Goal: Information Seeking & Learning: Learn about a topic

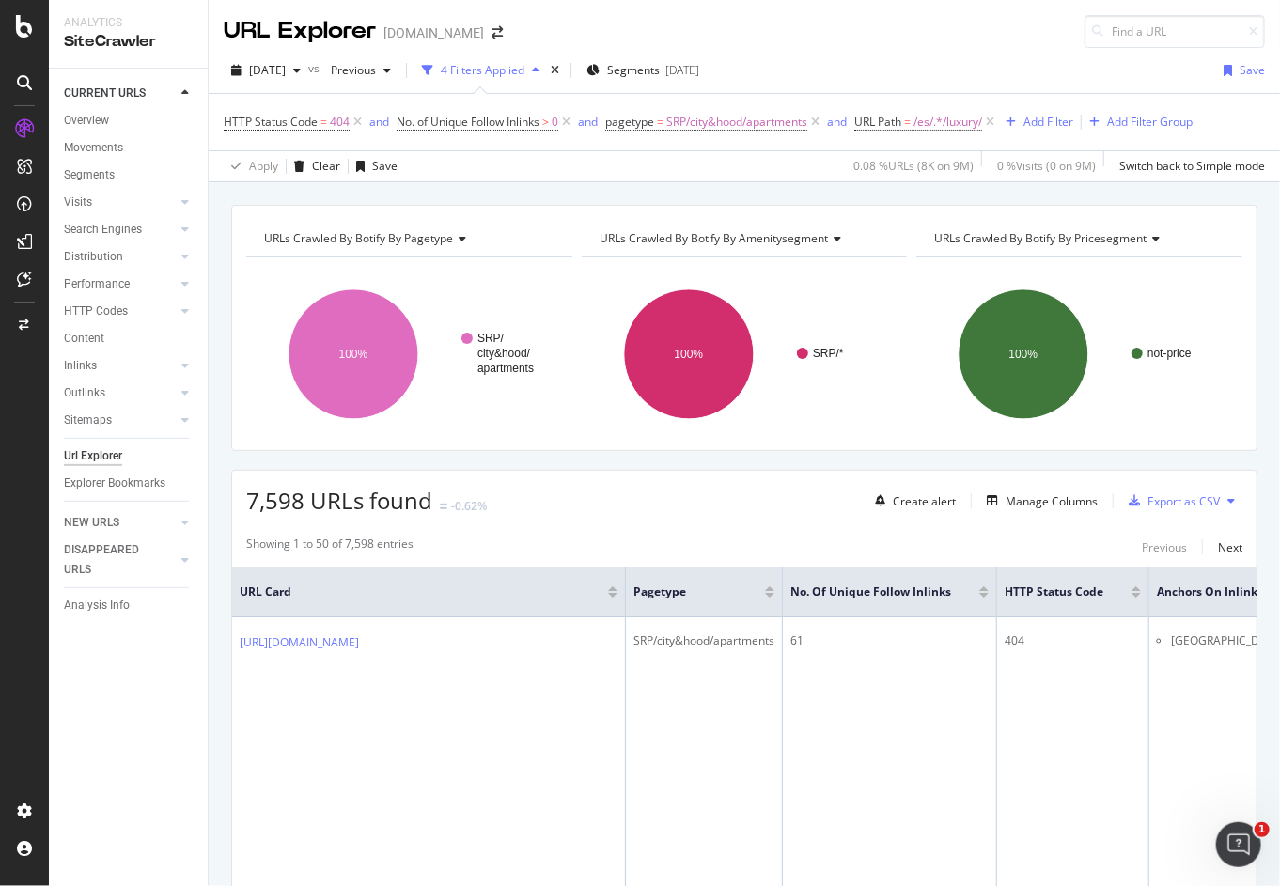
click at [87, 455] on div "Url Explorer" at bounding box center [93, 456] width 58 height 20
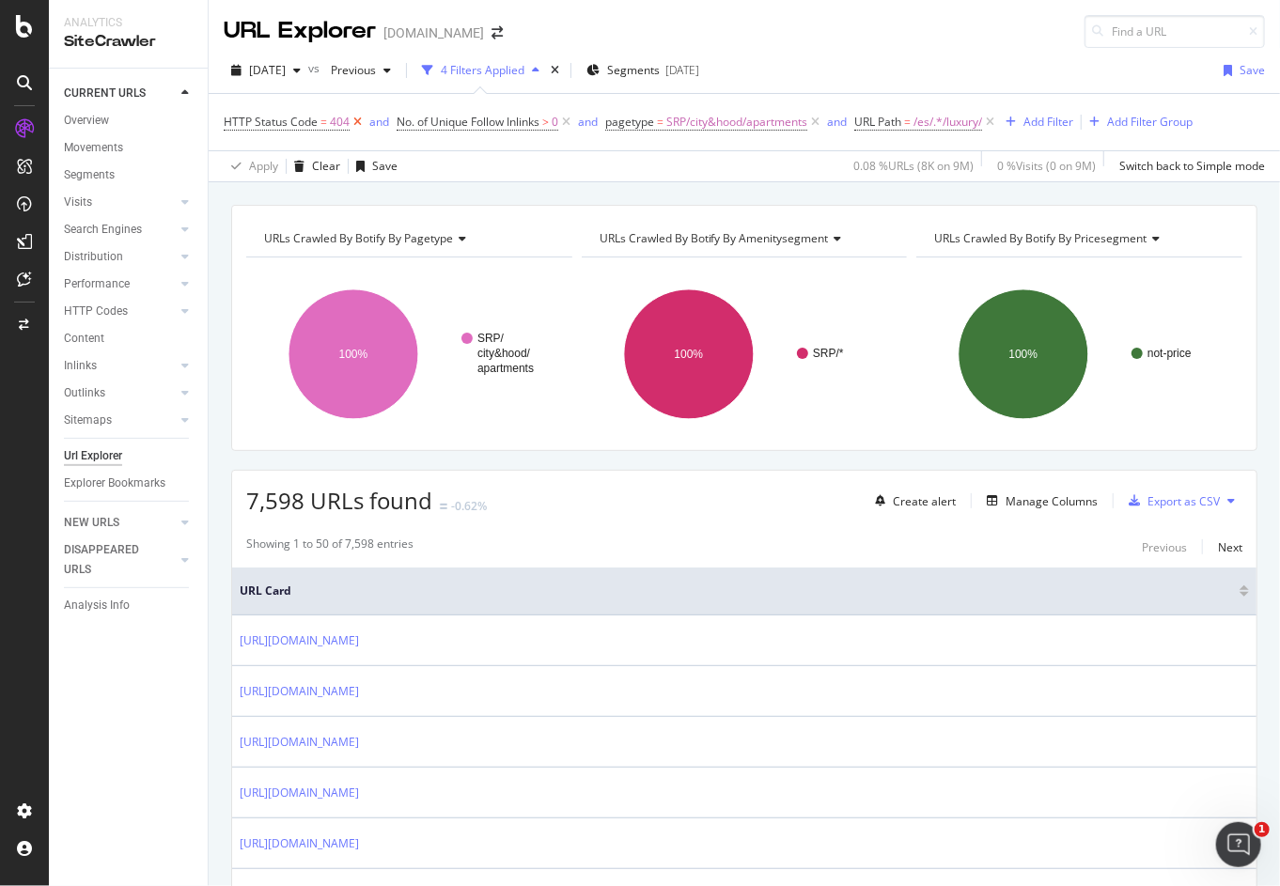
click at [357, 122] on icon at bounding box center [358, 122] width 16 height 19
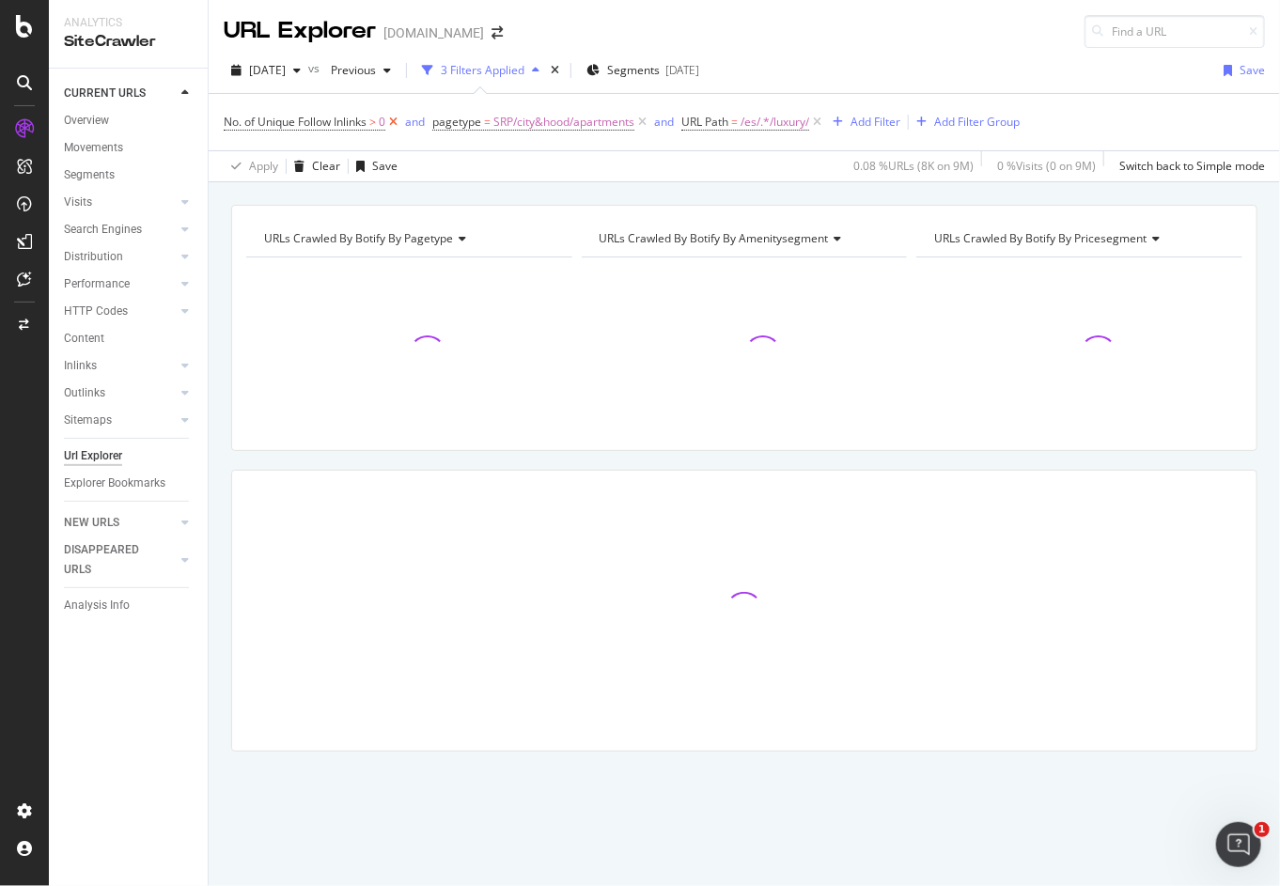
click at [398, 119] on icon at bounding box center [393, 122] width 16 height 19
click at [433, 118] on icon at bounding box center [434, 122] width 16 height 19
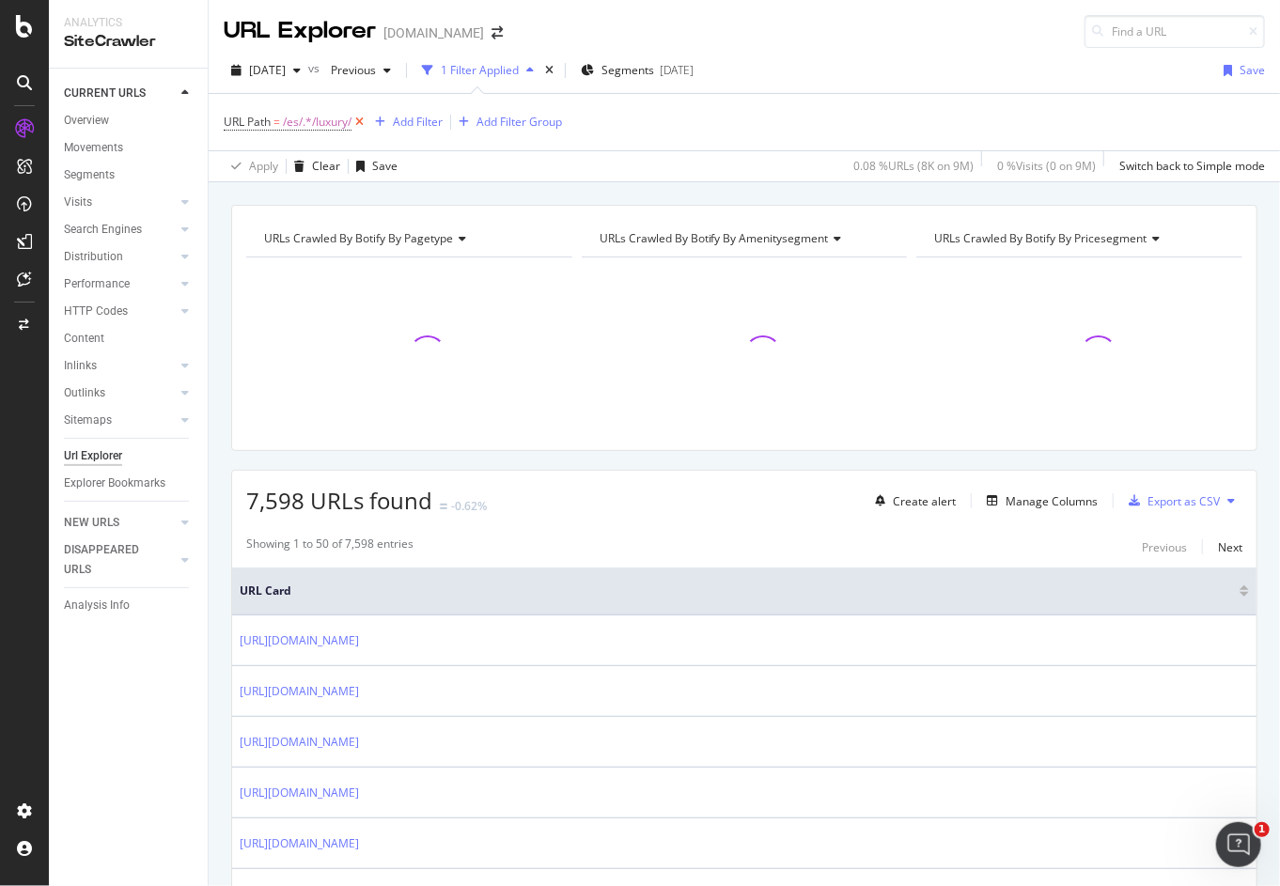
click at [363, 119] on icon at bounding box center [359, 122] width 16 height 19
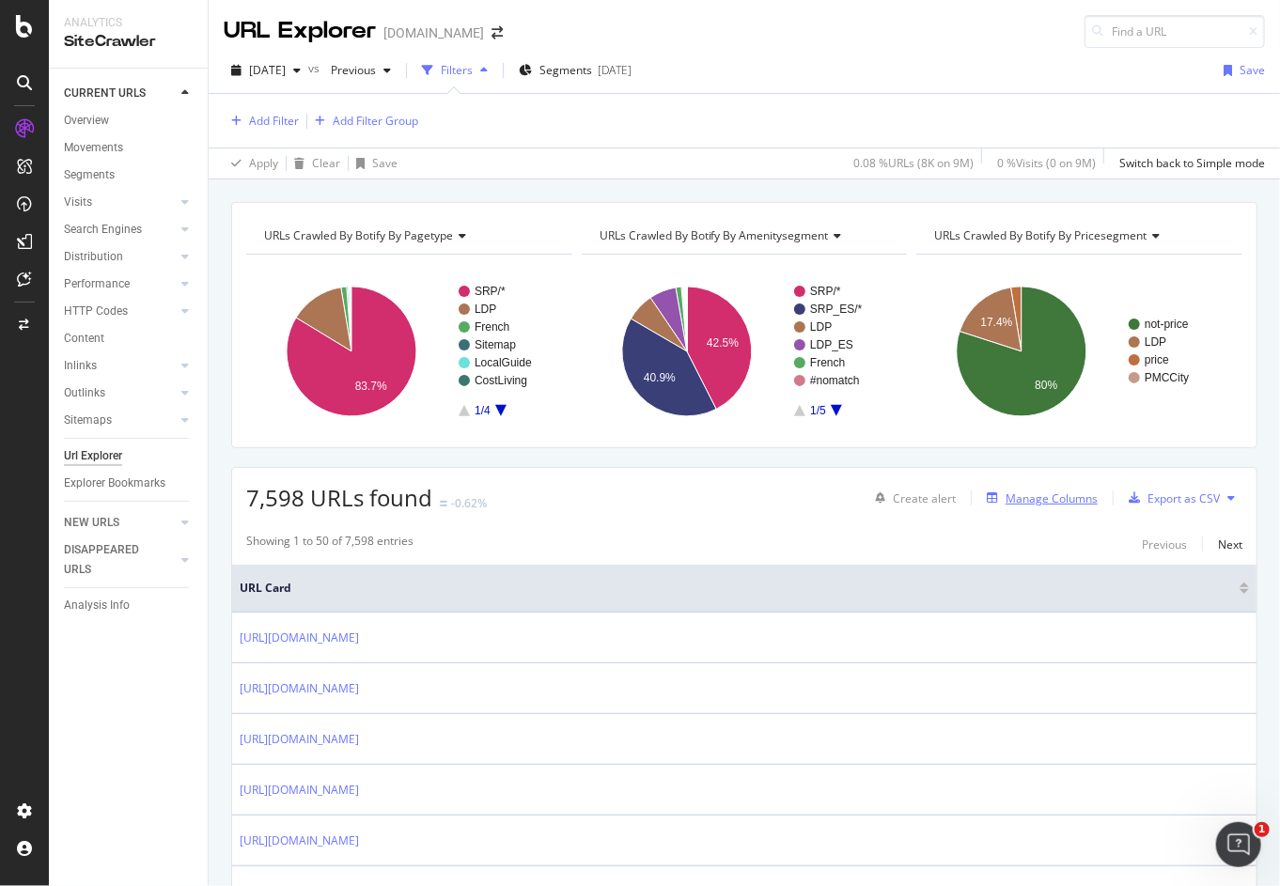
click at [1022, 491] on div "Manage Columns" at bounding box center [1052, 499] width 92 height 16
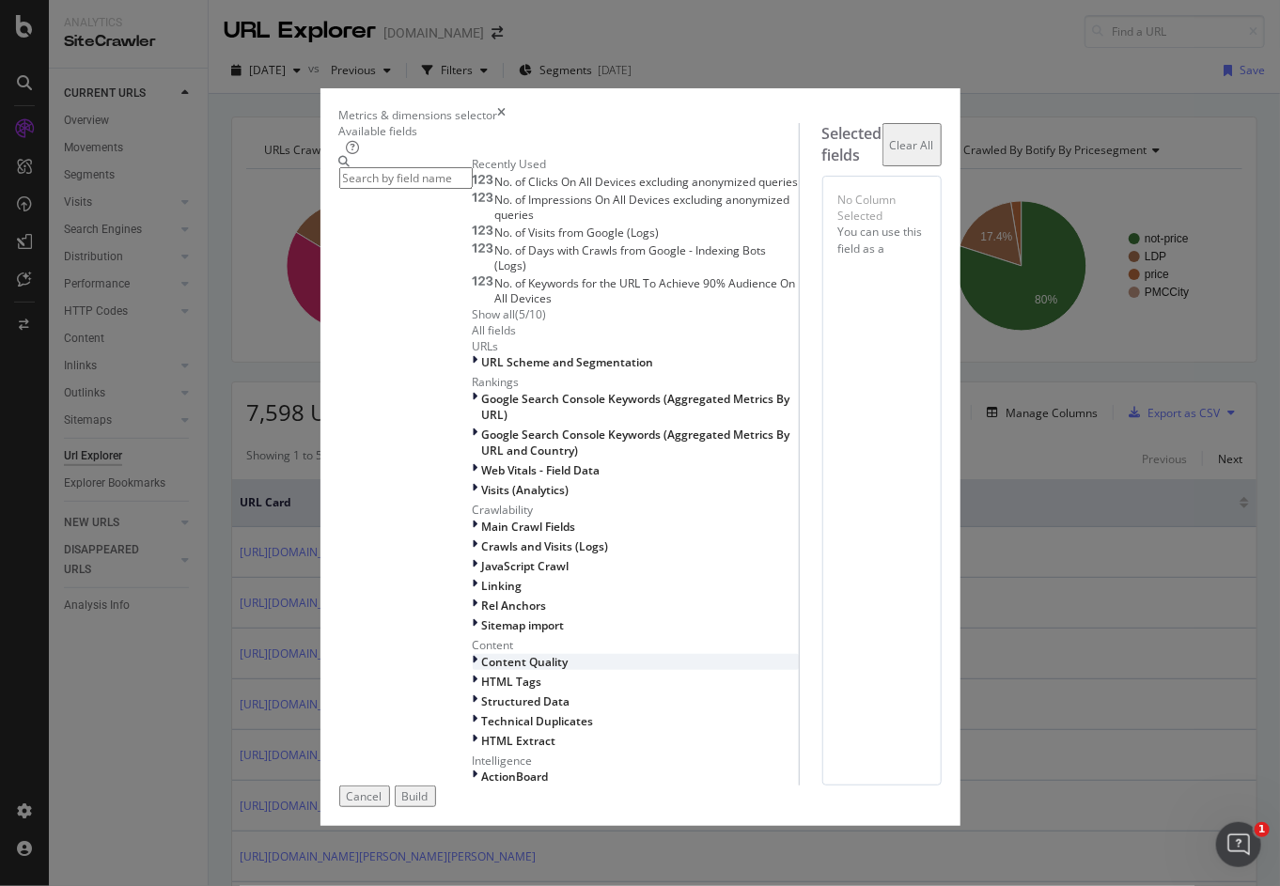
scroll to position [459, 0]
click at [473, 674] on icon "modal" at bounding box center [476, 682] width 6 height 16
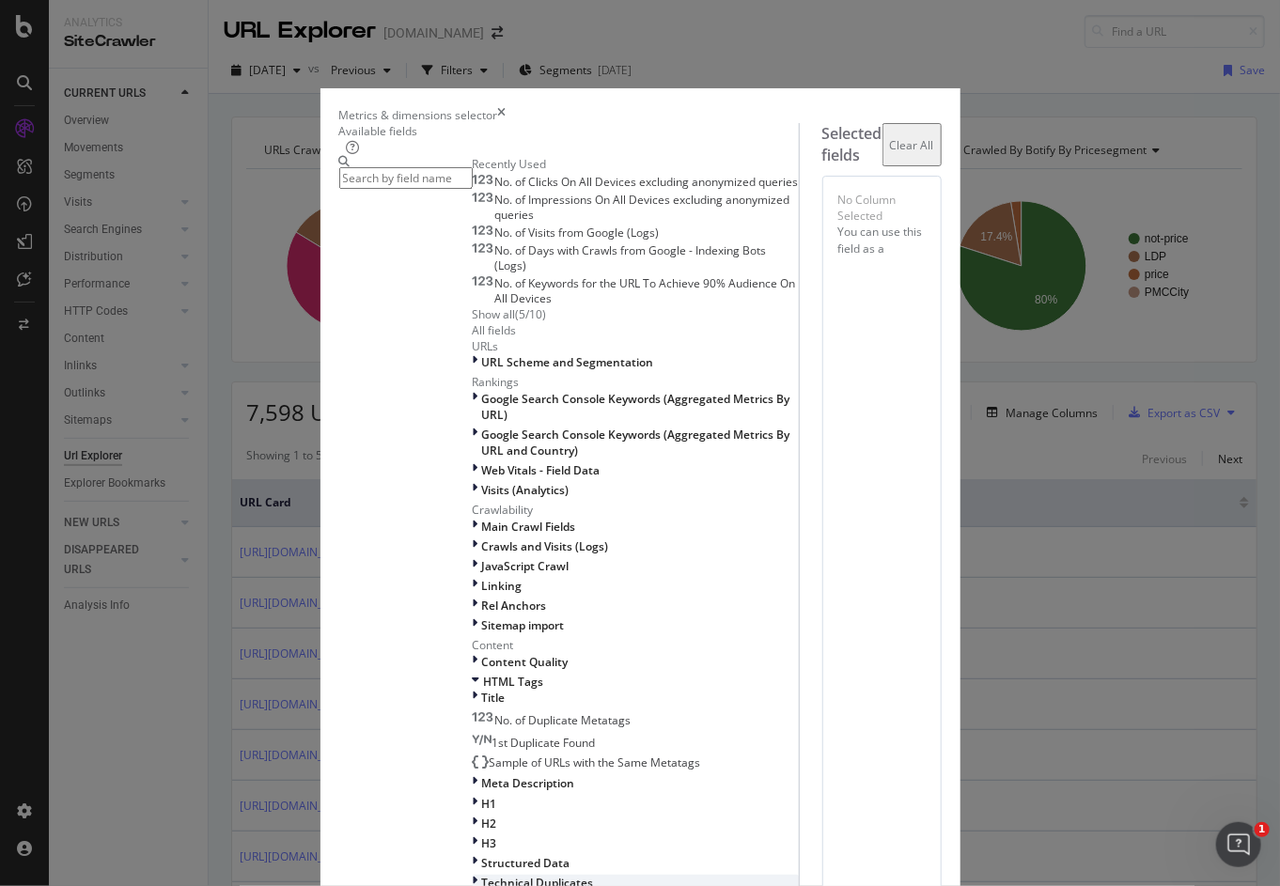
scroll to position [647, 0]
click at [473, 796] on div "modal" at bounding box center [477, 804] width 9 height 16
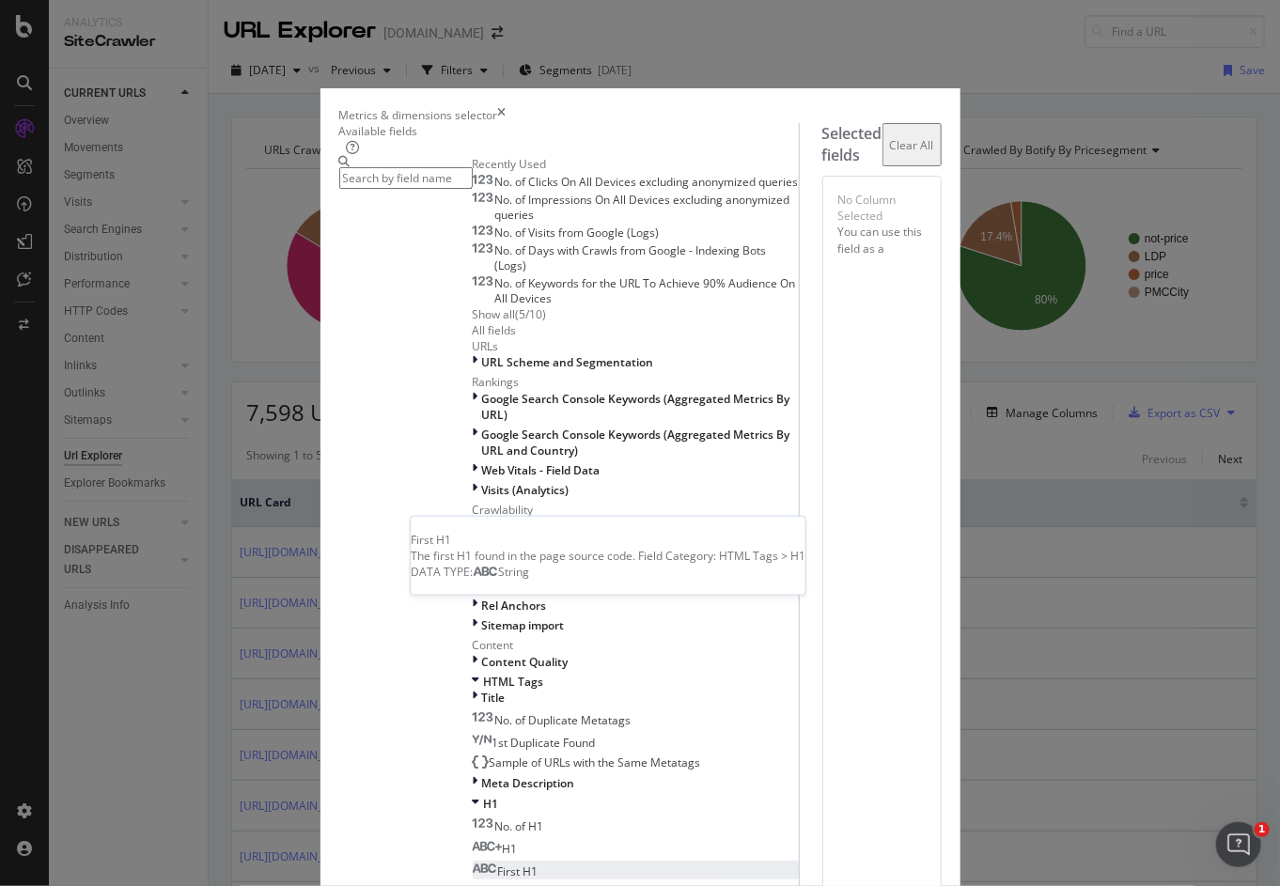
click at [498, 864] on span "First H1" at bounding box center [518, 872] width 40 height 16
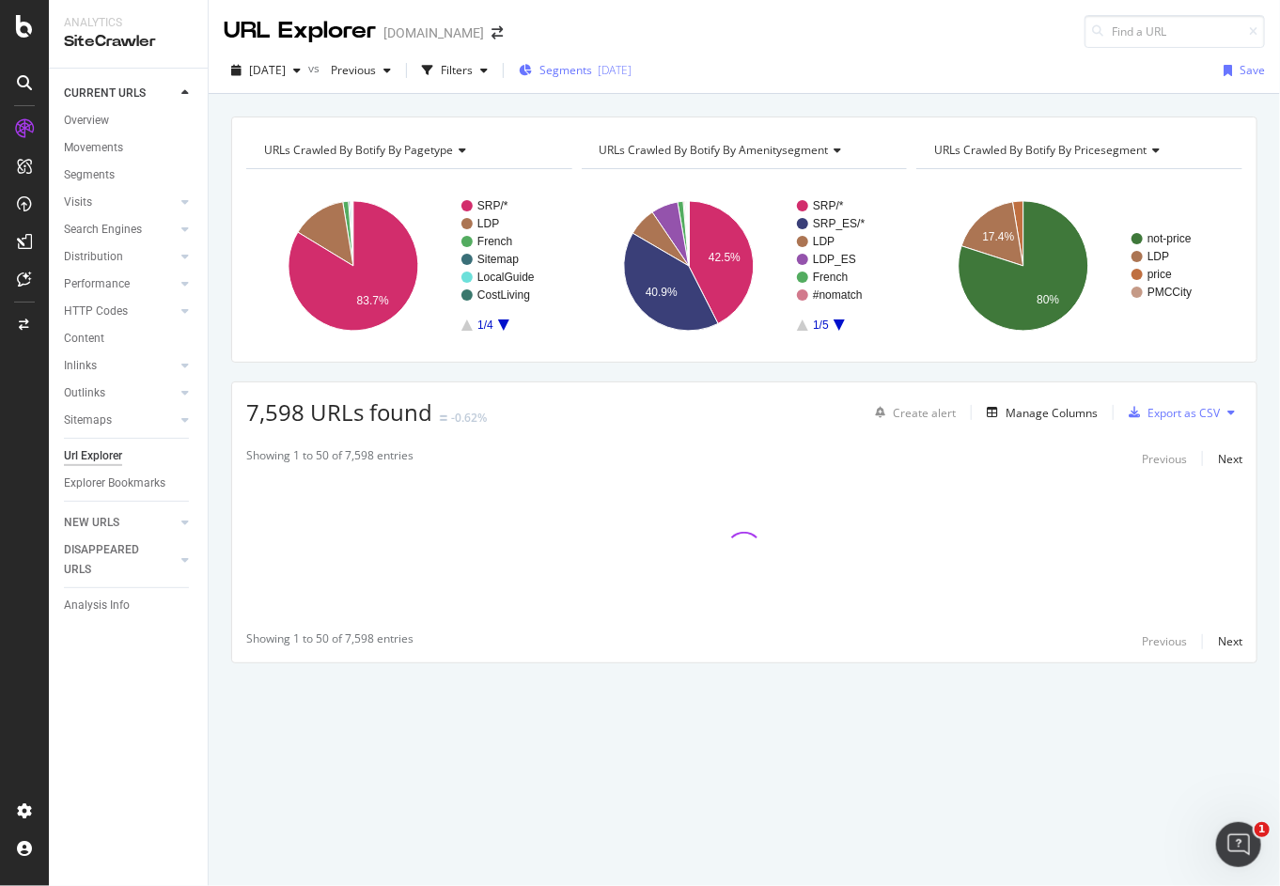
click at [592, 76] on span "Segments" at bounding box center [565, 70] width 53 height 16
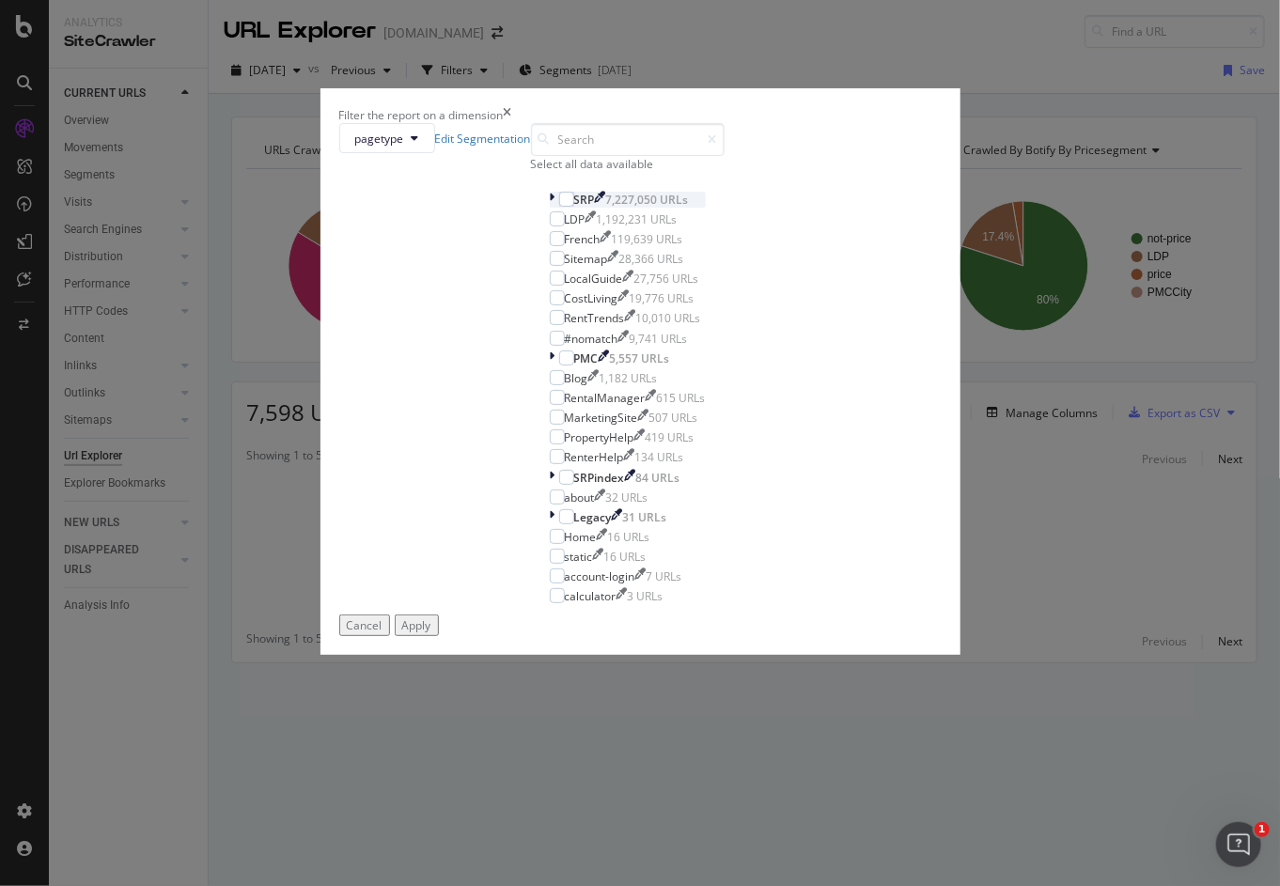
click at [550, 208] on icon "modal" at bounding box center [553, 200] width 6 height 16
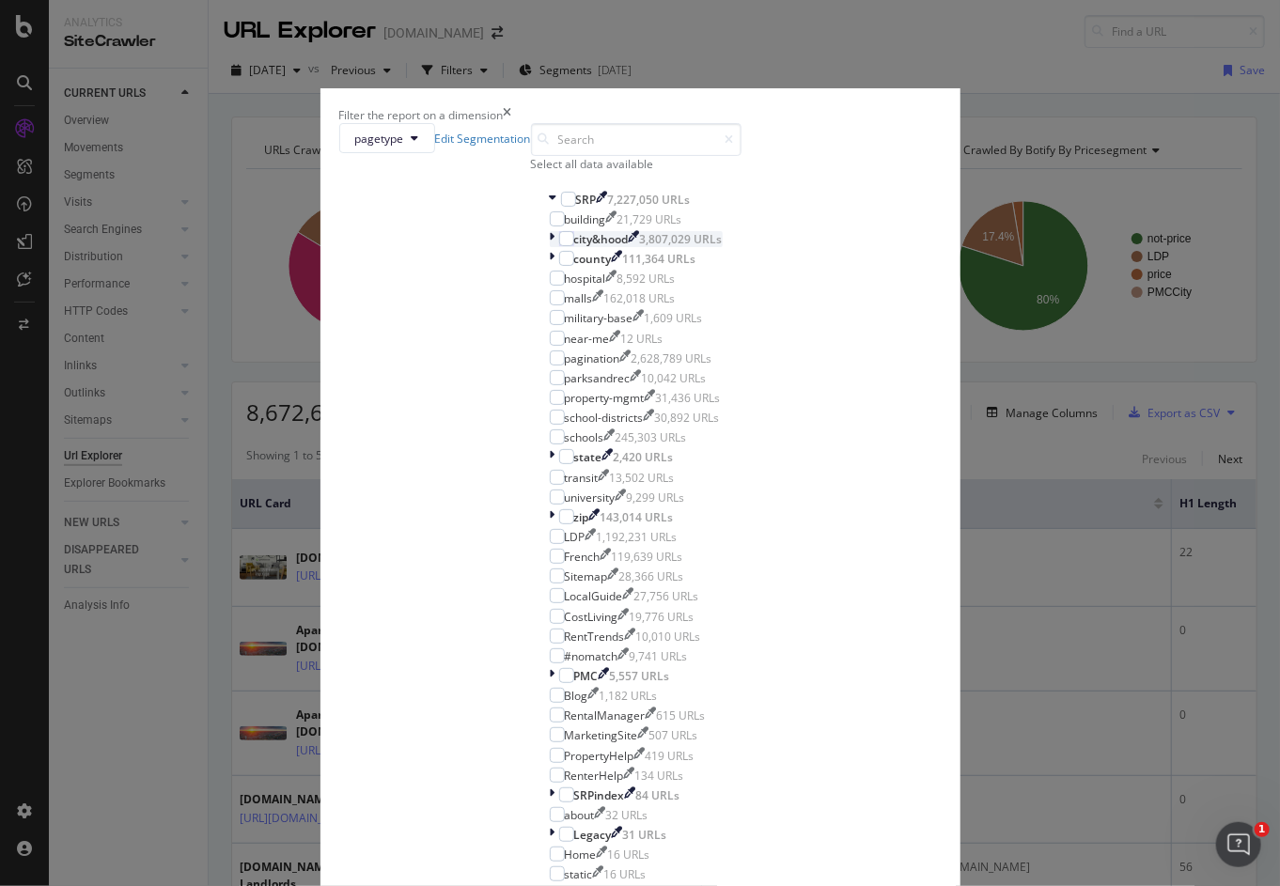
click at [550, 247] on div "modal" at bounding box center [554, 239] width 9 height 16
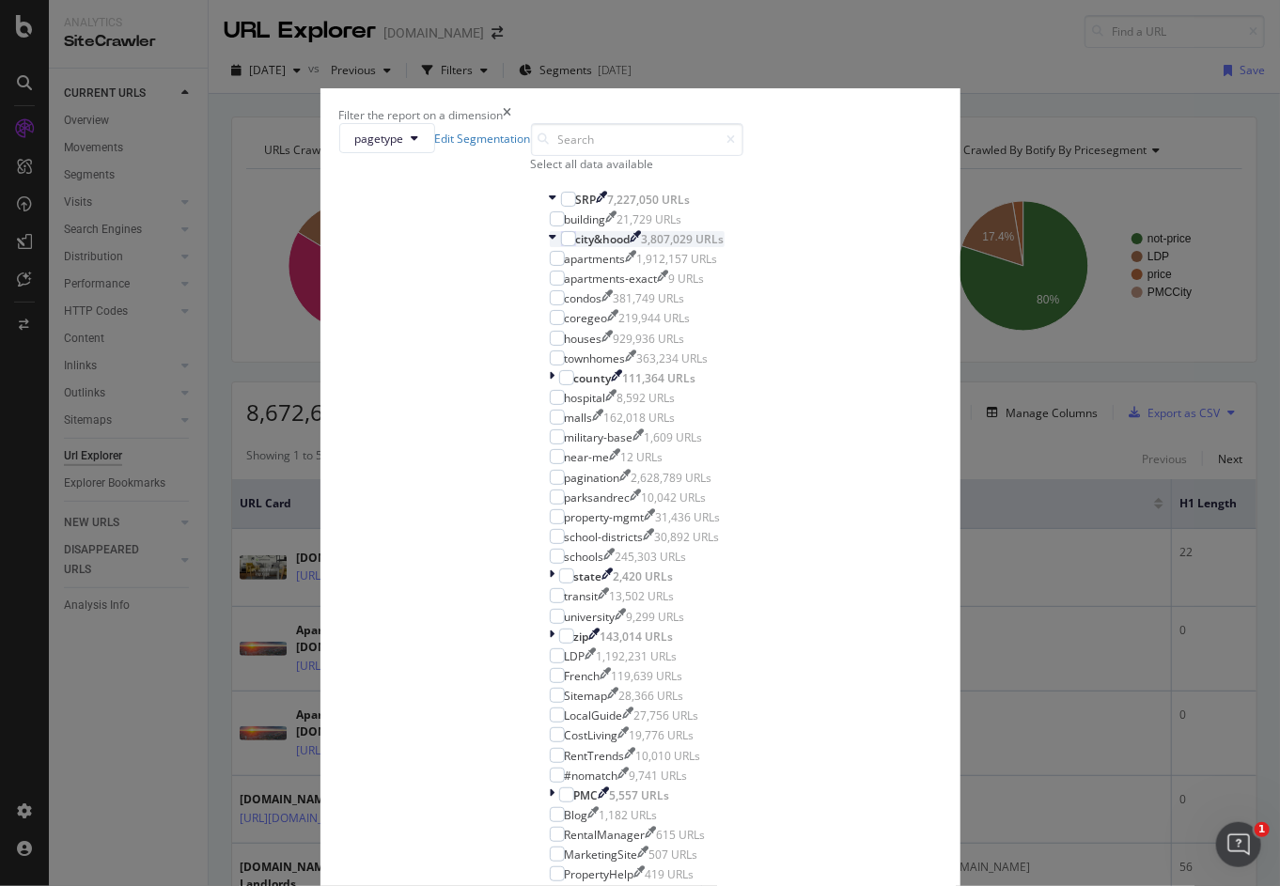
click at [550, 247] on icon "modal" at bounding box center [554, 239] width 8 height 16
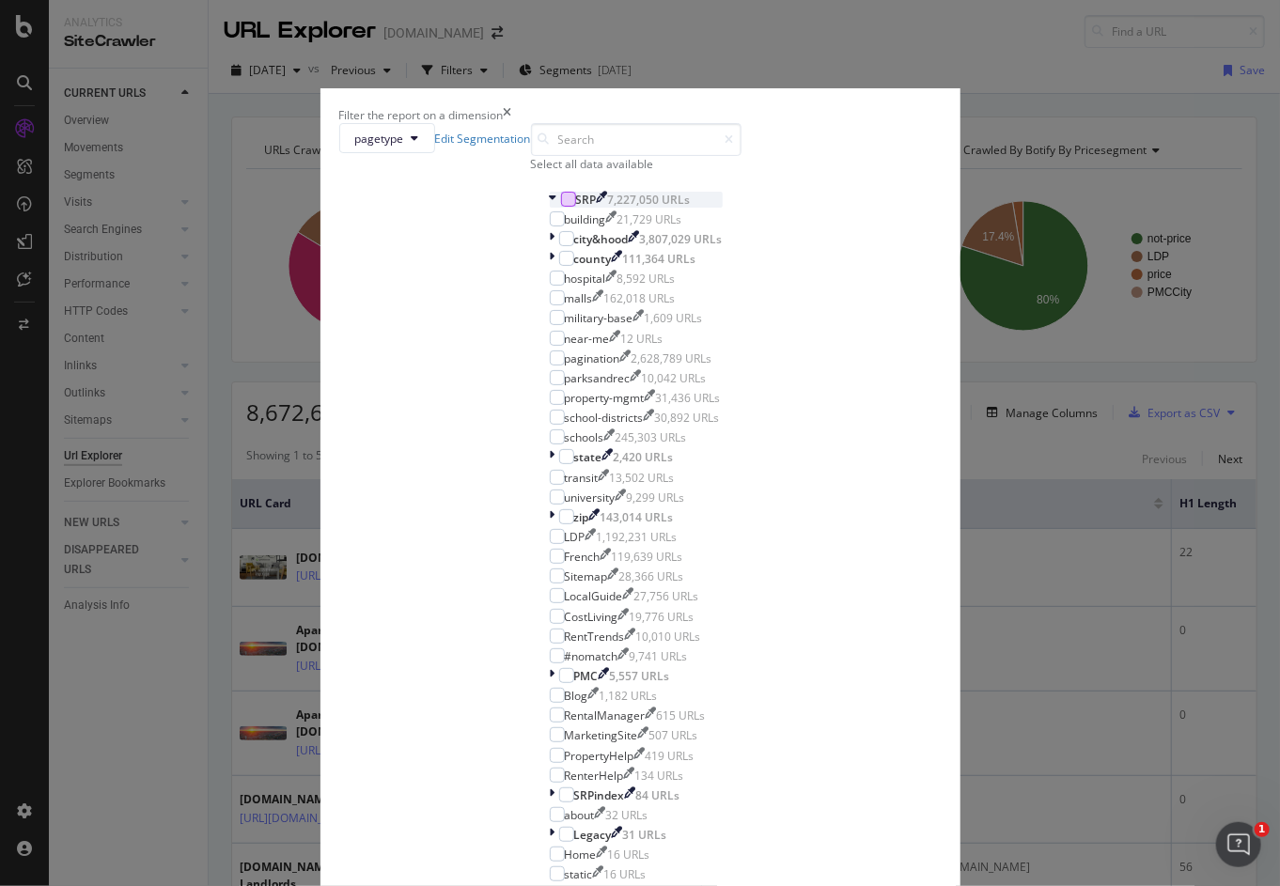
click at [561, 207] on div "modal" at bounding box center [568, 199] width 15 height 15
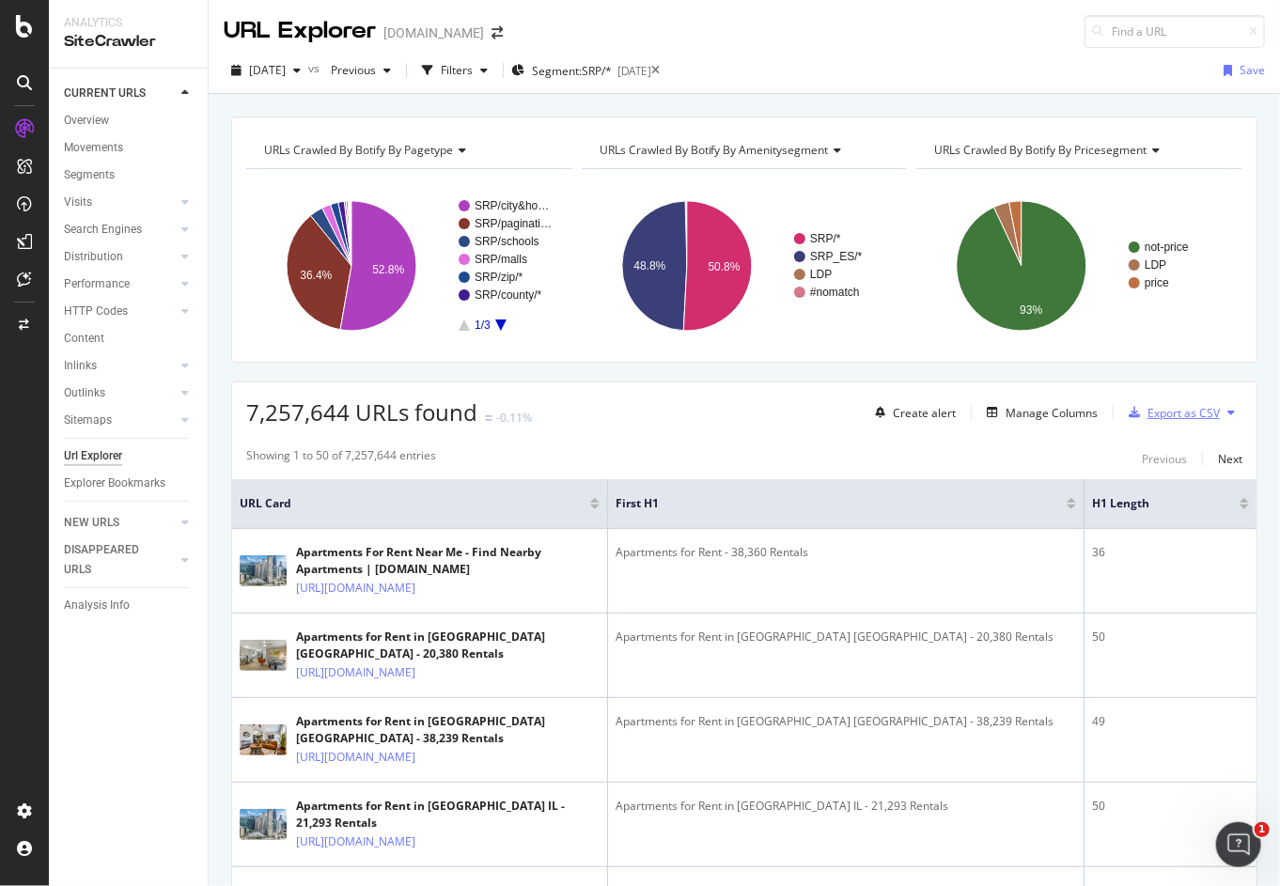
click at [1167, 416] on div "Export as CSV" at bounding box center [1183, 413] width 72 height 16
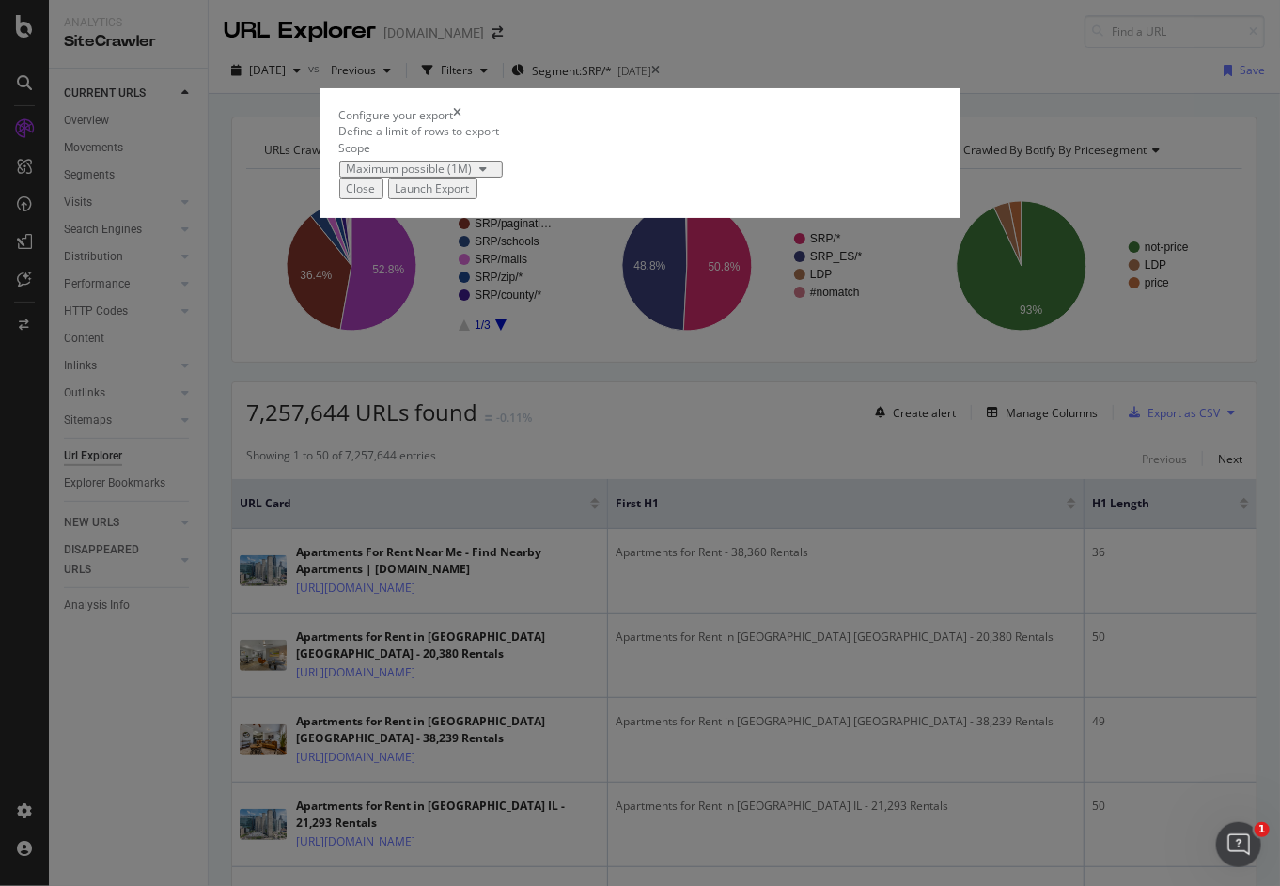
click at [491, 175] on div "modal" at bounding box center [484, 169] width 23 height 11
click at [492, 175] on div "modal" at bounding box center [484, 169] width 23 height 11
click at [770, 177] on div "Define a limit of rows to export Scope Maximum possible (1M)" at bounding box center [640, 150] width 602 height 54
click at [462, 123] on icon "times" at bounding box center [458, 115] width 8 height 16
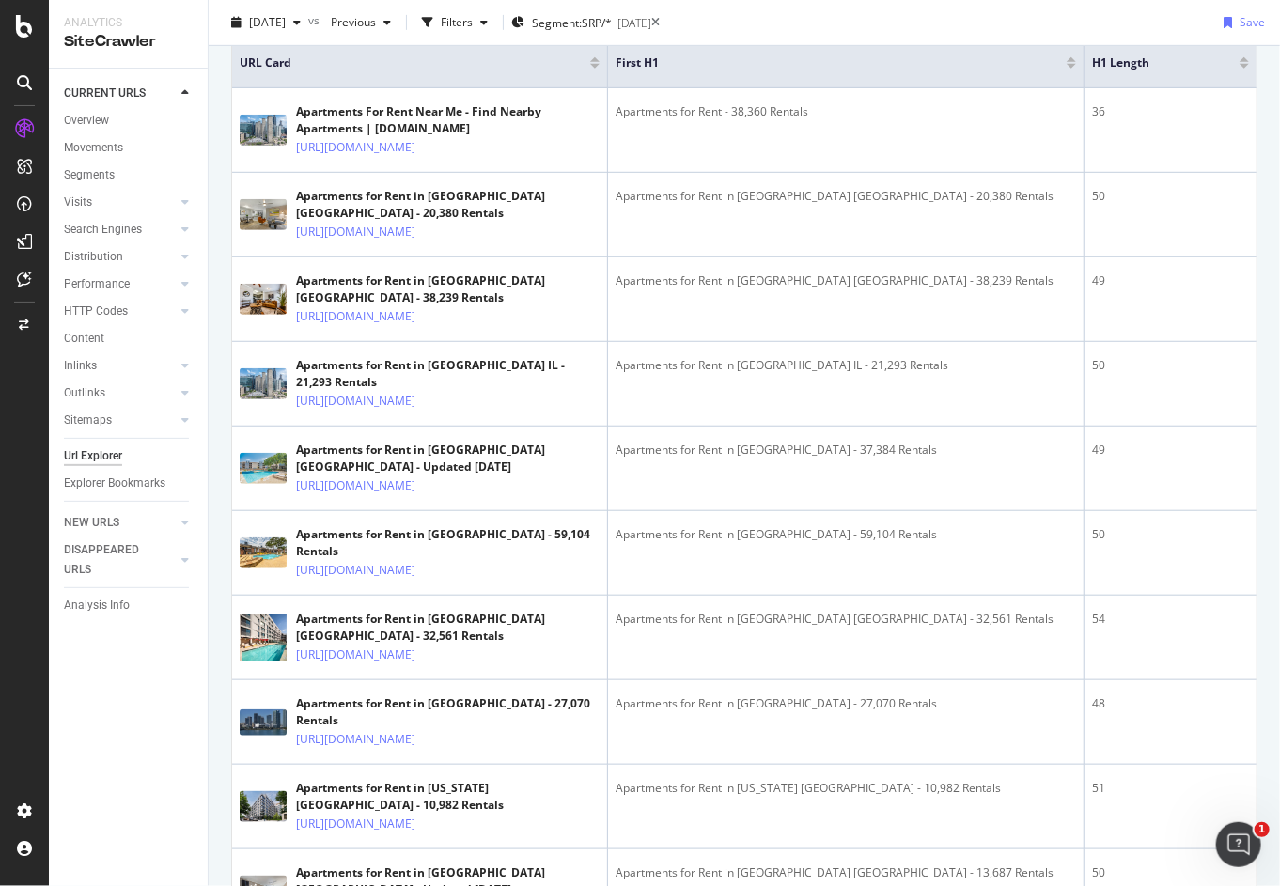
scroll to position [94, 0]
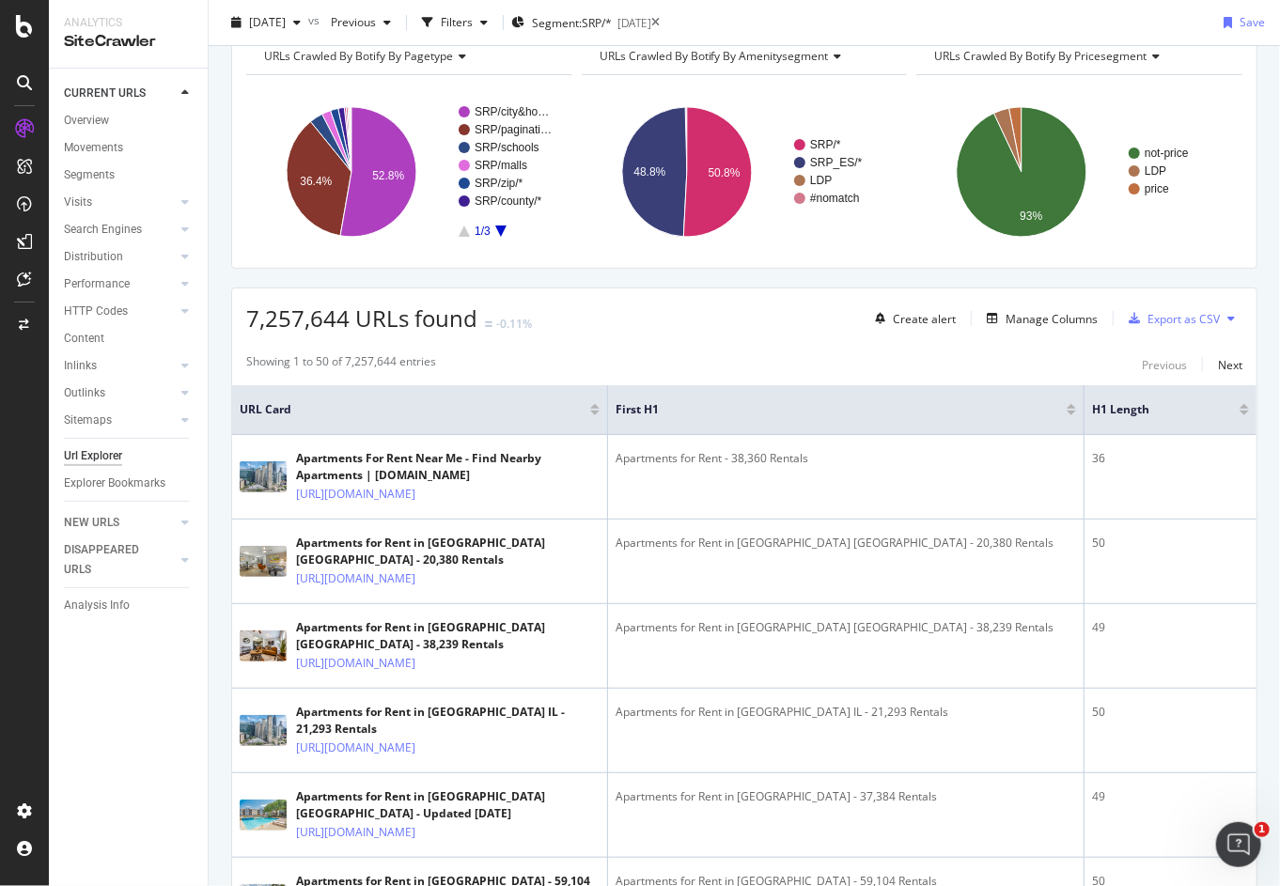
click at [1240, 413] on div at bounding box center [1244, 413] width 9 height 5
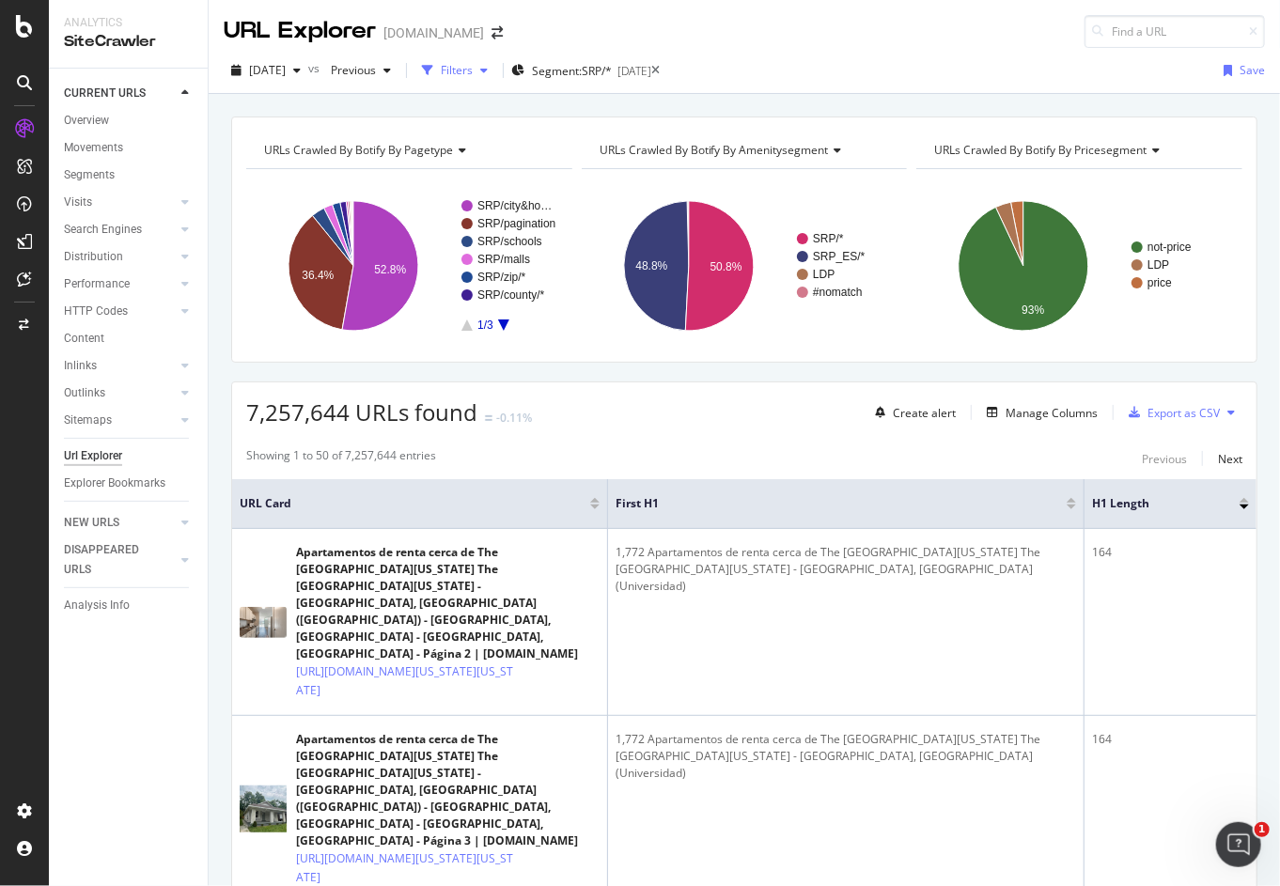
click at [488, 72] on icon "button" at bounding box center [484, 70] width 8 height 11
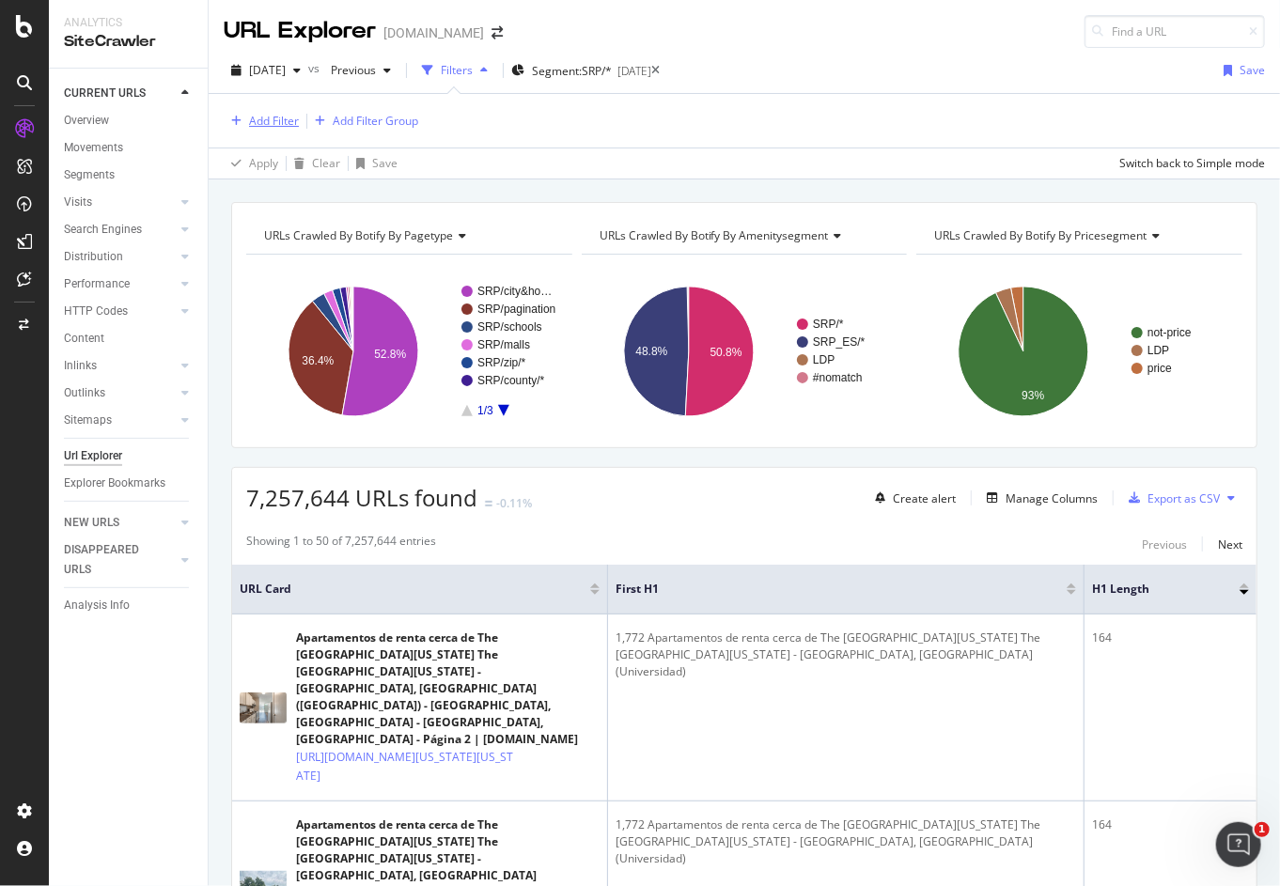
click at [266, 118] on div "Add Filter" at bounding box center [274, 121] width 50 height 16
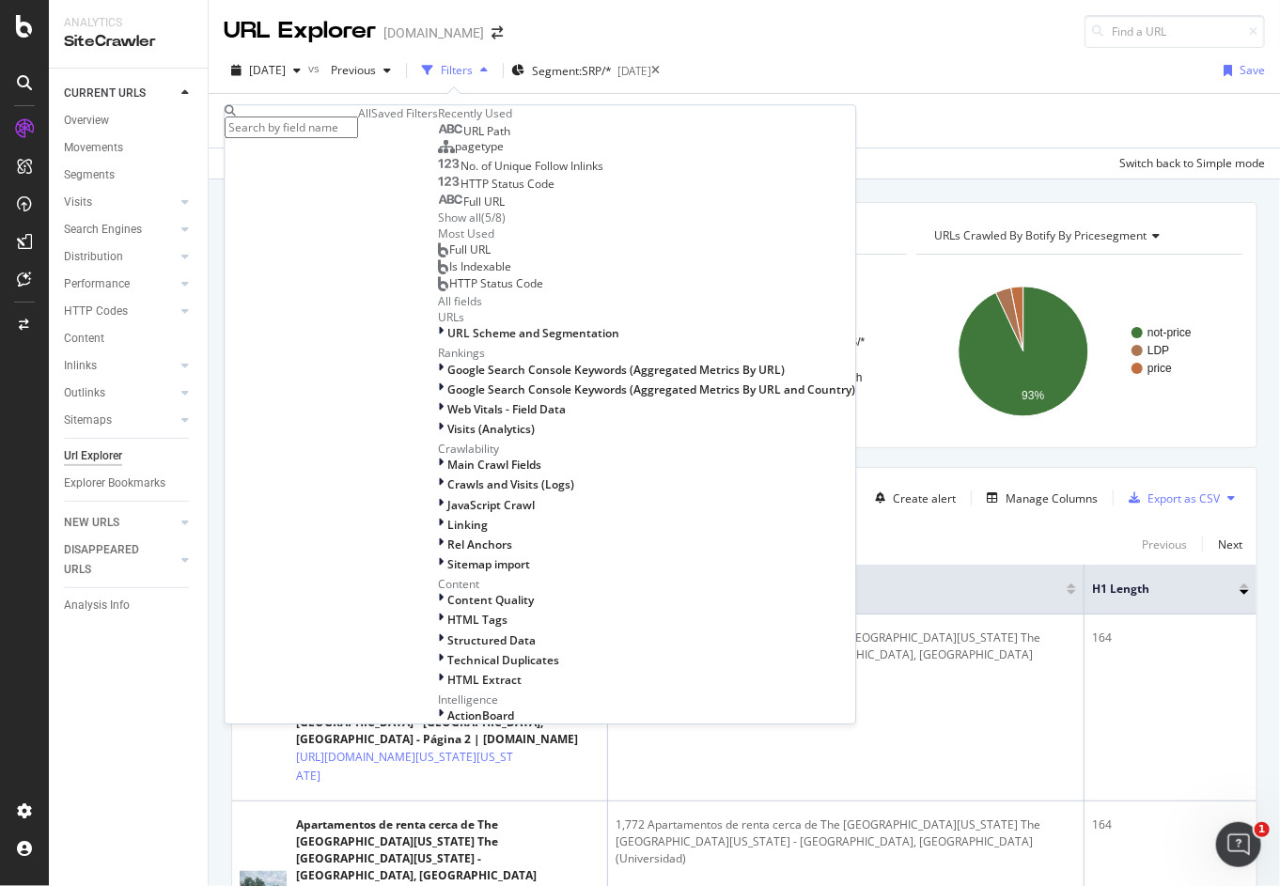
click at [438, 226] on div "Show all" at bounding box center [459, 218] width 43 height 16
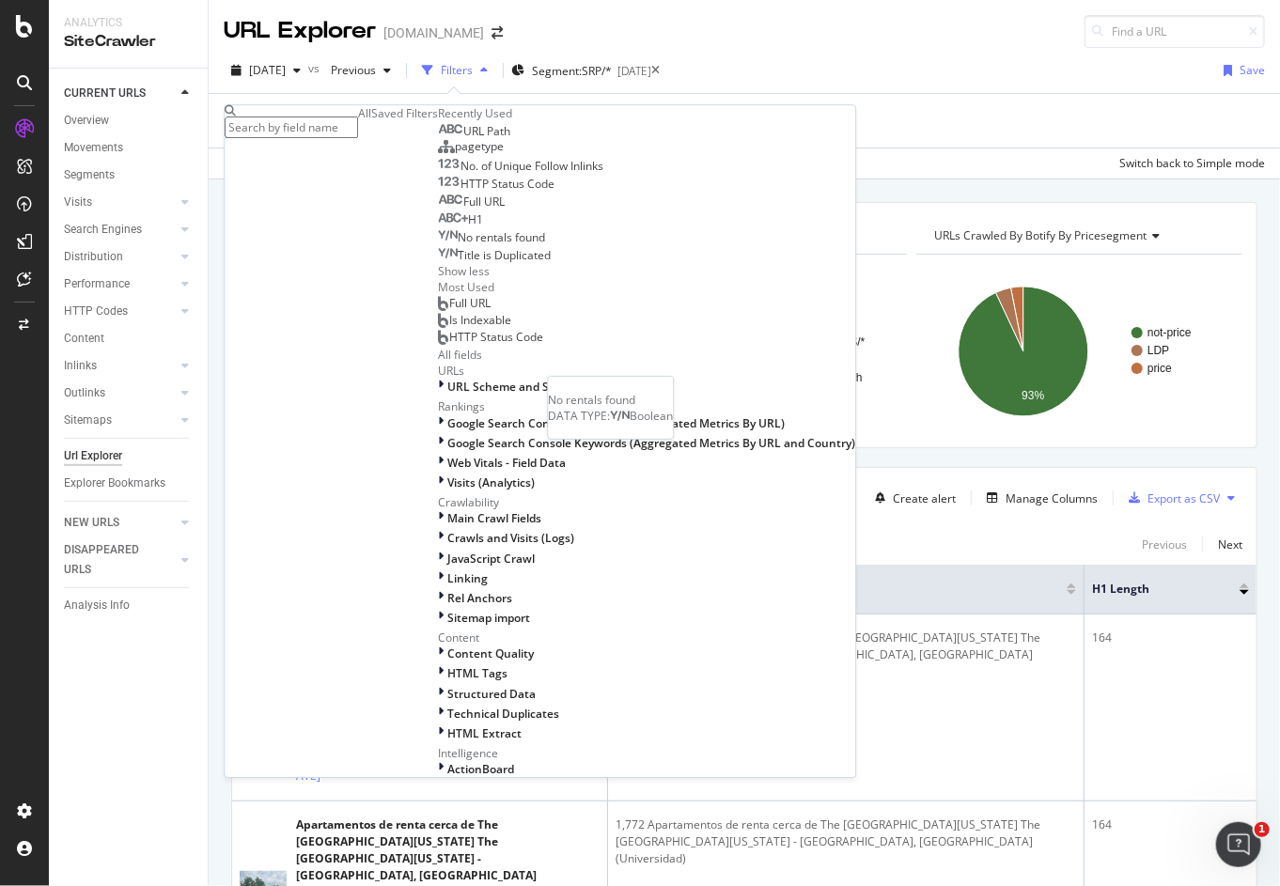
click at [458, 245] on span "No rentals found" at bounding box center [501, 237] width 87 height 16
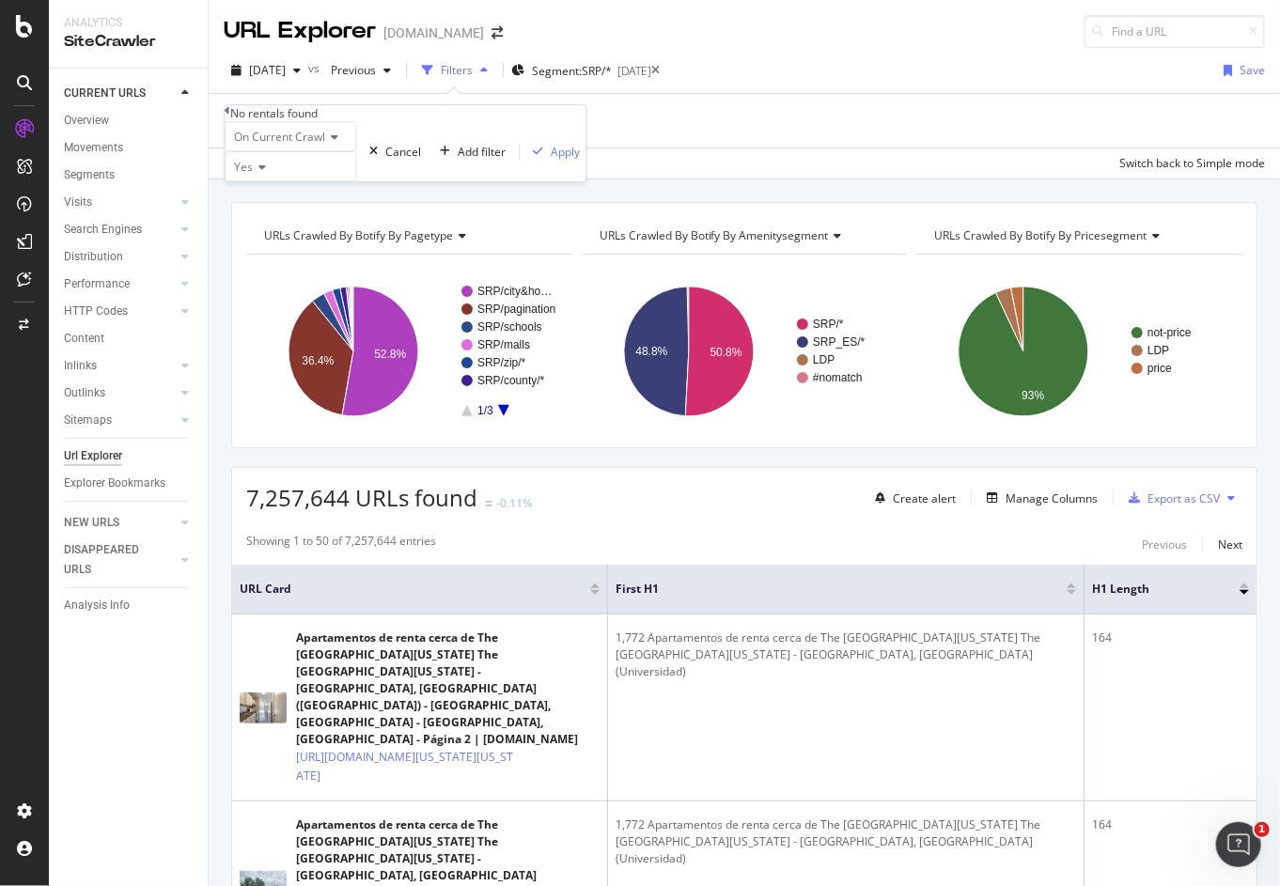
click at [259, 173] on icon at bounding box center [259, 167] width 13 height 11
click at [270, 221] on div "No" at bounding box center [291, 211] width 130 height 20
click at [551, 160] on div "Apply" at bounding box center [565, 152] width 29 height 16
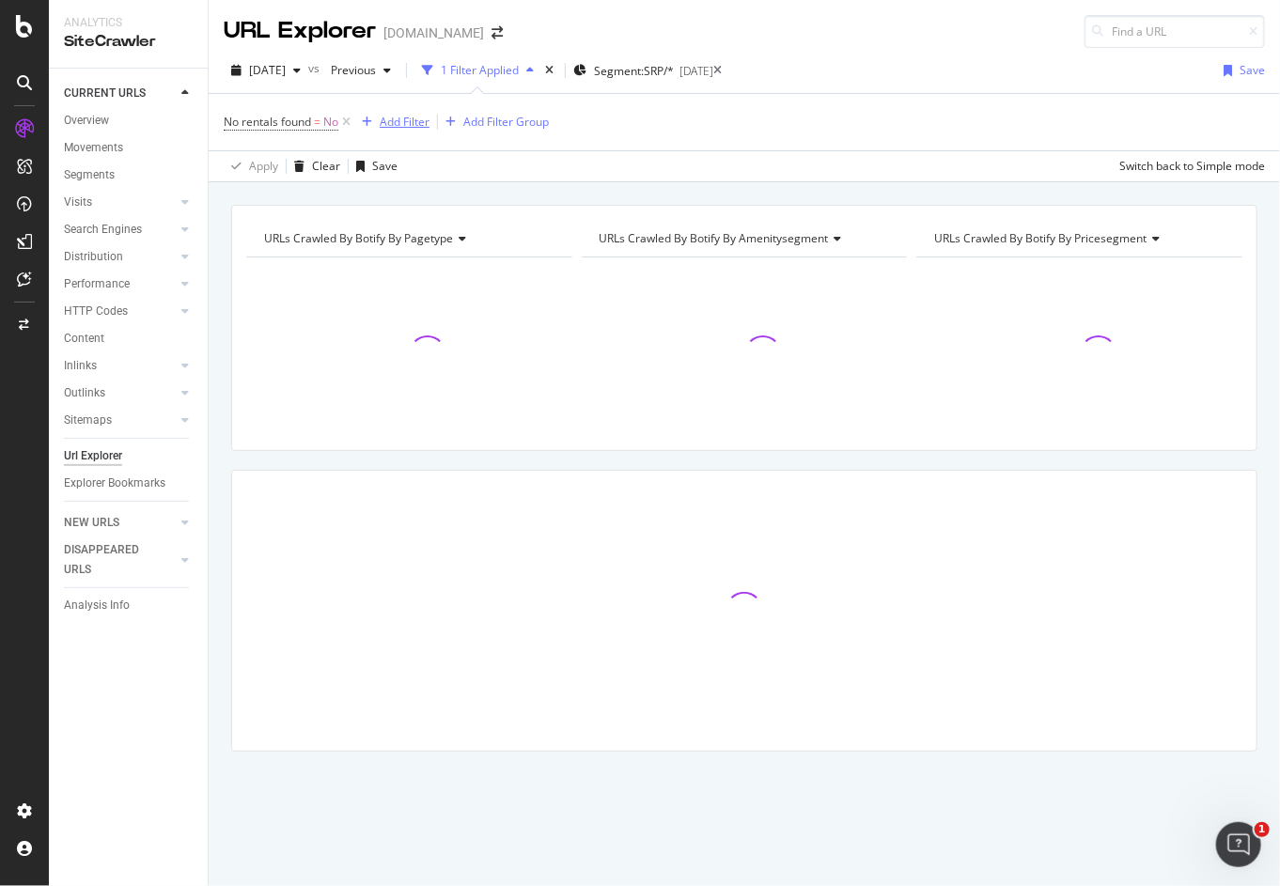
click at [393, 120] on div "Add Filter" at bounding box center [405, 122] width 50 height 16
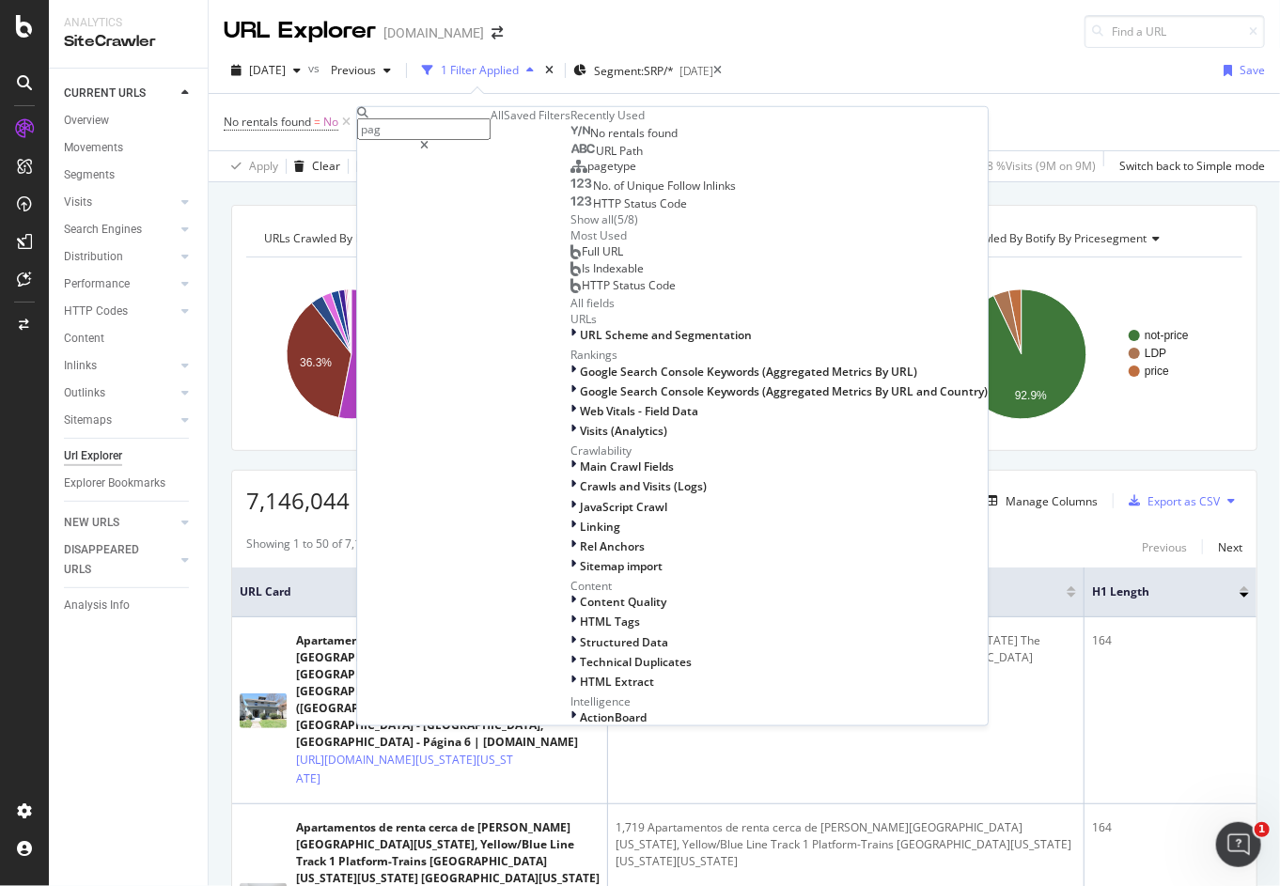
scroll to position [8, 0]
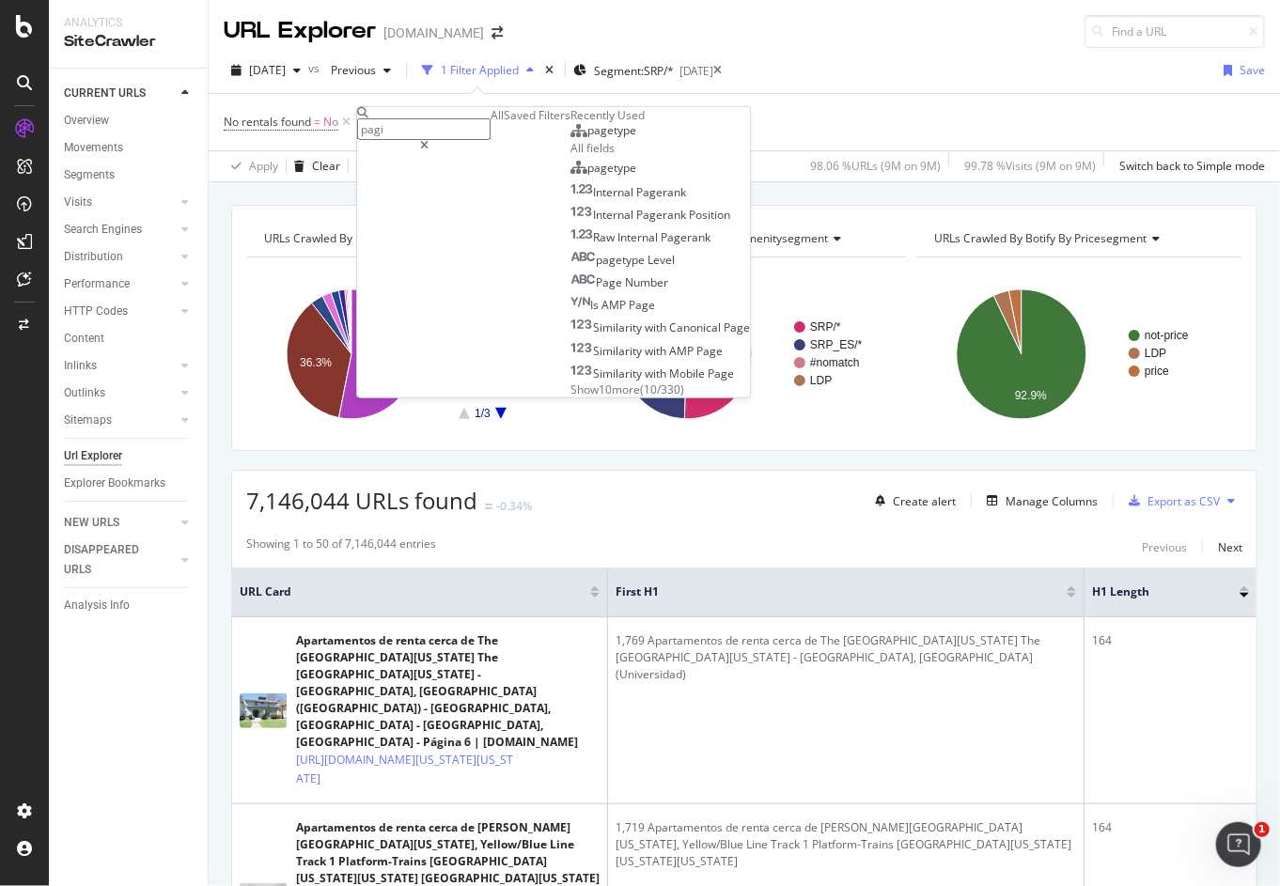
type input "pagin"
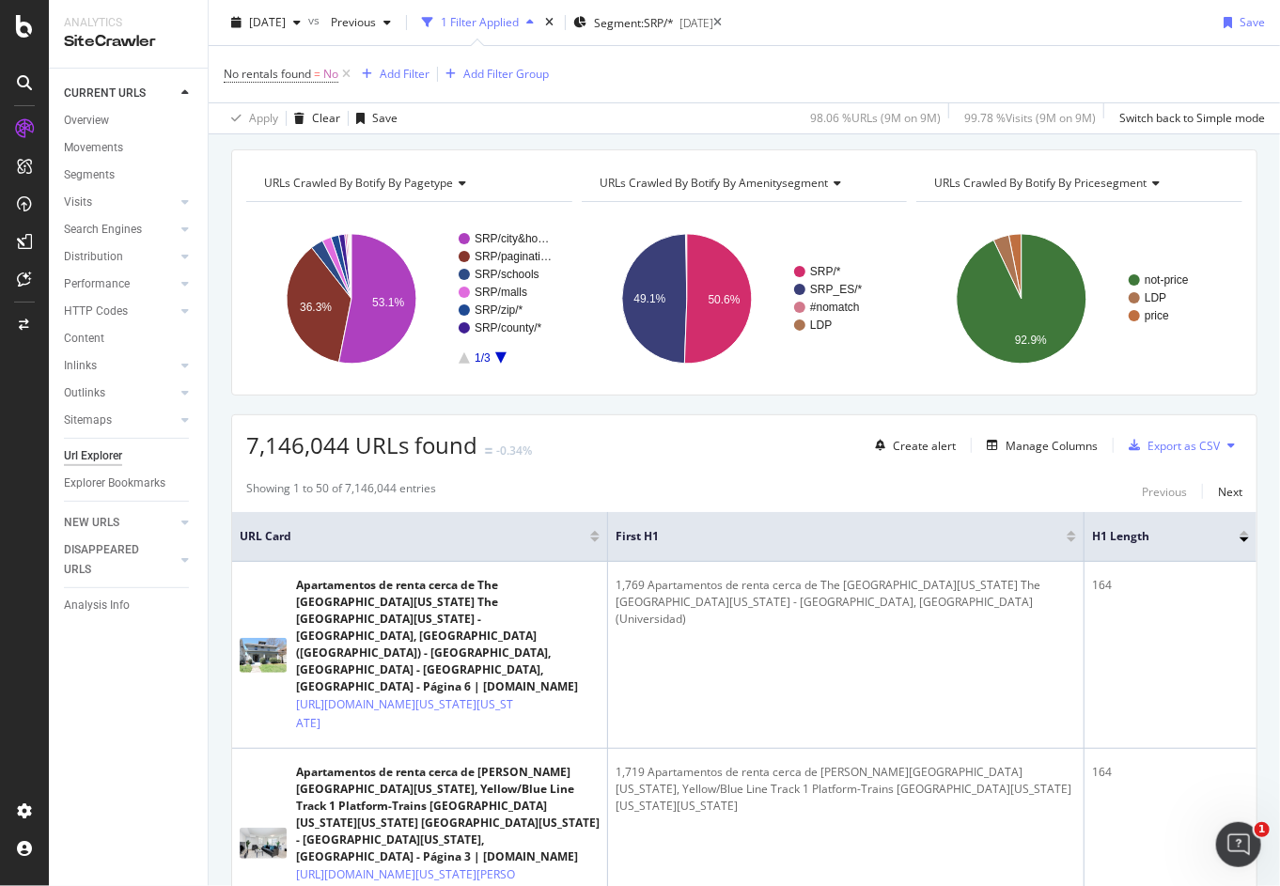
scroll to position [0, 0]
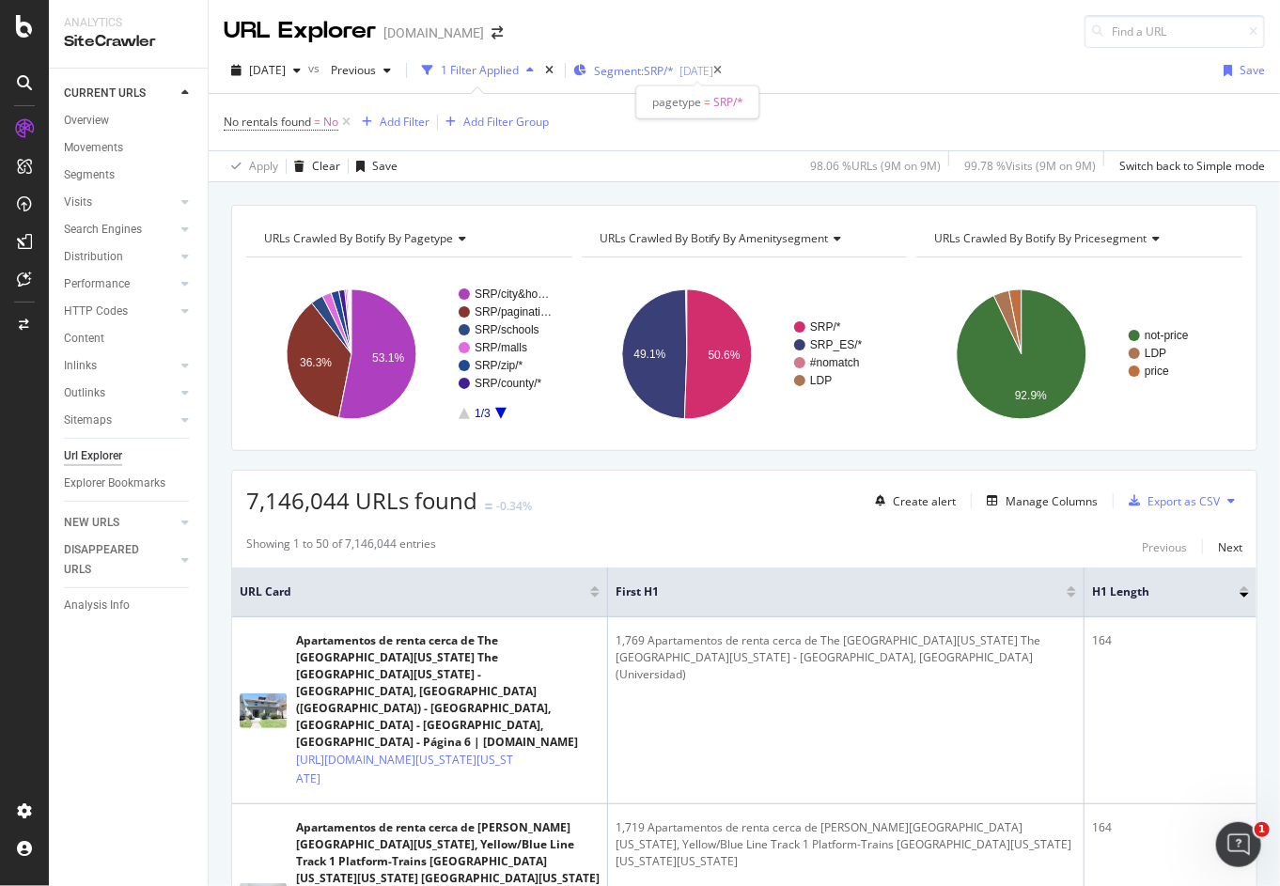
click at [674, 73] on span "Segment: SRP/*" at bounding box center [634, 71] width 80 height 16
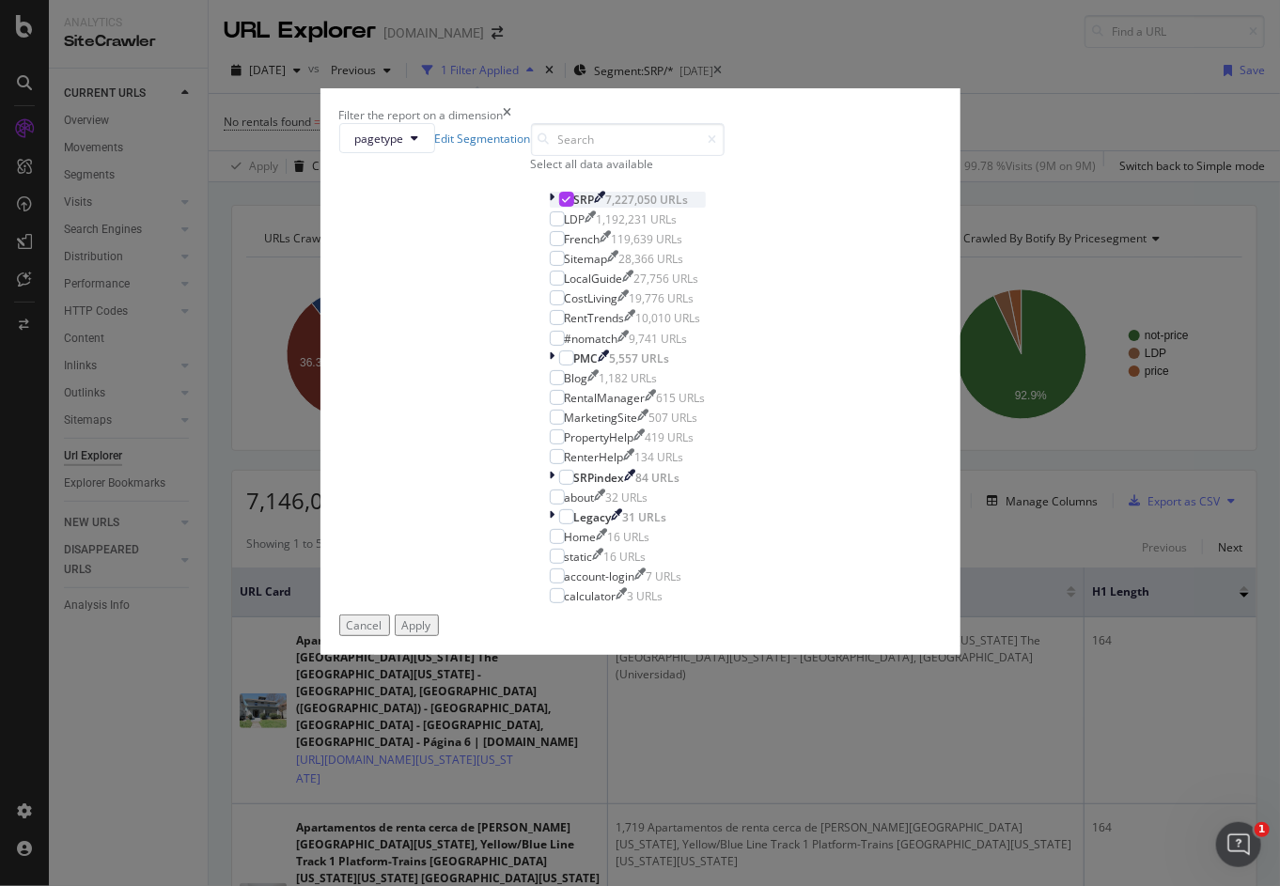
click at [550, 208] on icon "modal" at bounding box center [553, 200] width 6 height 16
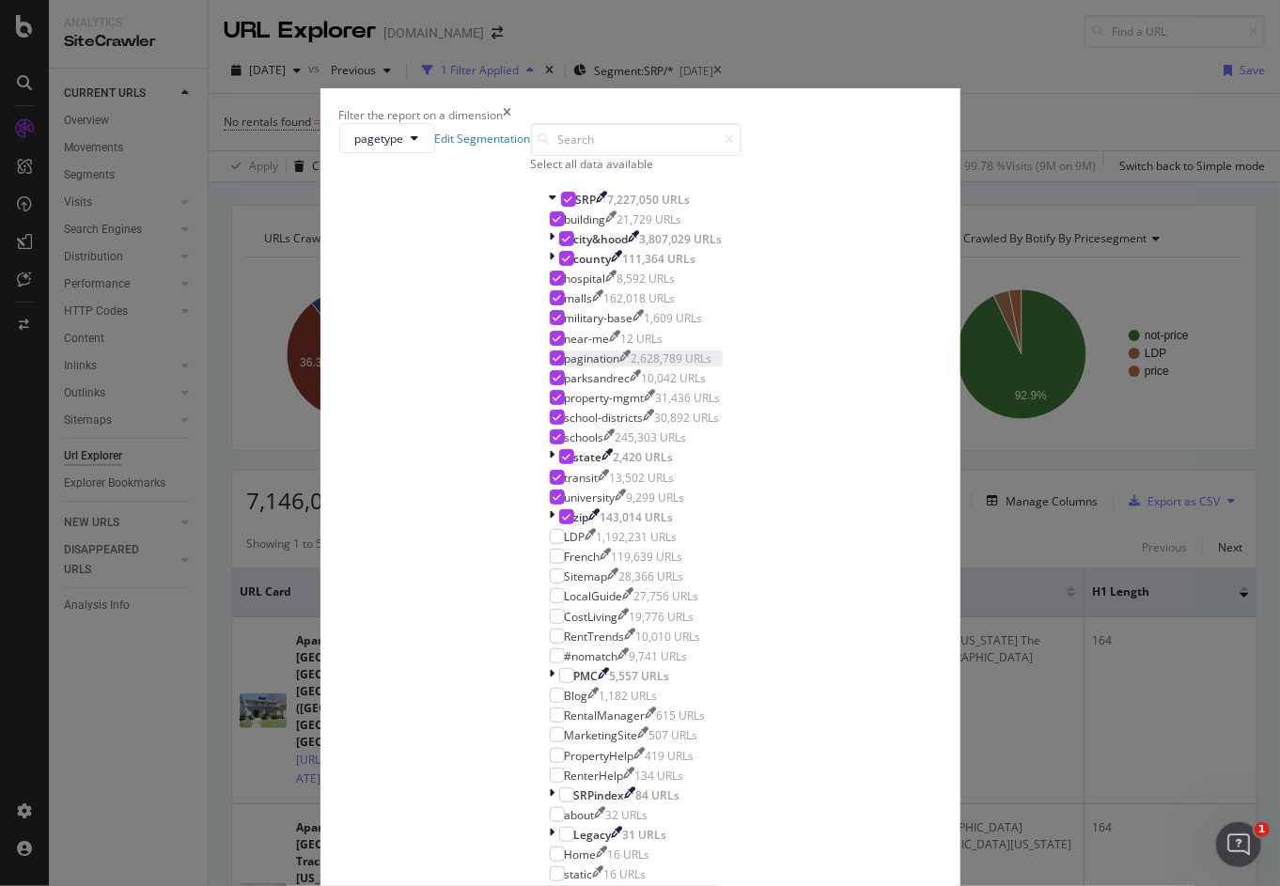
click at [553, 363] on icon "modal" at bounding box center [557, 357] width 8 height 9
click at [562, 461] on icon "modal" at bounding box center [566, 456] width 8 height 9
click at [562, 522] on icon "modal" at bounding box center [566, 516] width 8 height 9
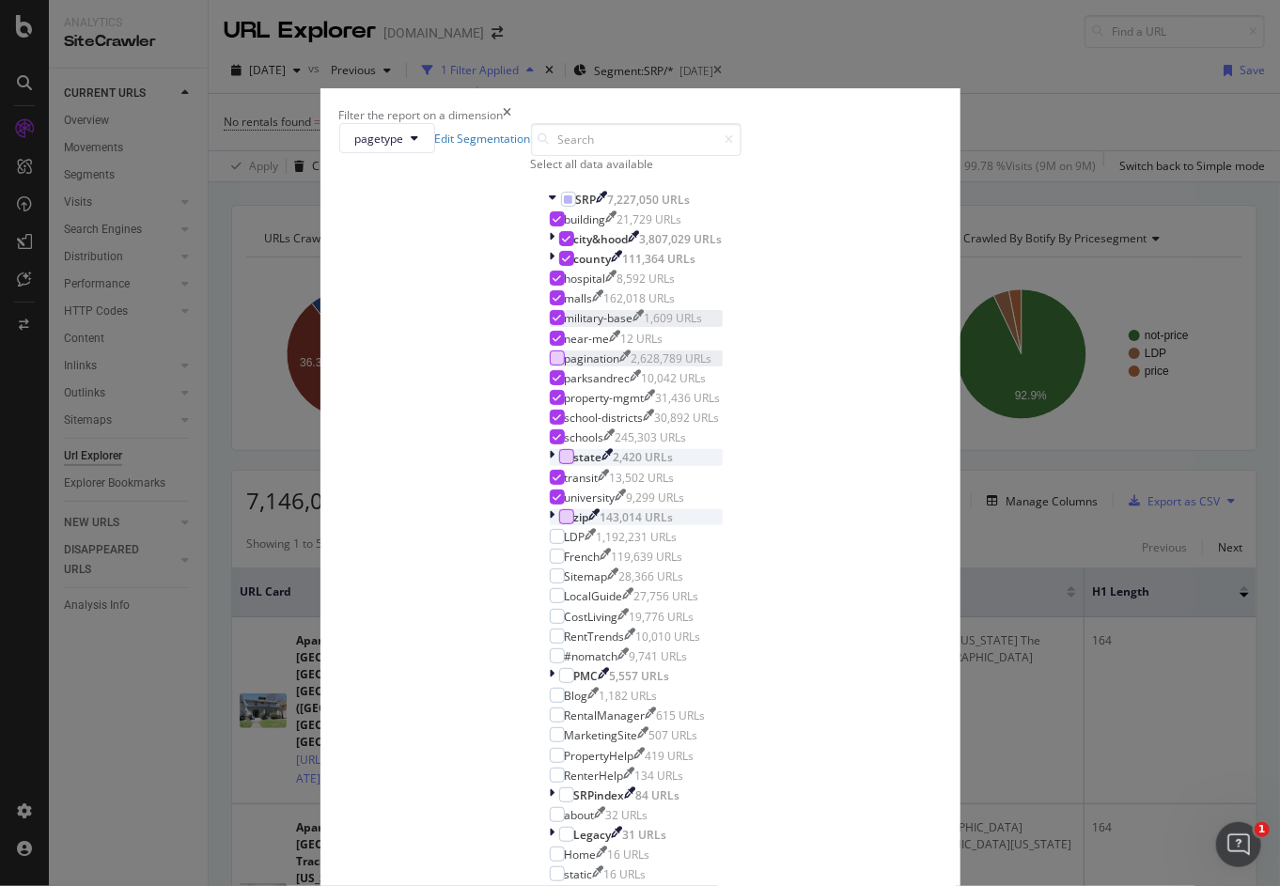
click at [553, 322] on icon "modal" at bounding box center [557, 317] width 8 height 9
drag, startPoint x: 484, startPoint y: 365, endPoint x: 568, endPoint y: 398, distance: 89.9
click at [553, 224] on icon "modal" at bounding box center [557, 218] width 8 height 9
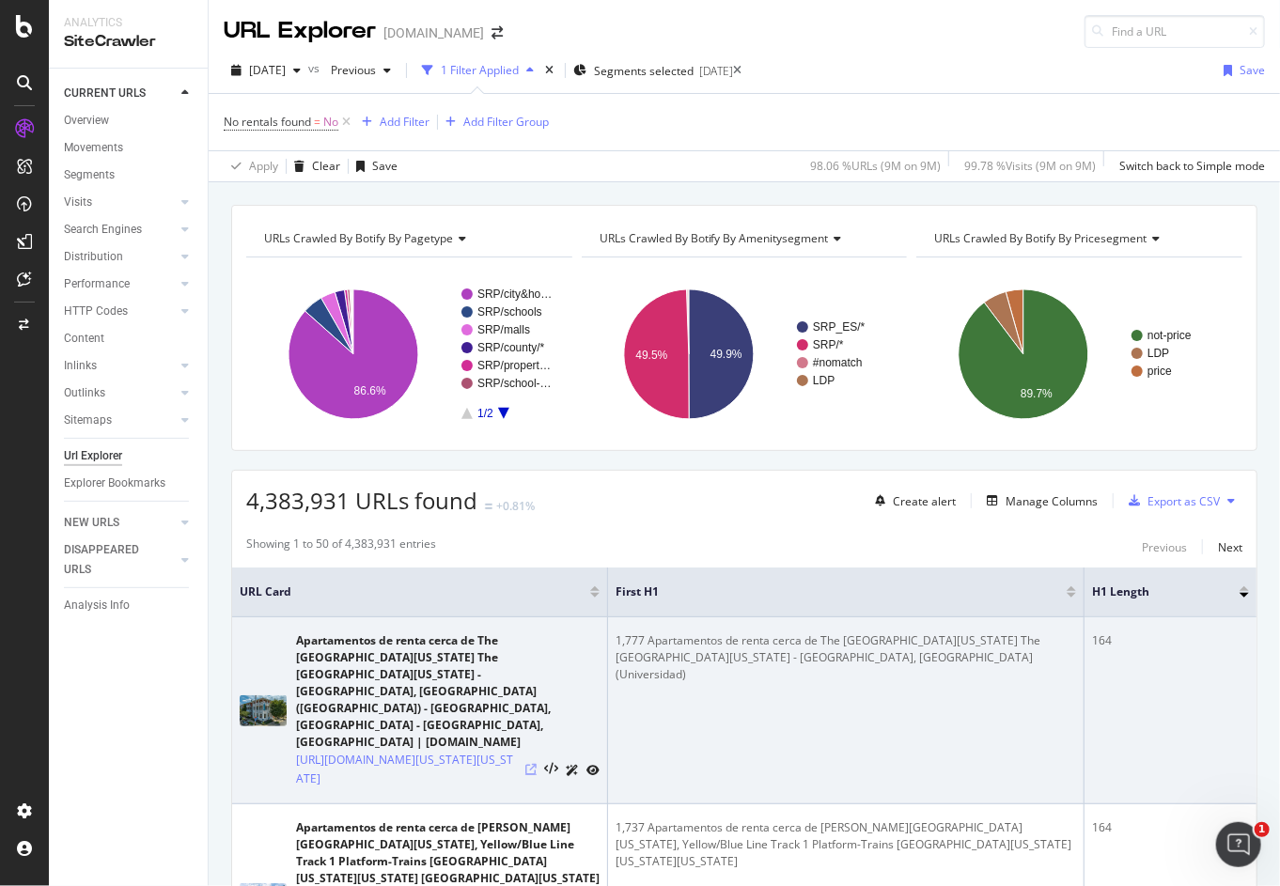
click at [533, 764] on icon at bounding box center [530, 769] width 11 height 11
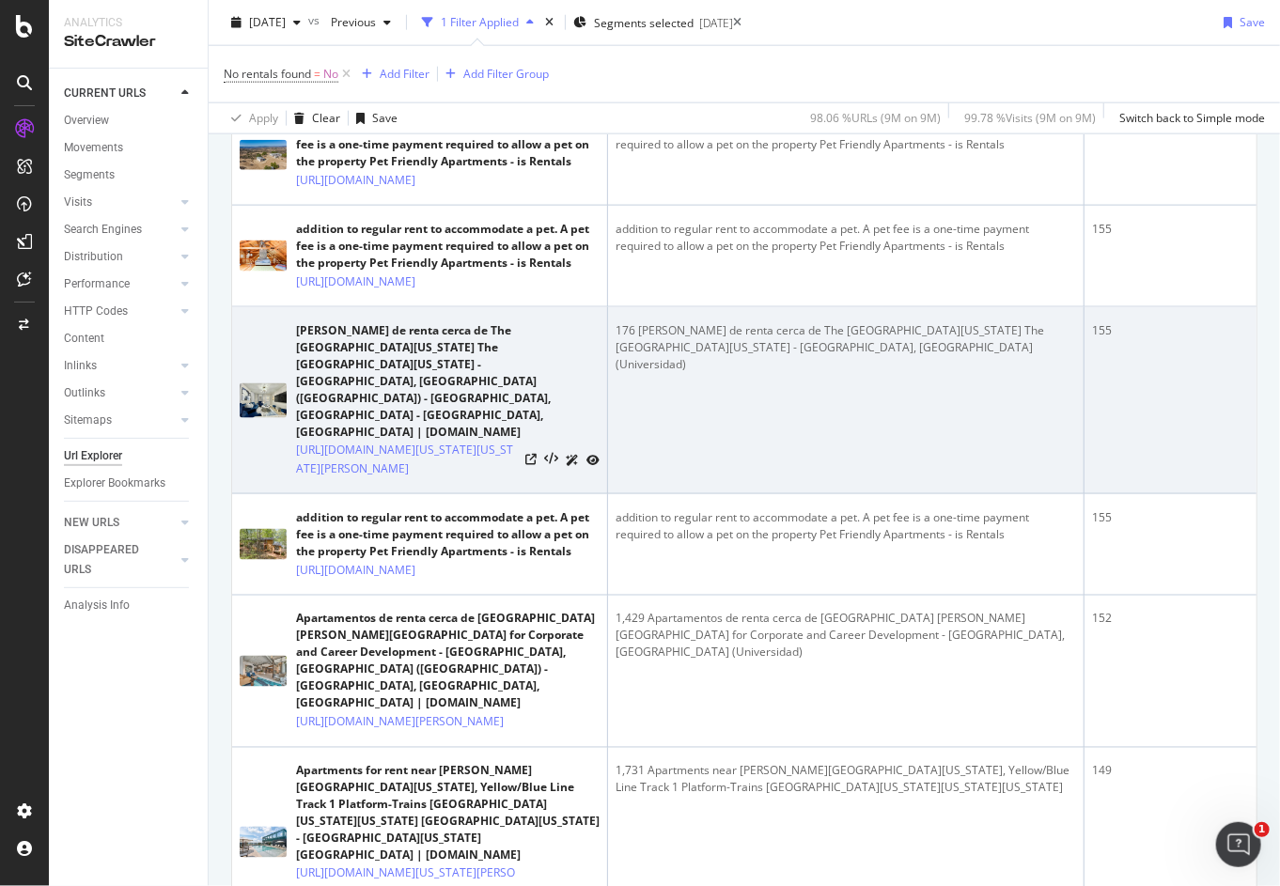
scroll to position [1034, 0]
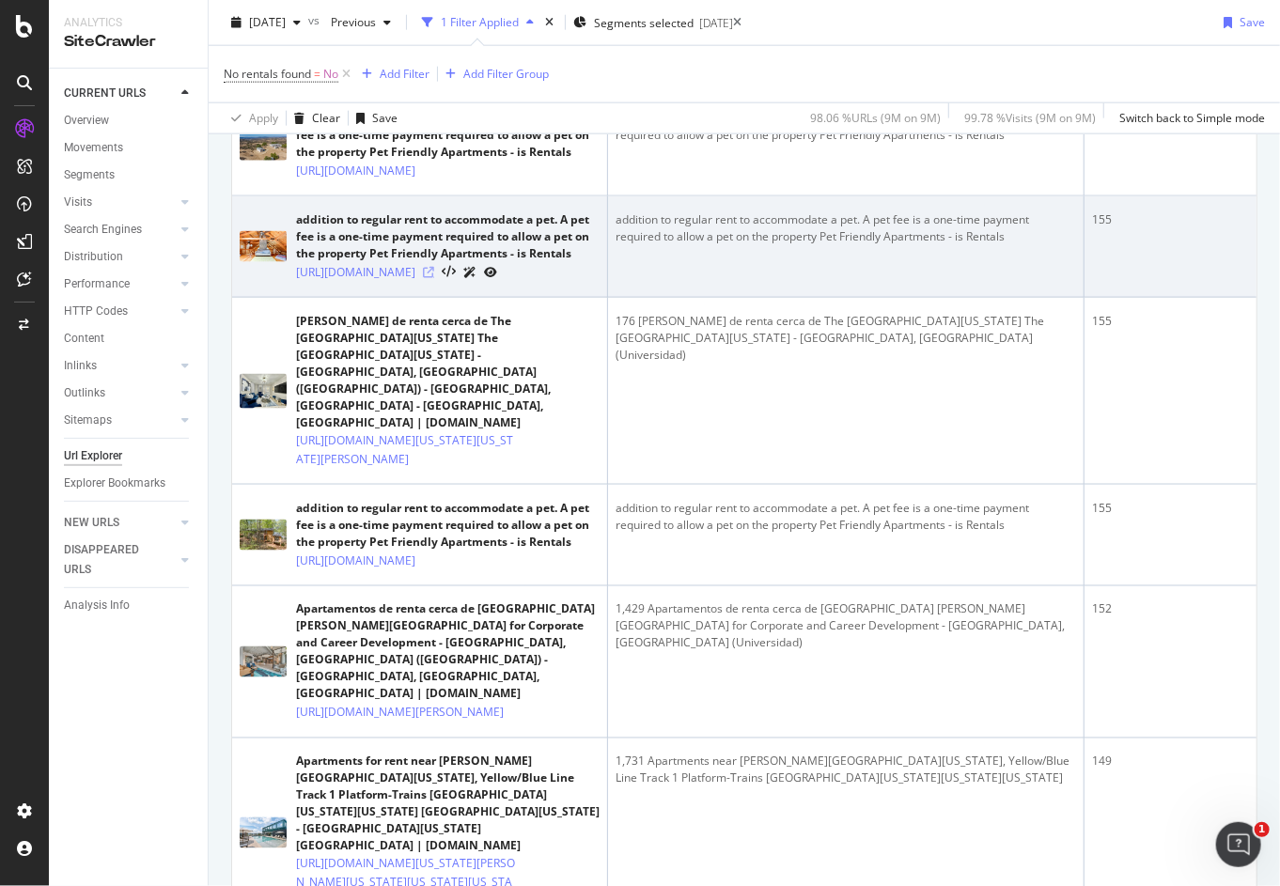
click at [434, 278] on icon at bounding box center [428, 272] width 11 height 11
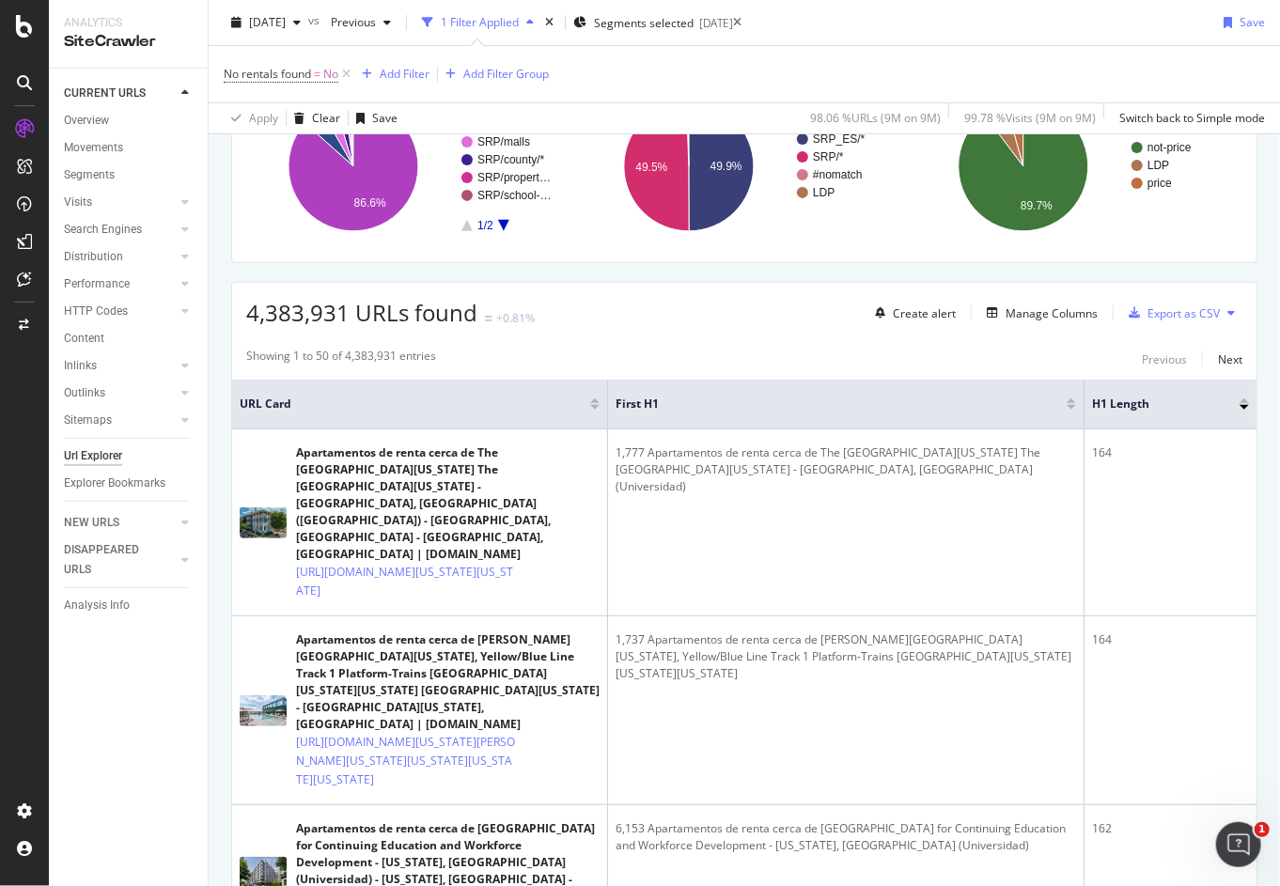
scroll to position [0, 0]
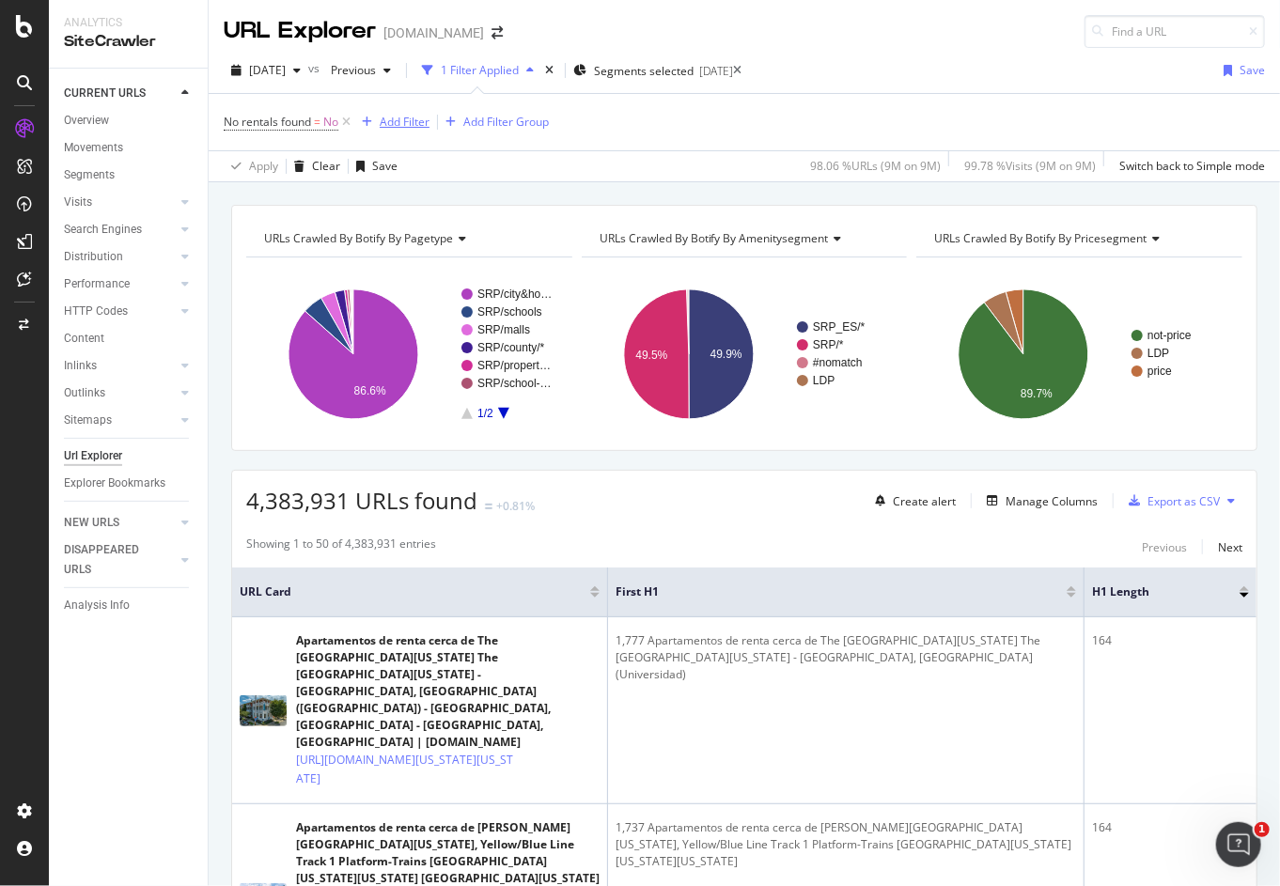
click at [406, 124] on div "Add Filter" at bounding box center [405, 122] width 50 height 16
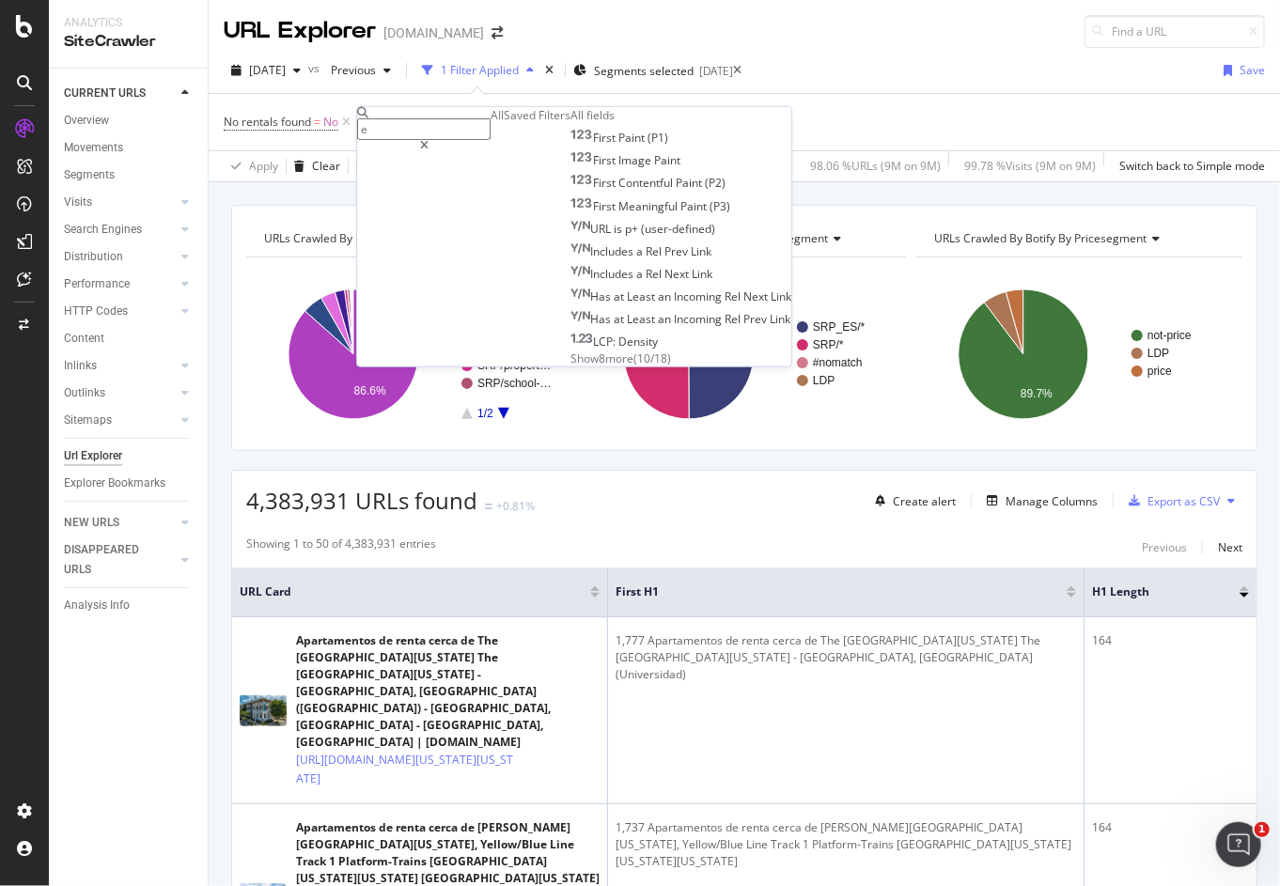
type input "es"
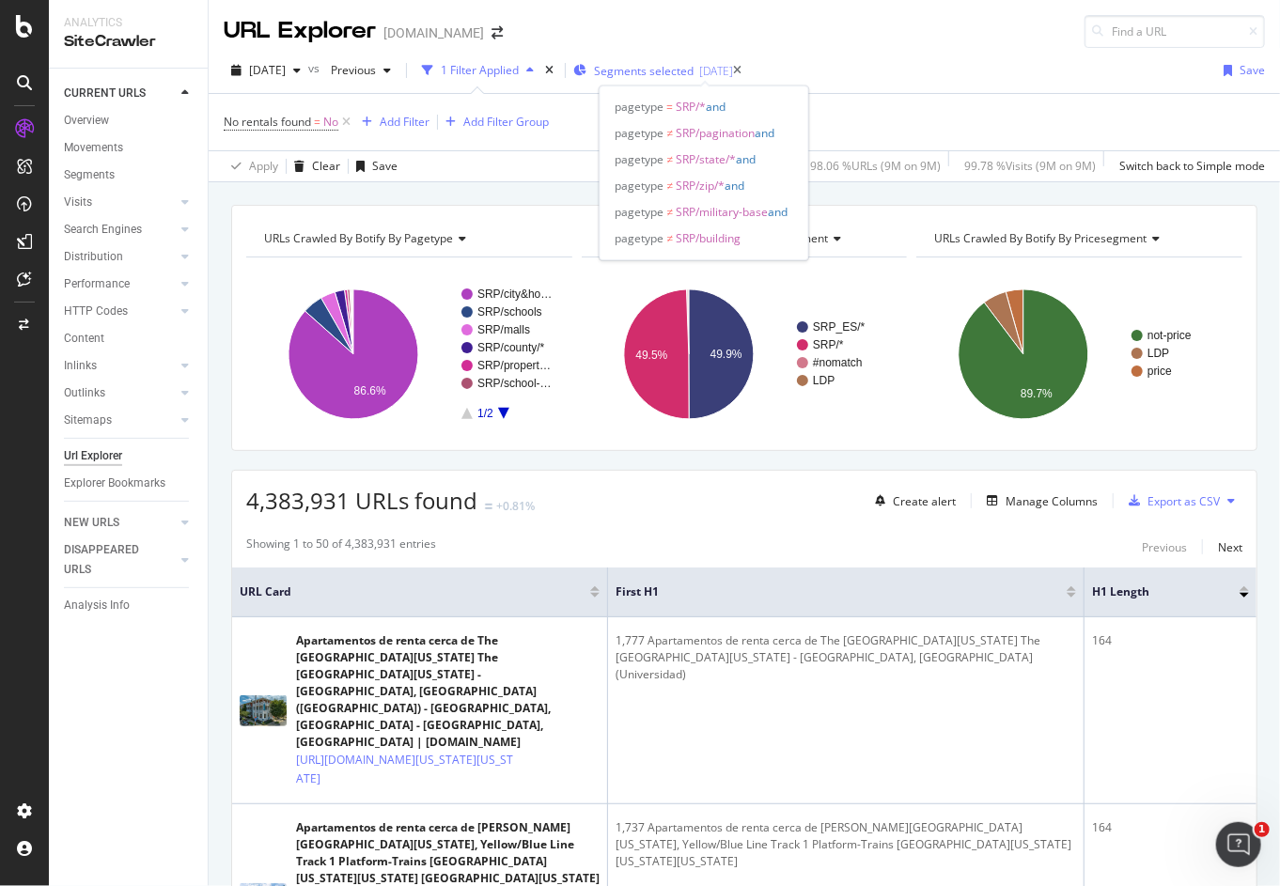
click at [677, 63] on span "Segments selected" at bounding box center [644, 71] width 100 height 16
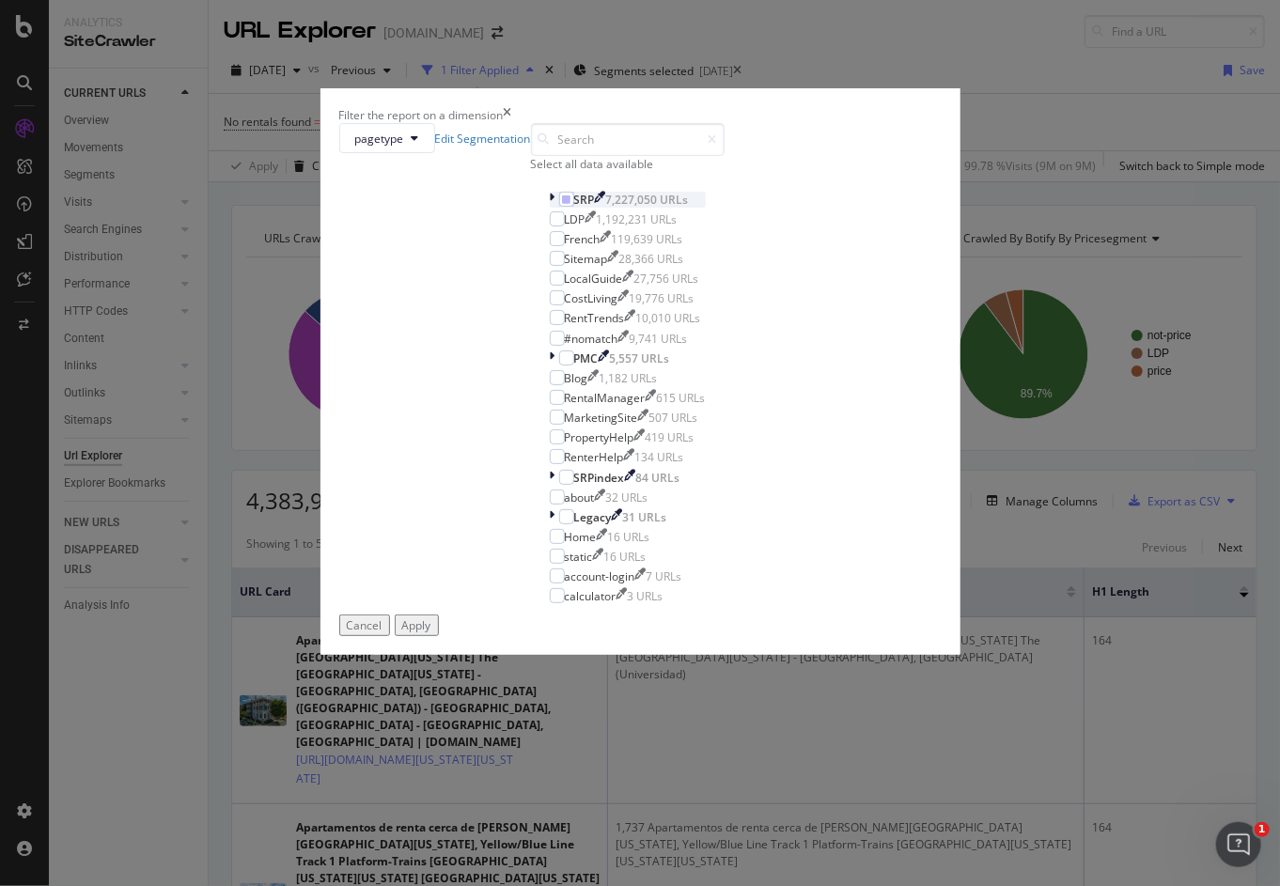
click at [550, 208] on icon "modal" at bounding box center [553, 200] width 6 height 16
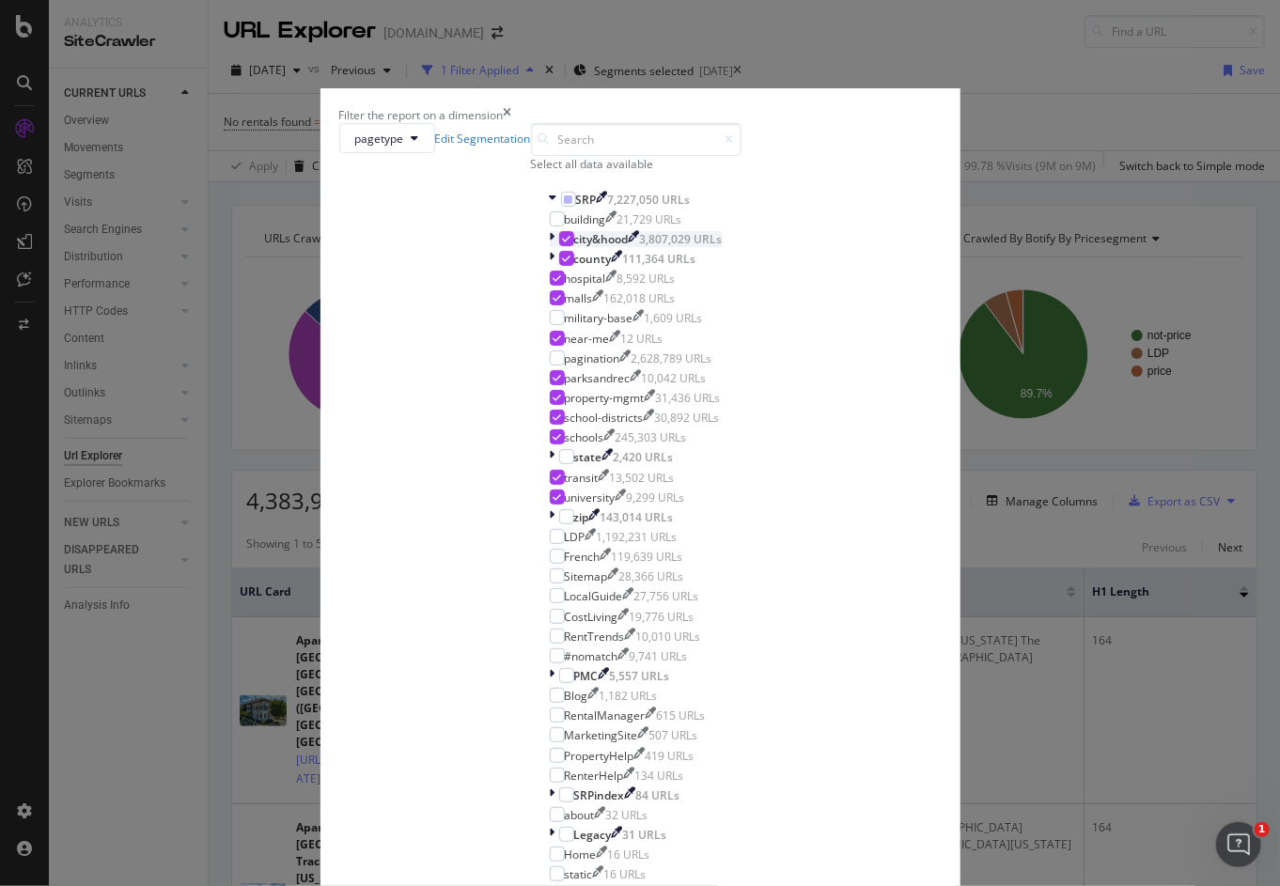
click at [550, 247] on div "city&hood 3,807,029 URLs" at bounding box center [636, 239] width 173 height 16
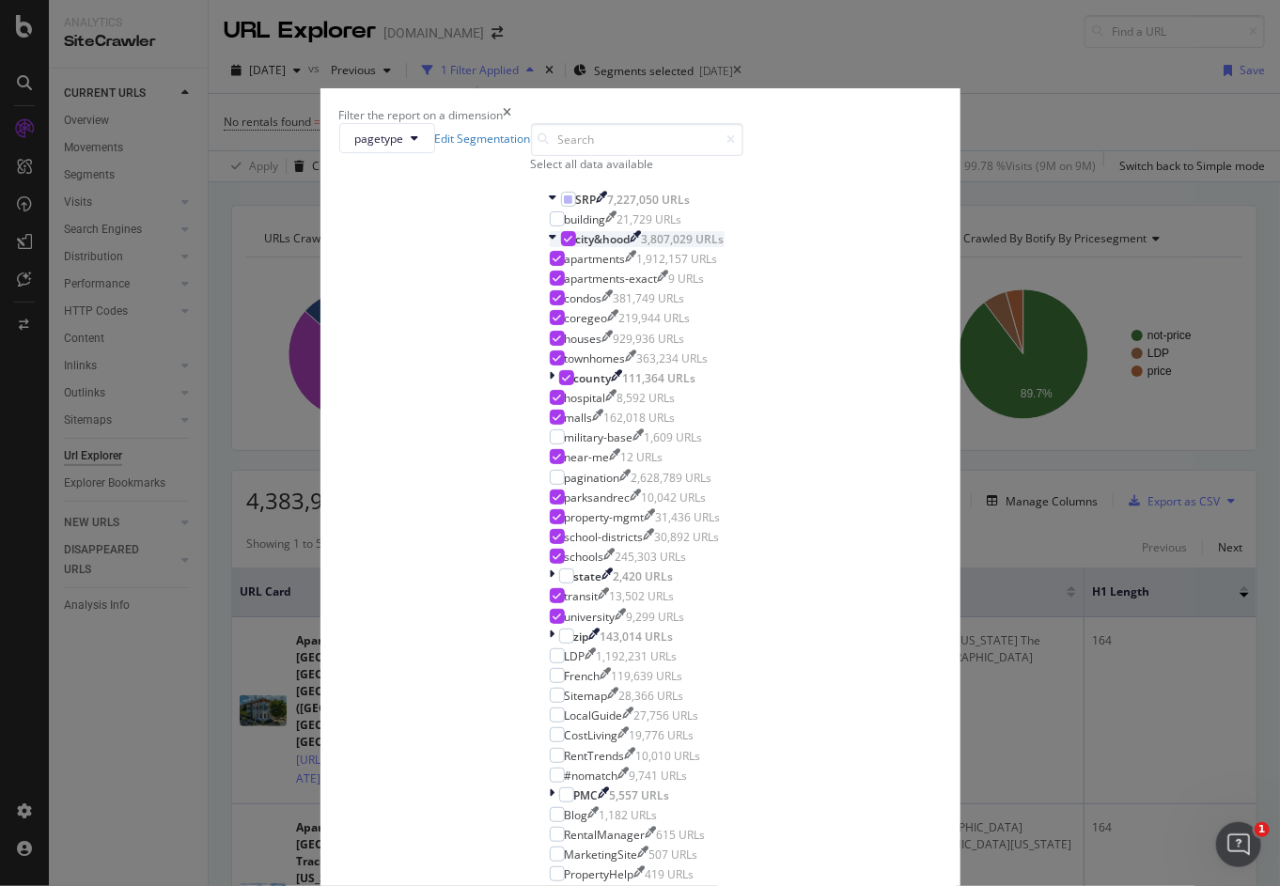
click at [550, 247] on icon "modal" at bounding box center [554, 239] width 8 height 16
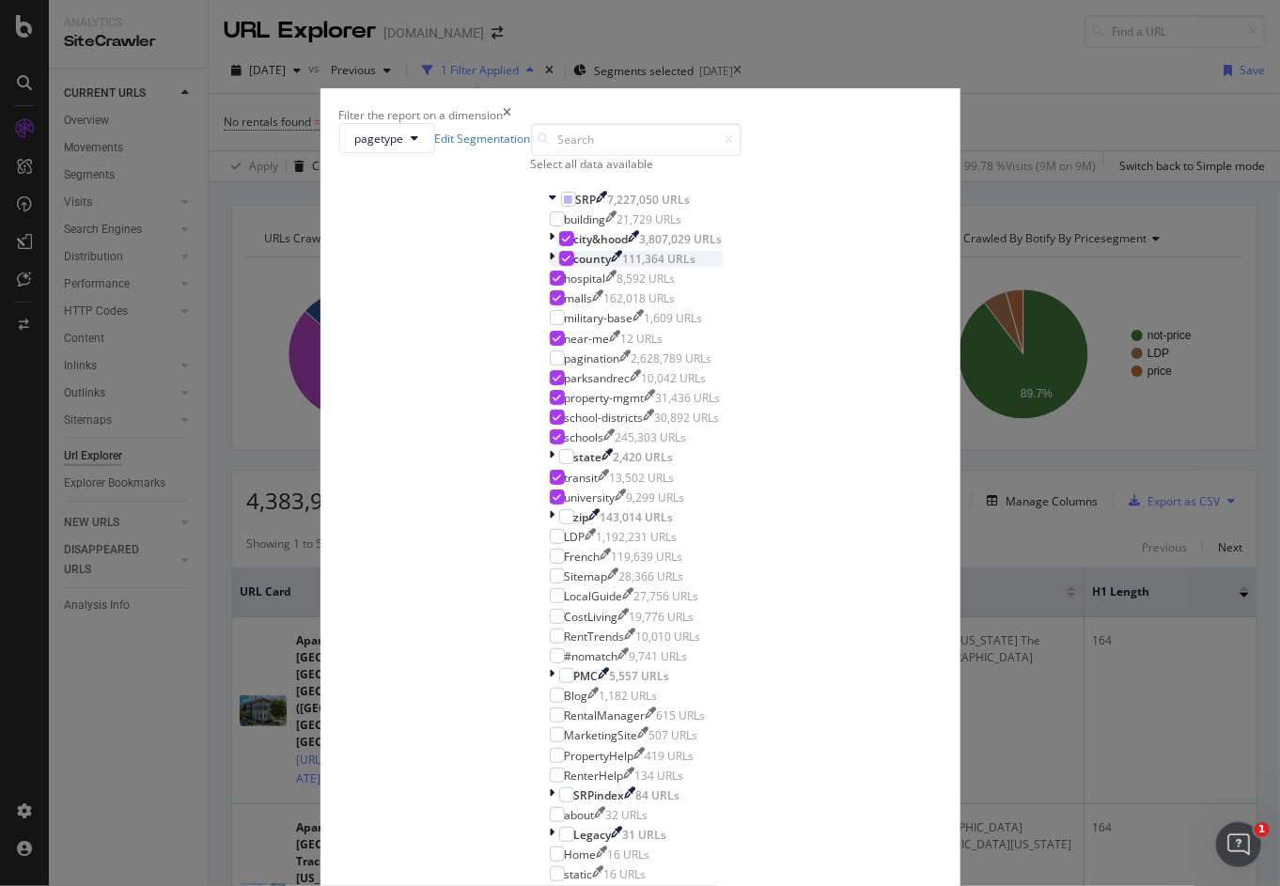
click at [550, 267] on icon "modal" at bounding box center [553, 259] width 6 height 16
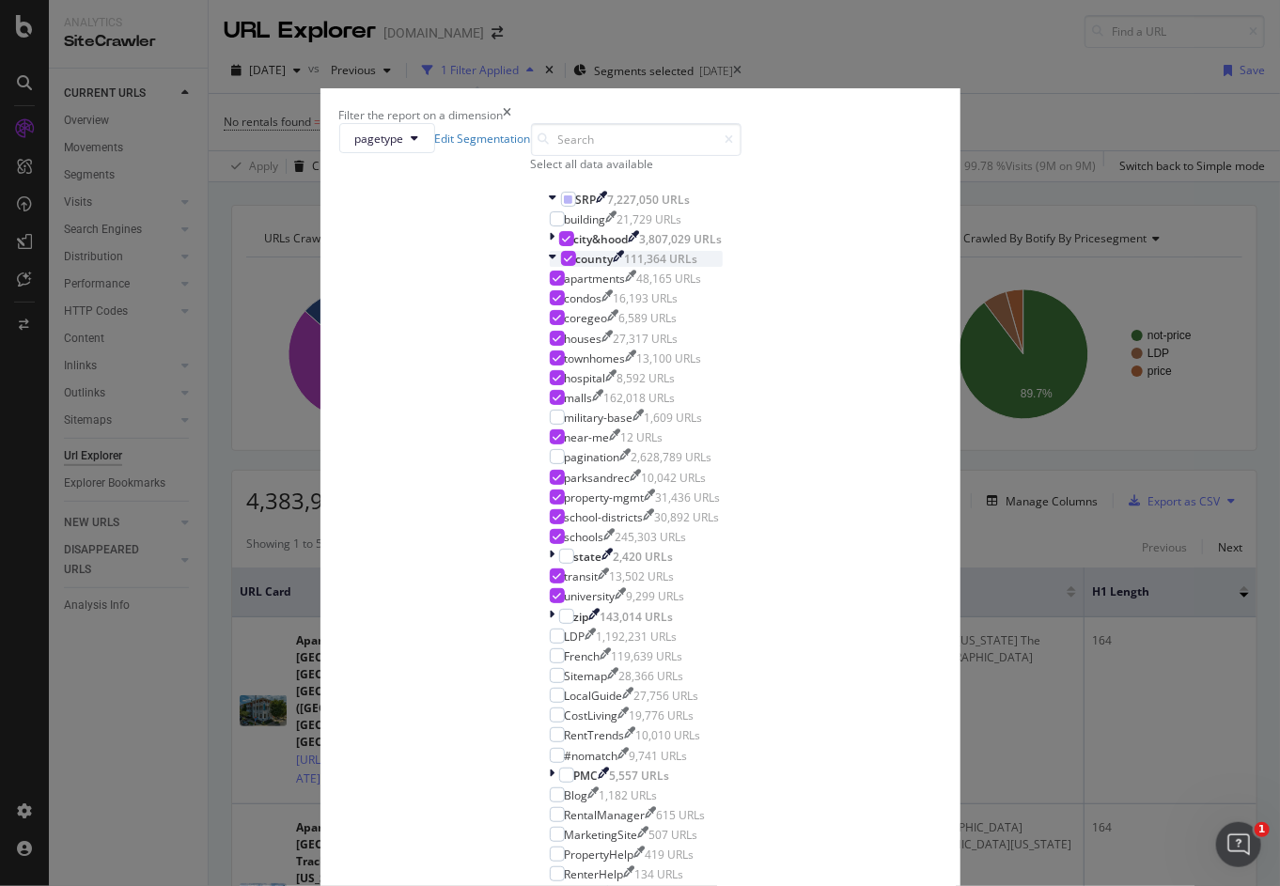
click at [550, 267] on icon "modal" at bounding box center [554, 259] width 8 height 16
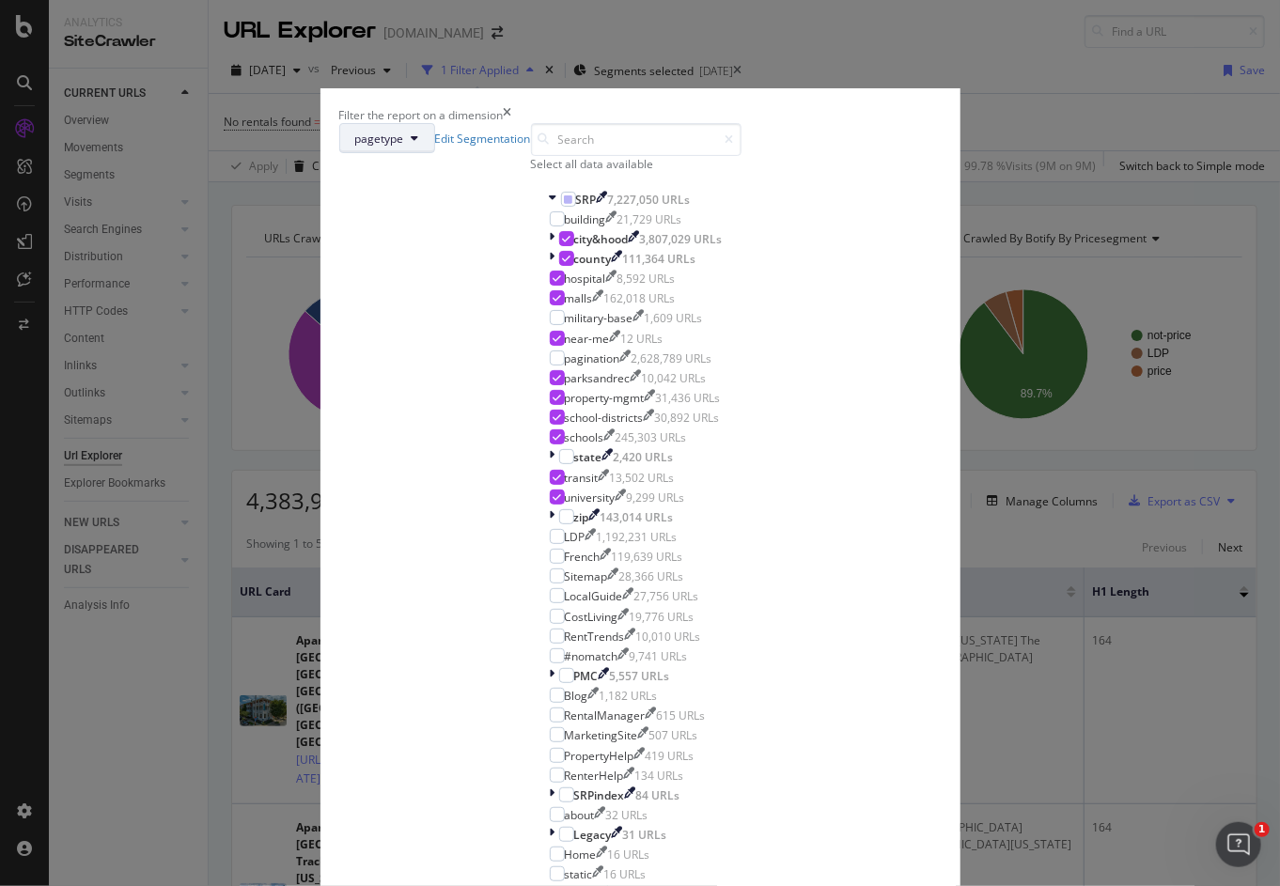
click at [435, 153] on button "pagetype" at bounding box center [387, 138] width 96 height 30
click at [710, 214] on div "pagetype Edit Segmentation Select all data available SRP 7,227,050 URLs buildin…" at bounding box center [640, 527] width 602 height 808
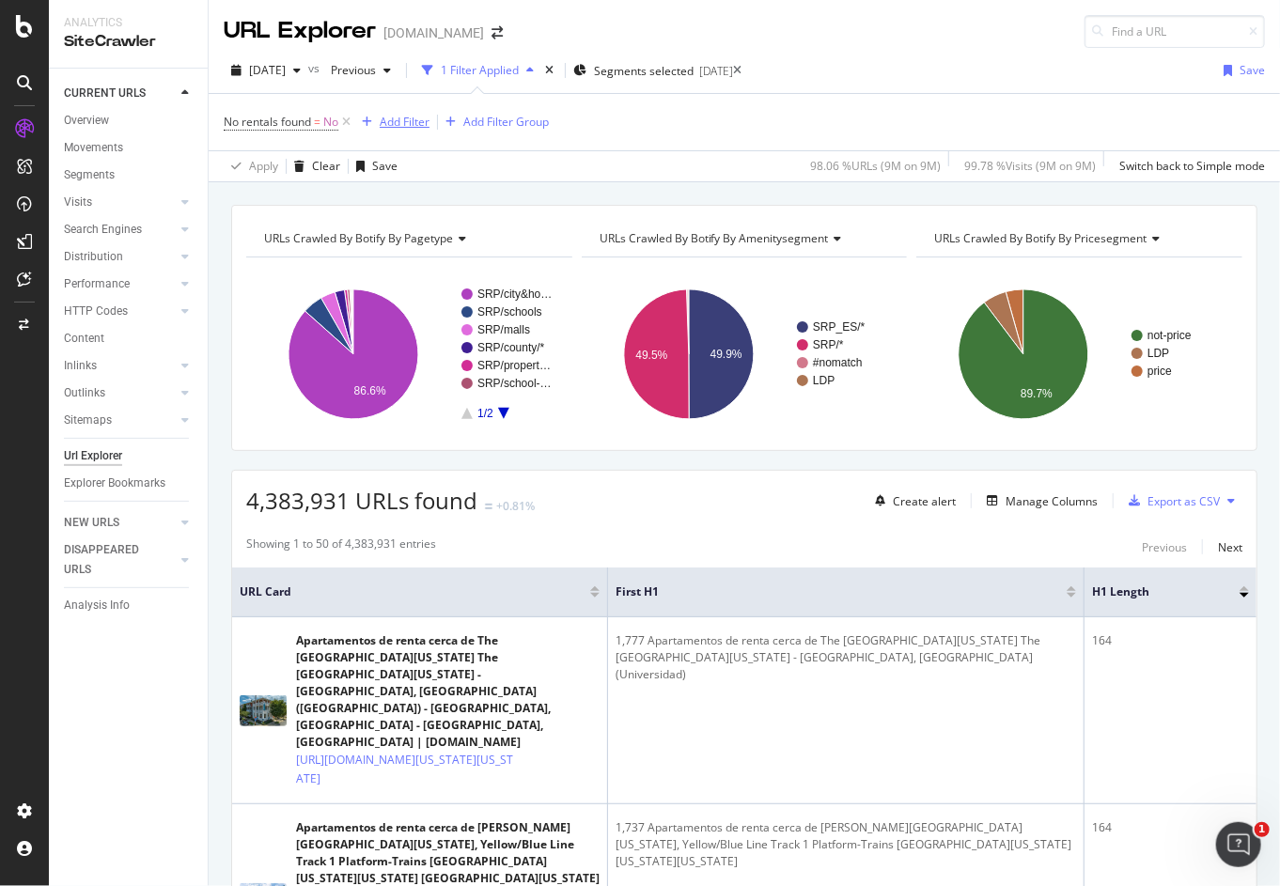
click at [398, 117] on div "Add Filter" at bounding box center [405, 122] width 50 height 16
click at [392, 127] on div "Add Filter" at bounding box center [405, 122] width 50 height 16
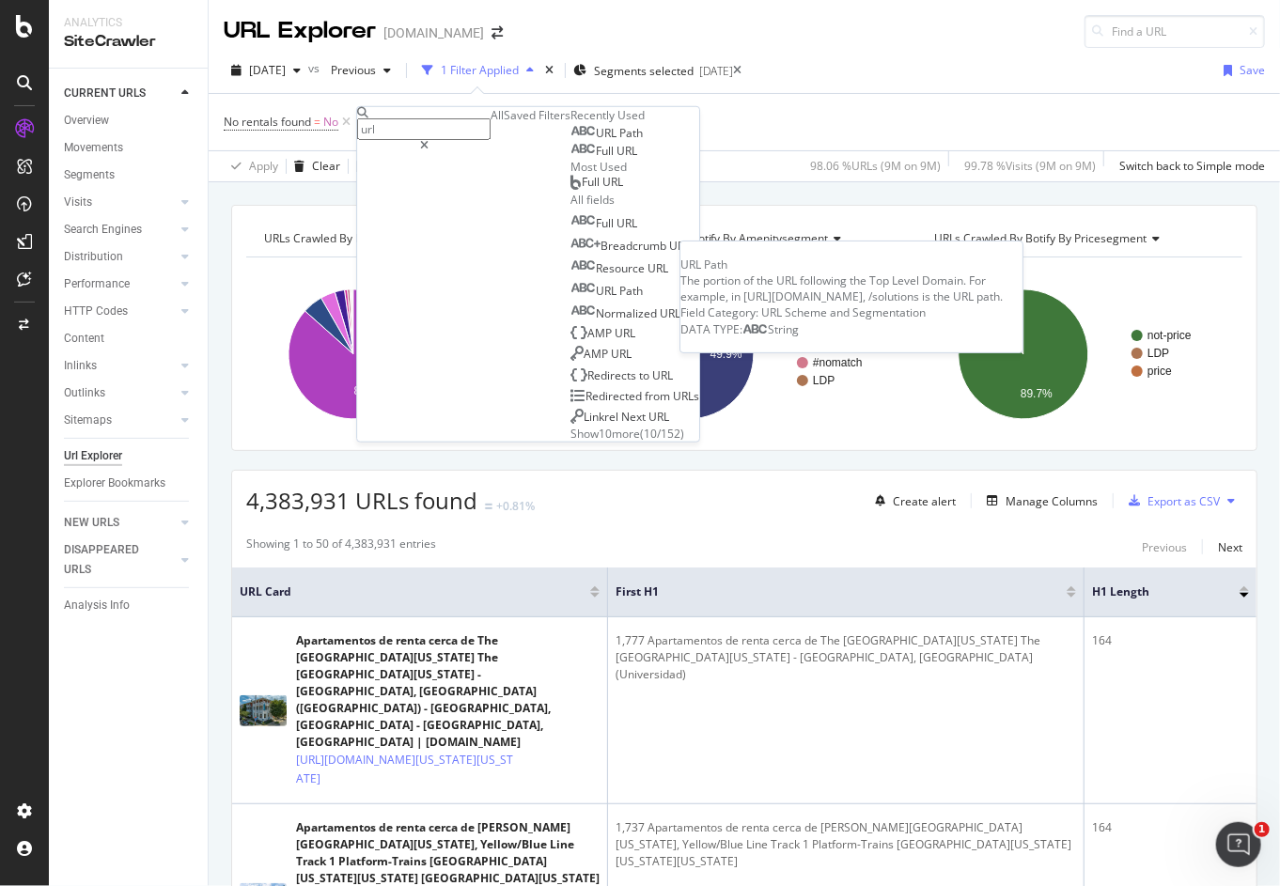
type input "url"
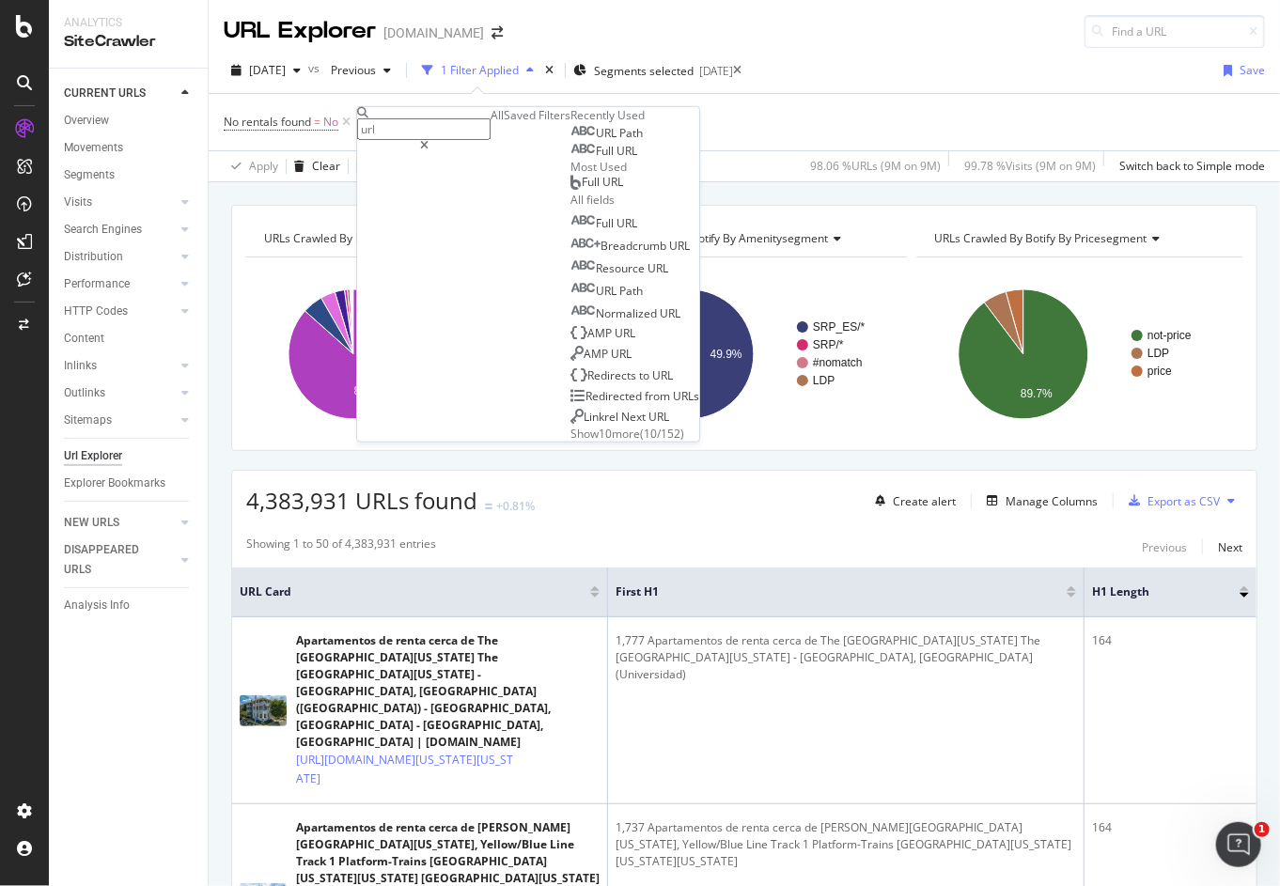
click at [619, 141] on span "Path" at bounding box center [630, 133] width 23 height 16
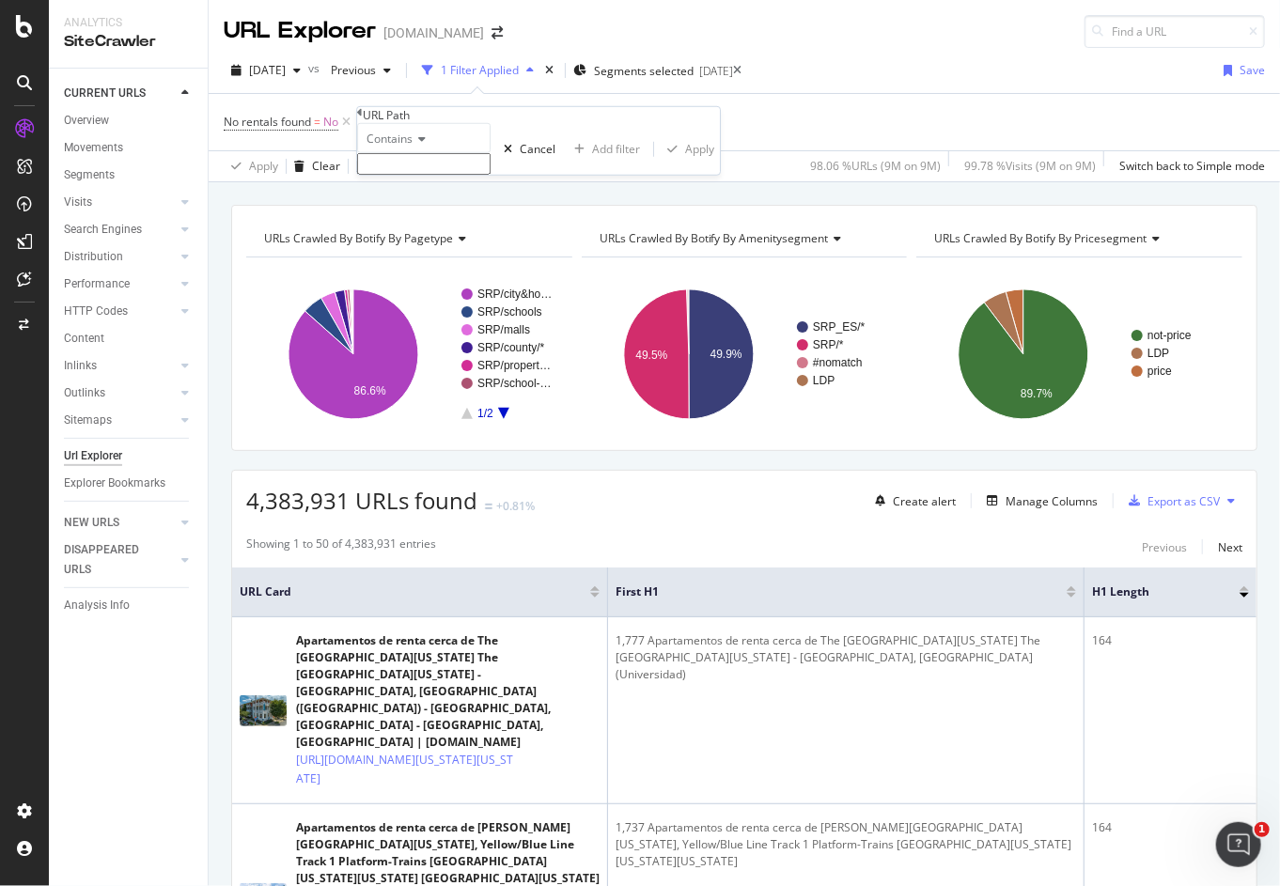
click at [413, 147] on span "Contains" at bounding box center [390, 139] width 46 height 16
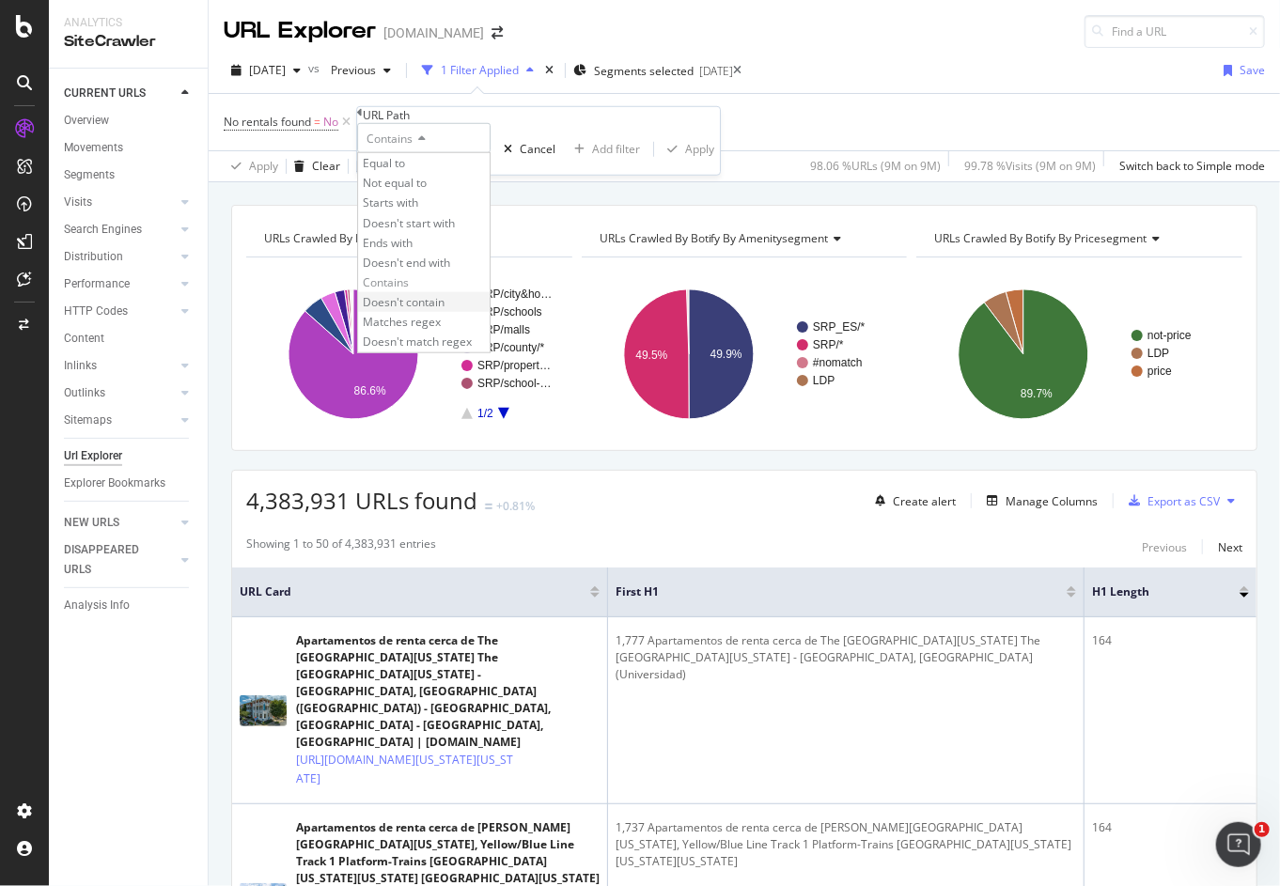
click at [416, 310] on span "Doesn't contain" at bounding box center [404, 302] width 82 height 16
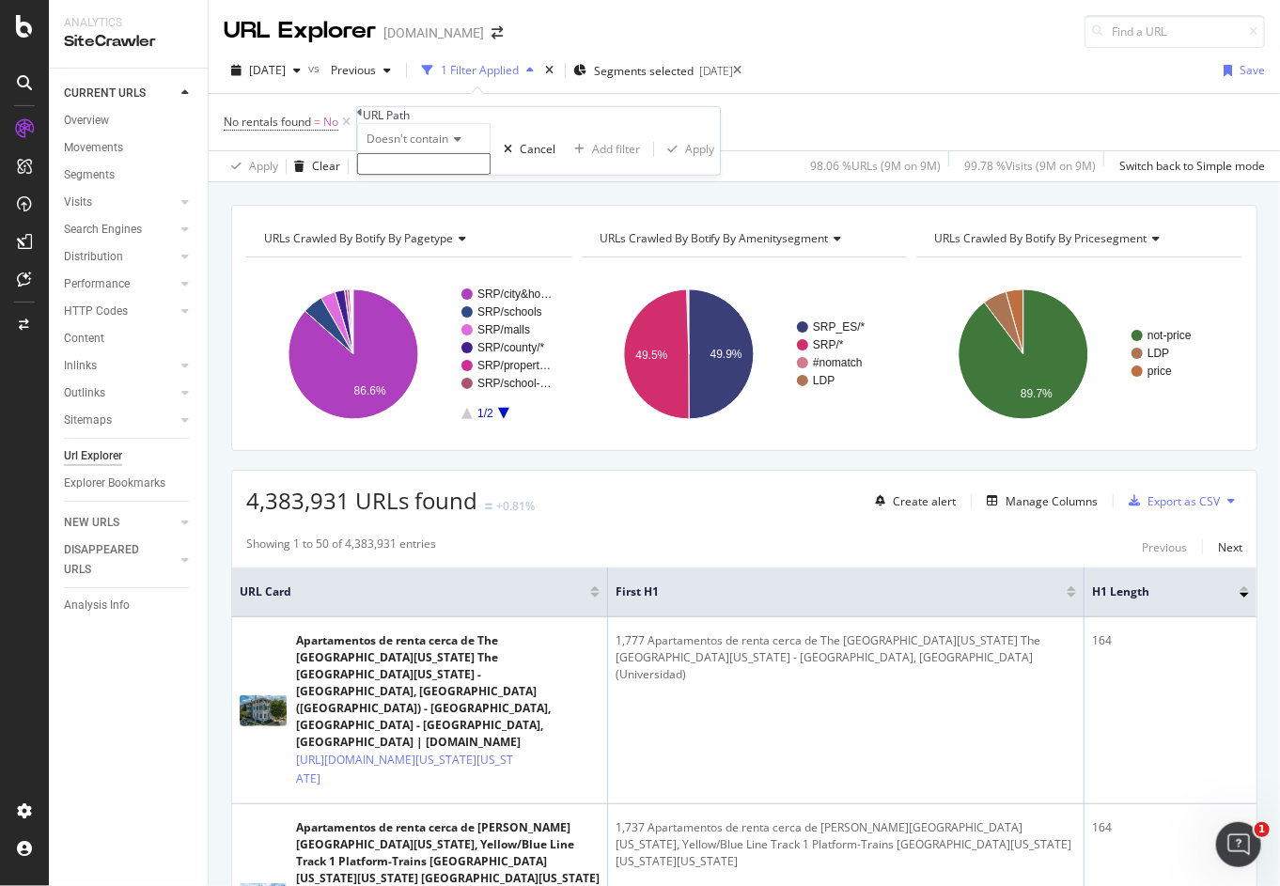
click at [407, 175] on input "text" at bounding box center [423, 164] width 133 height 22
type input "/es/"
click at [685, 163] on div "Apply" at bounding box center [699, 155] width 29 height 16
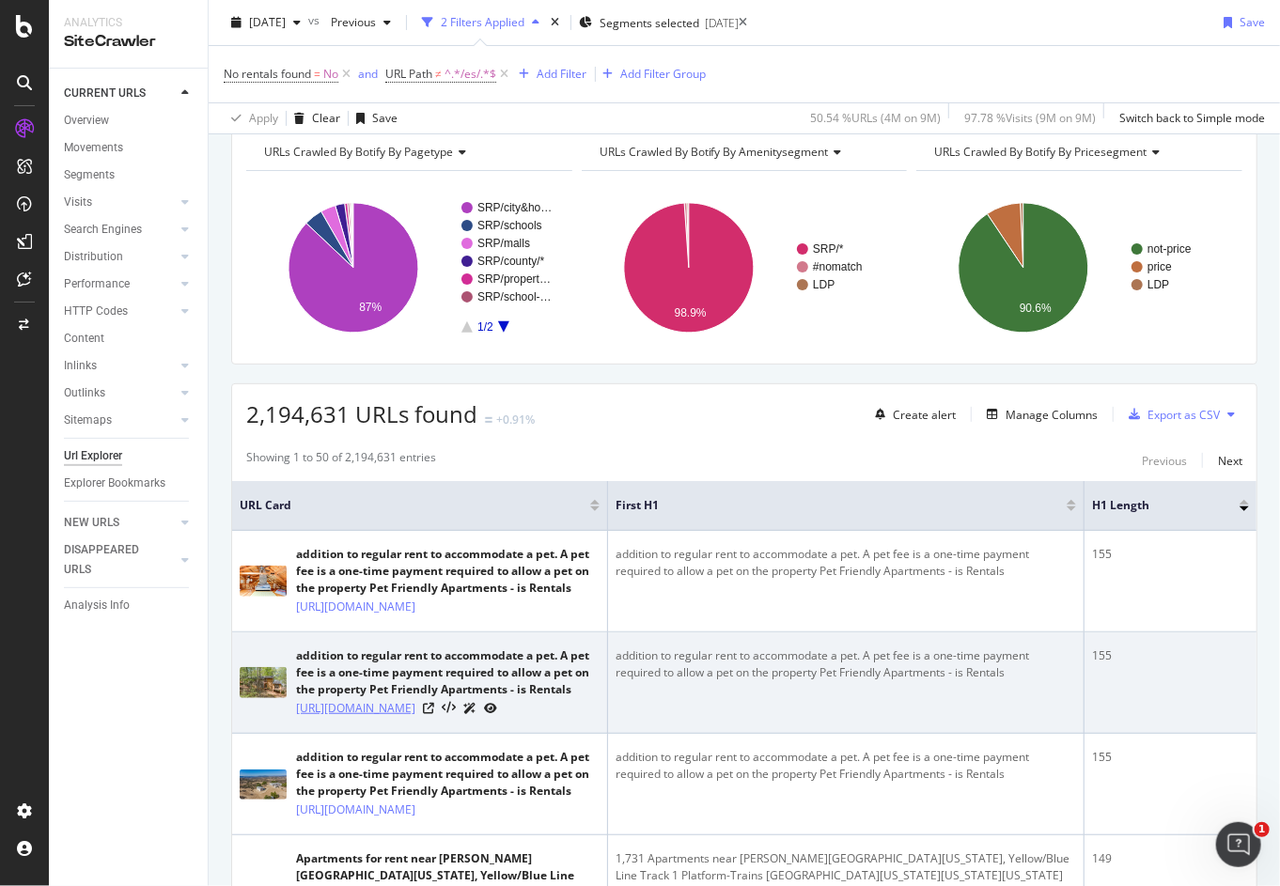
scroll to position [188, 0]
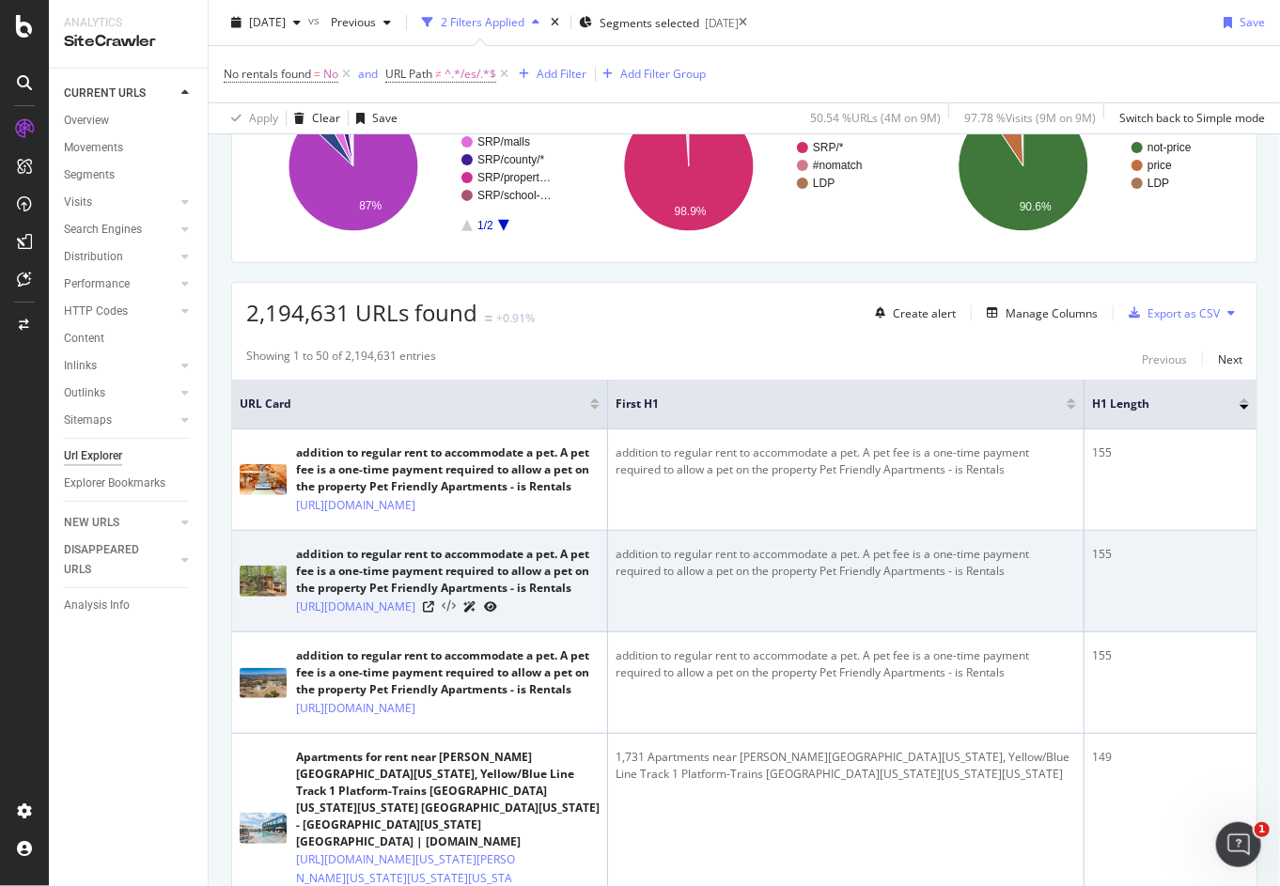
click at [456, 614] on icon at bounding box center [449, 607] width 14 height 13
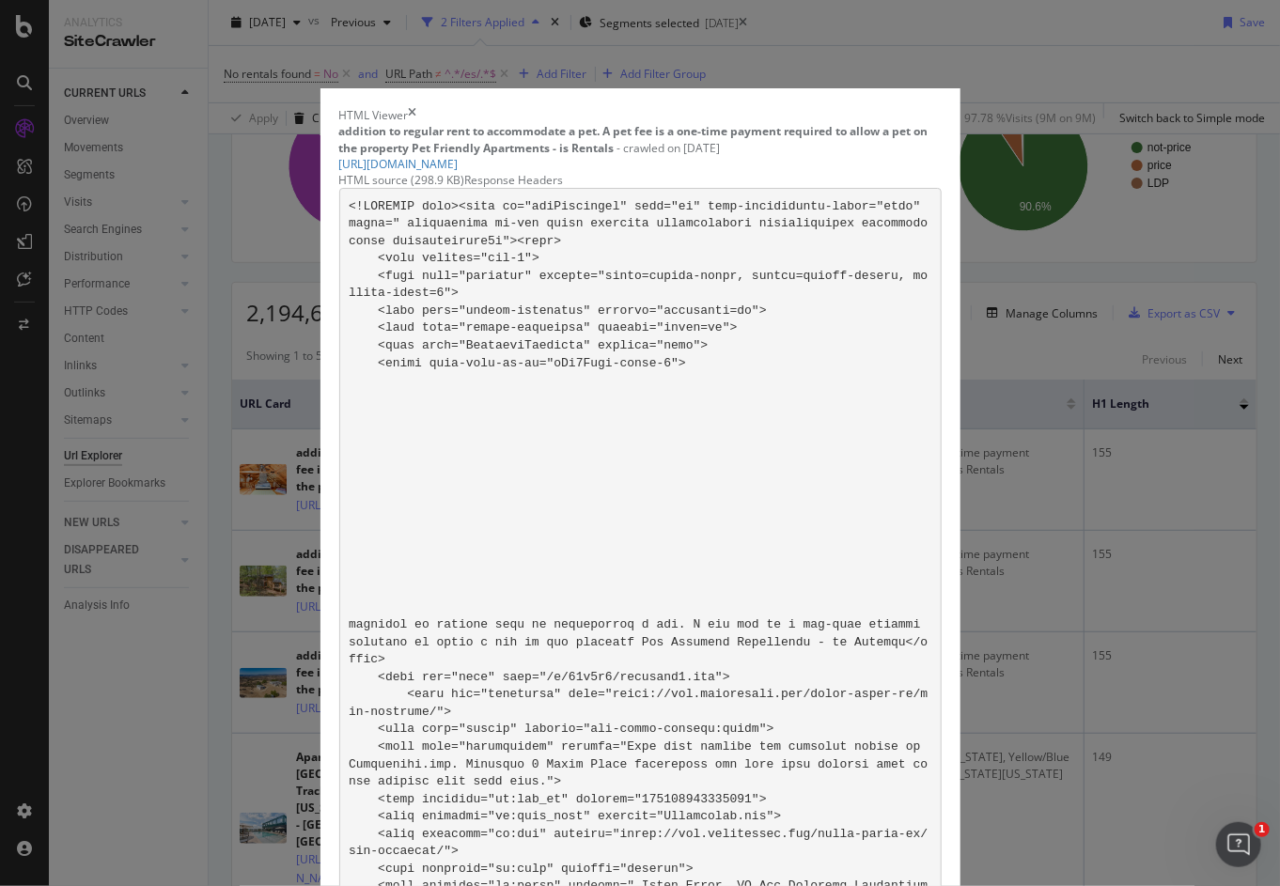
scroll to position [6923, 0]
click at [459, 156] on link "[URL][DOMAIN_NAME]" at bounding box center [398, 164] width 119 height 16
drag, startPoint x: 987, startPoint y: 66, endPoint x: 968, endPoint y: 83, distance: 25.3
click at [417, 107] on icon "times" at bounding box center [413, 115] width 8 height 16
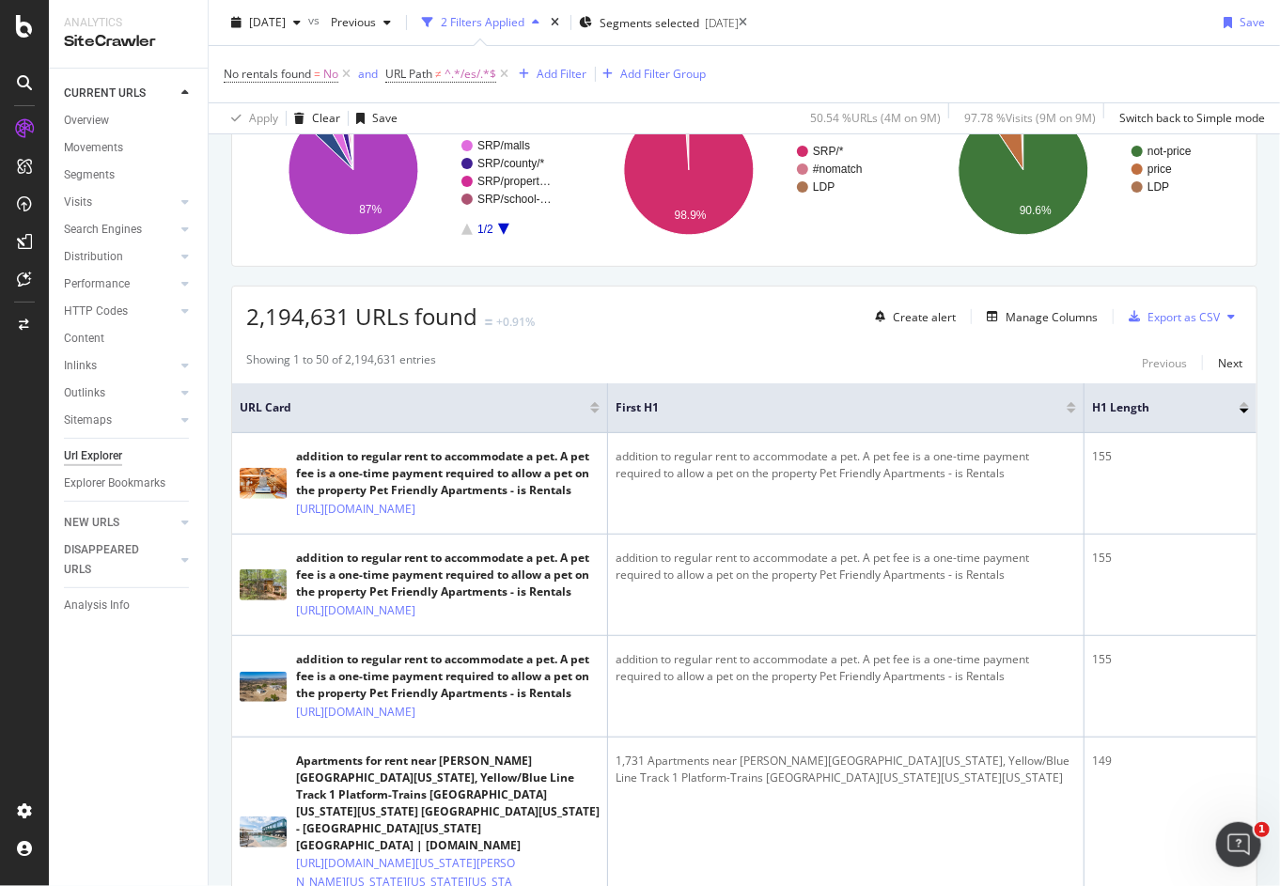
scroll to position [0, 0]
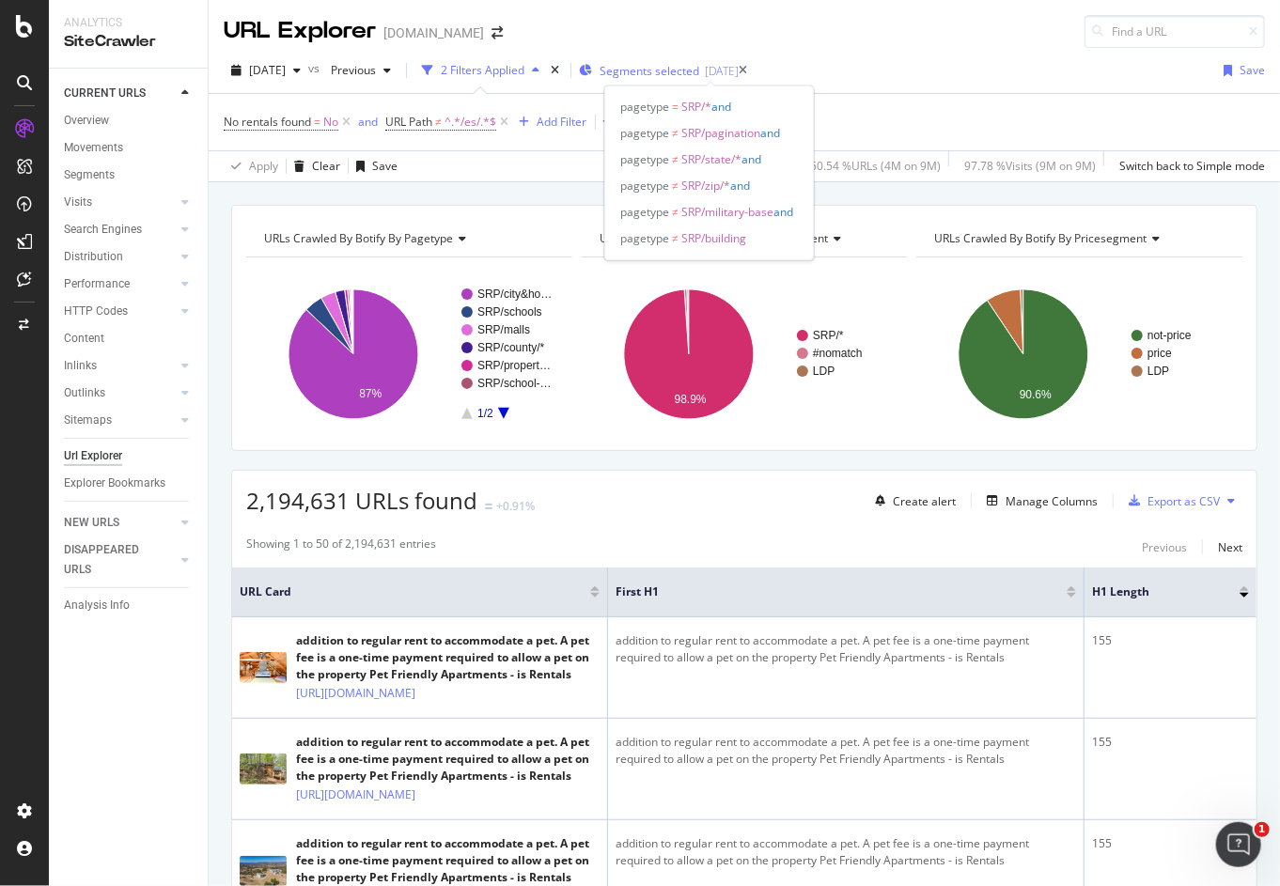
click at [650, 70] on span "Segments selected" at bounding box center [650, 71] width 100 height 16
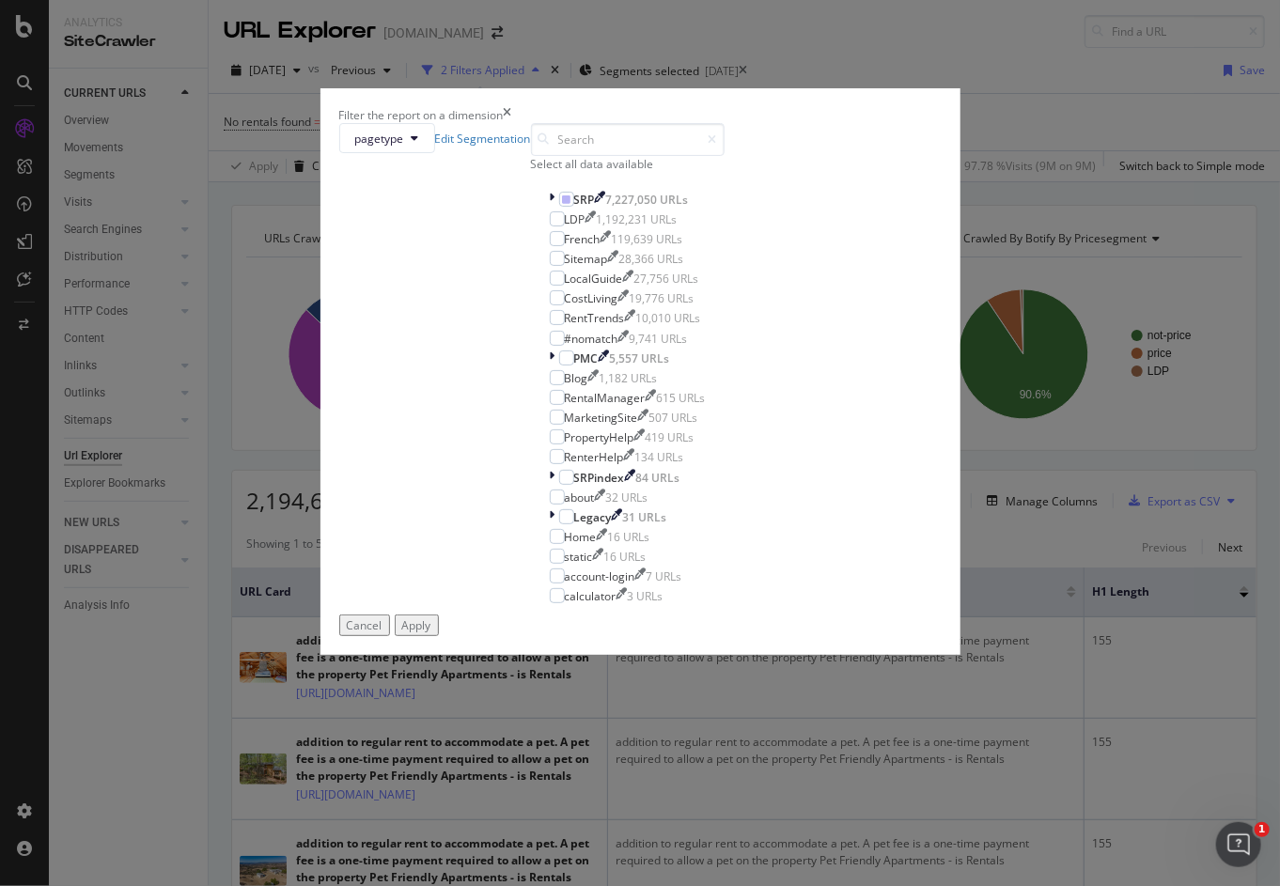
click at [454, 341] on div "pagetype Edit Segmentation Select all data available SRP 7,227,050 URLs LDP 1,1…" at bounding box center [640, 368] width 602 height 491
click at [550, 208] on icon "modal" at bounding box center [553, 200] width 6 height 16
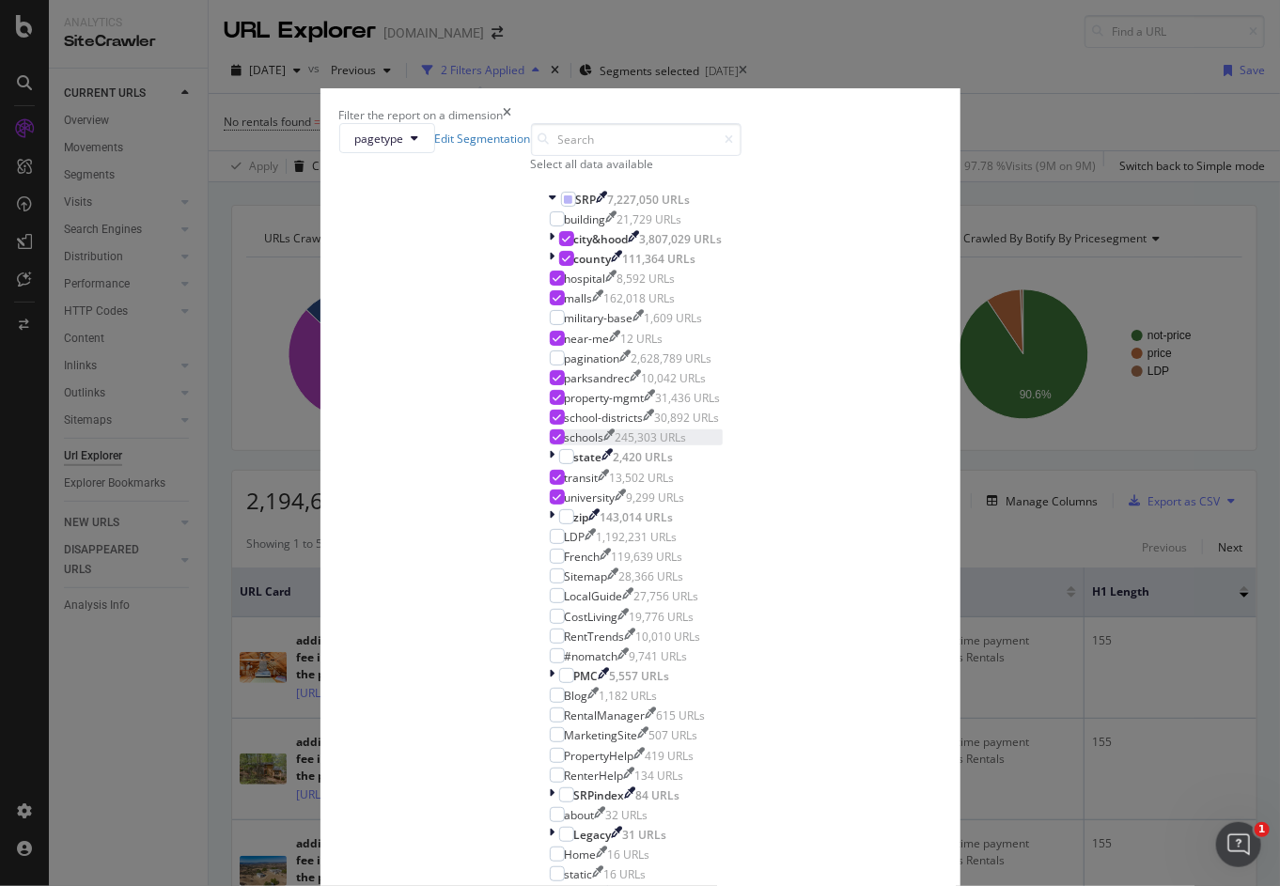
click at [550, 445] on div "modal" at bounding box center [557, 436] width 15 height 15
click at [553, 422] on icon "modal" at bounding box center [557, 417] width 8 height 9
click at [553, 402] on icon "modal" at bounding box center [557, 397] width 8 height 9
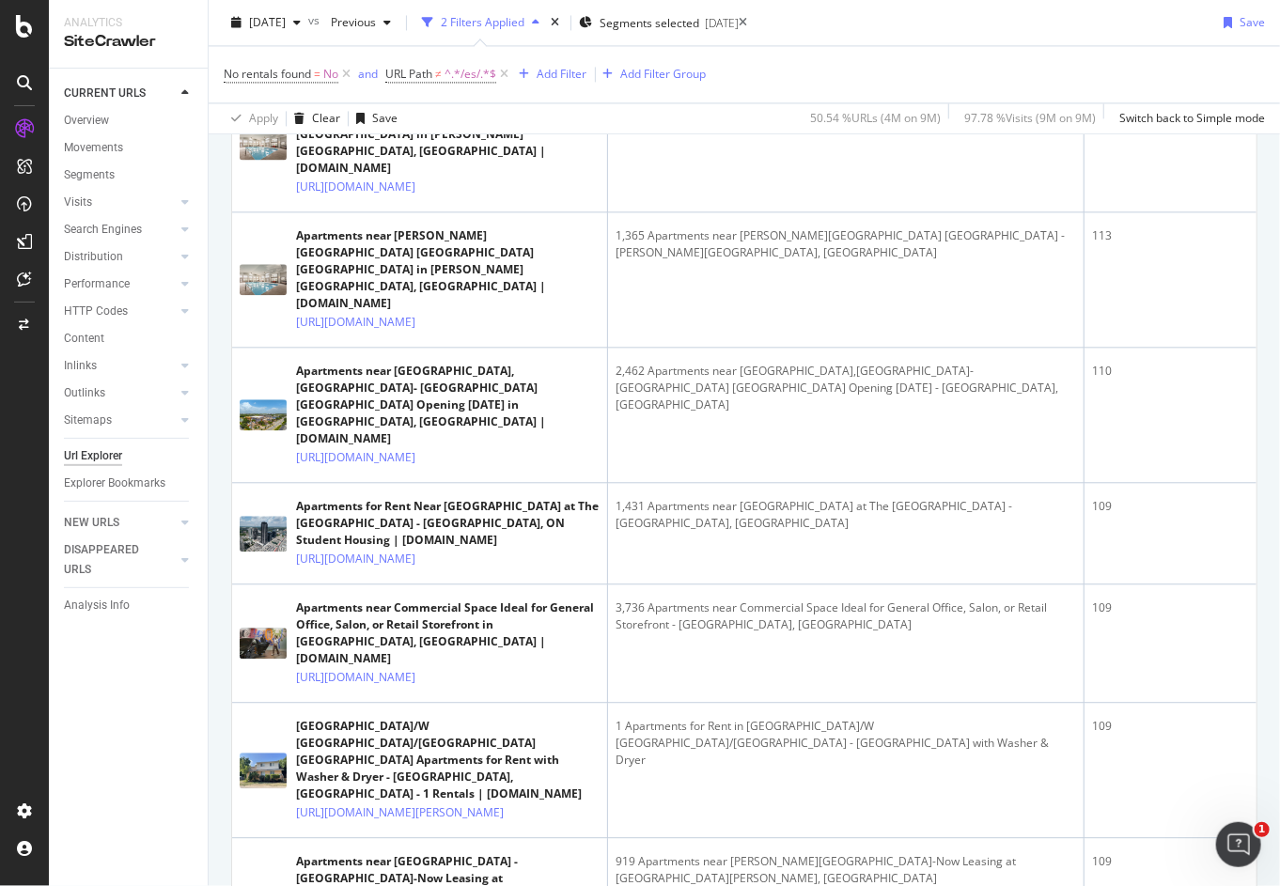
scroll to position [1826, 0]
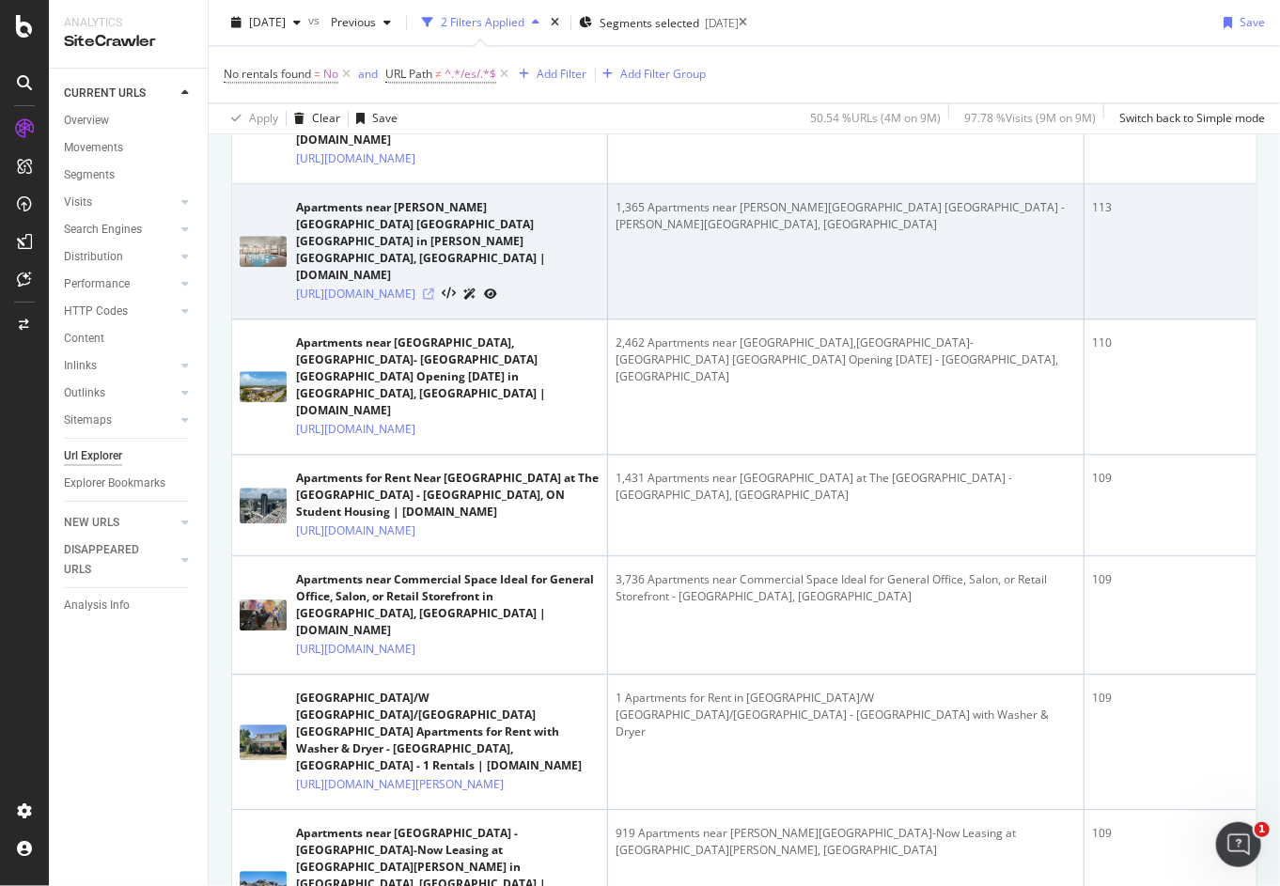
click at [434, 300] on icon at bounding box center [428, 294] width 11 height 11
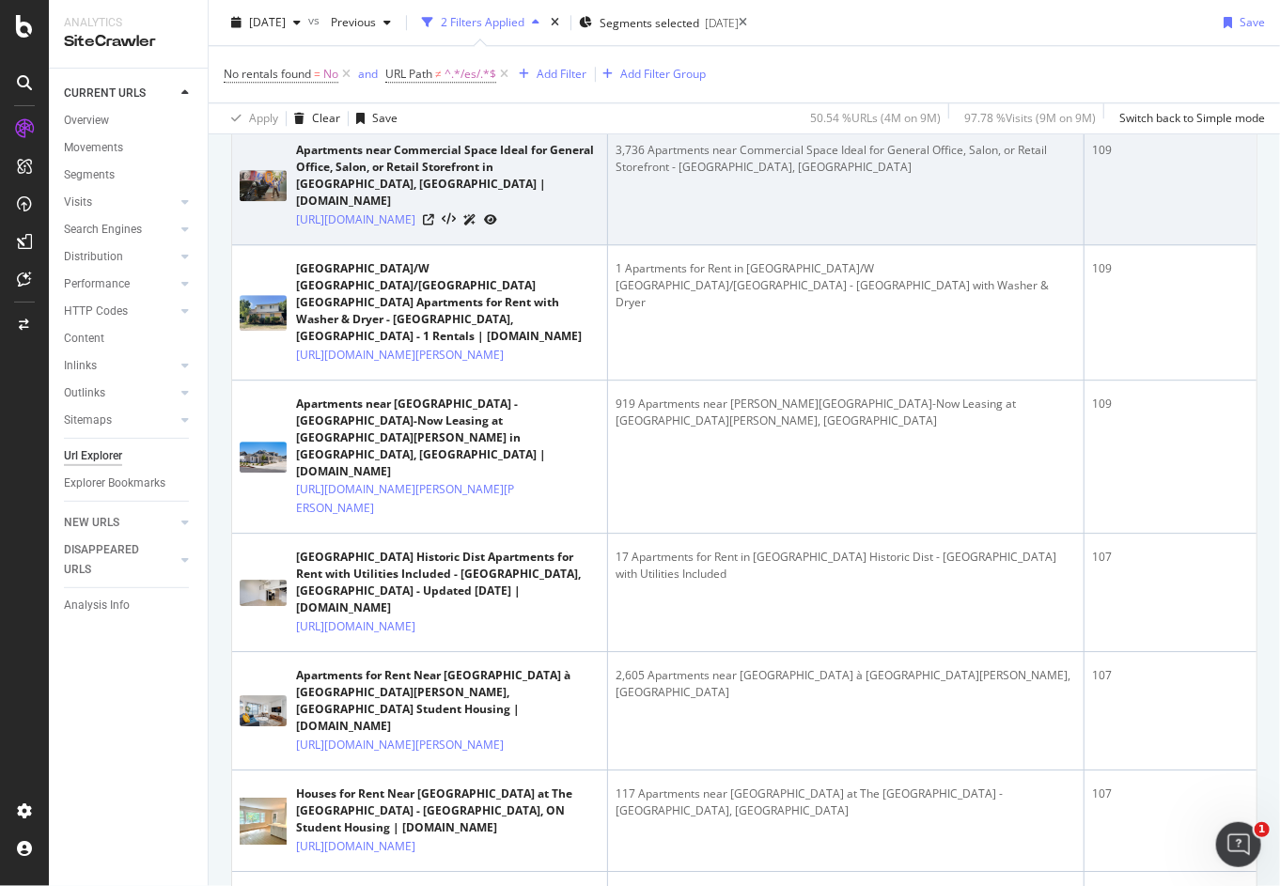
scroll to position [2296, 0]
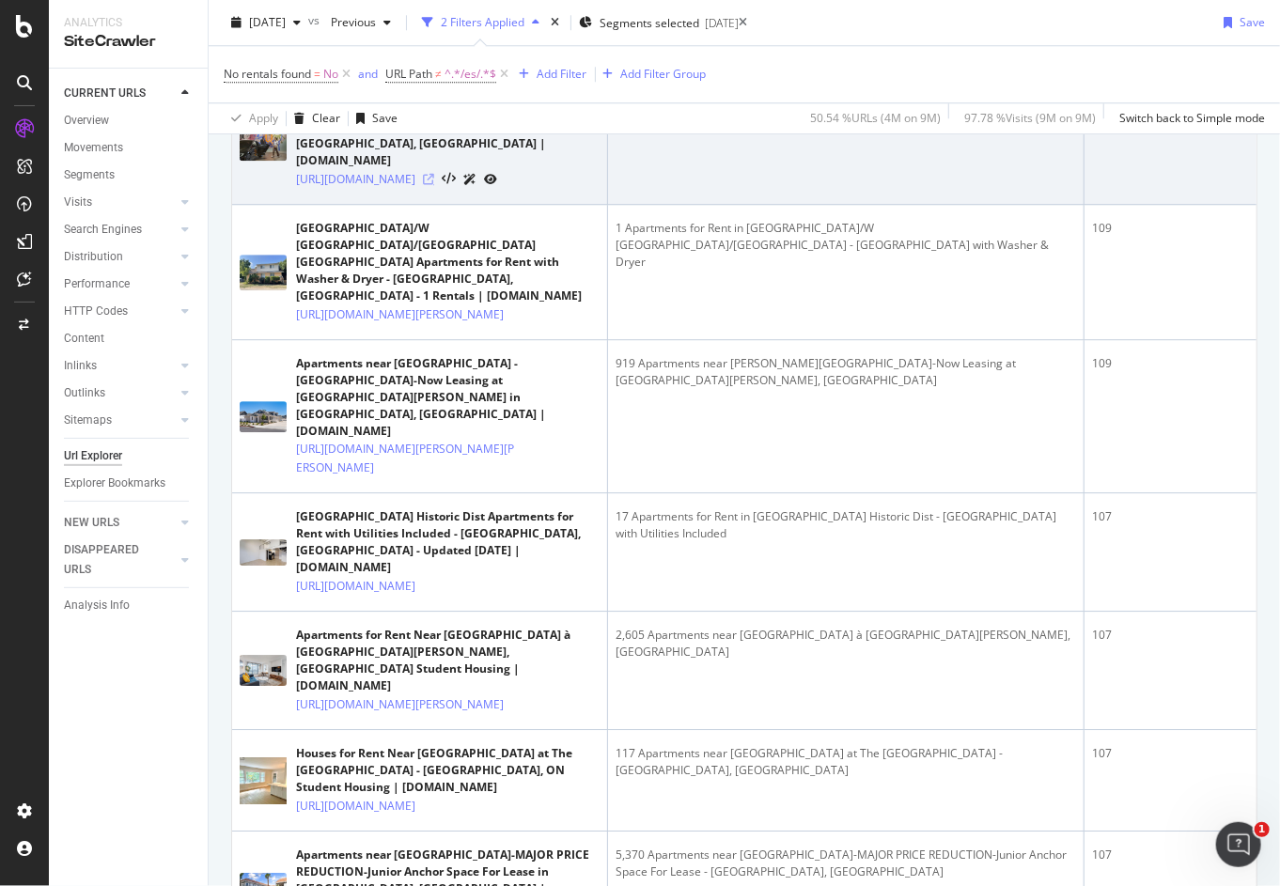
click at [434, 185] on icon at bounding box center [428, 179] width 11 height 11
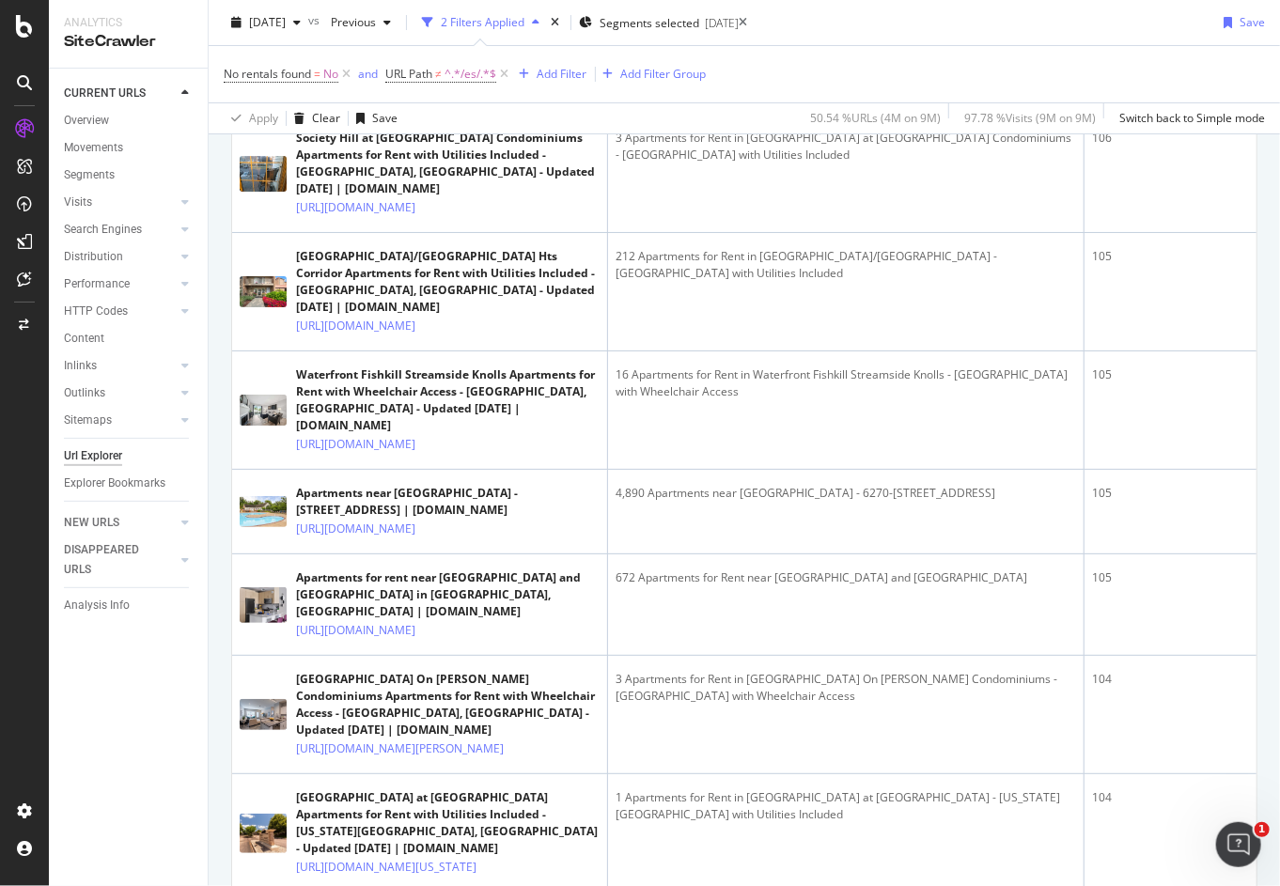
scroll to position [3142, 0]
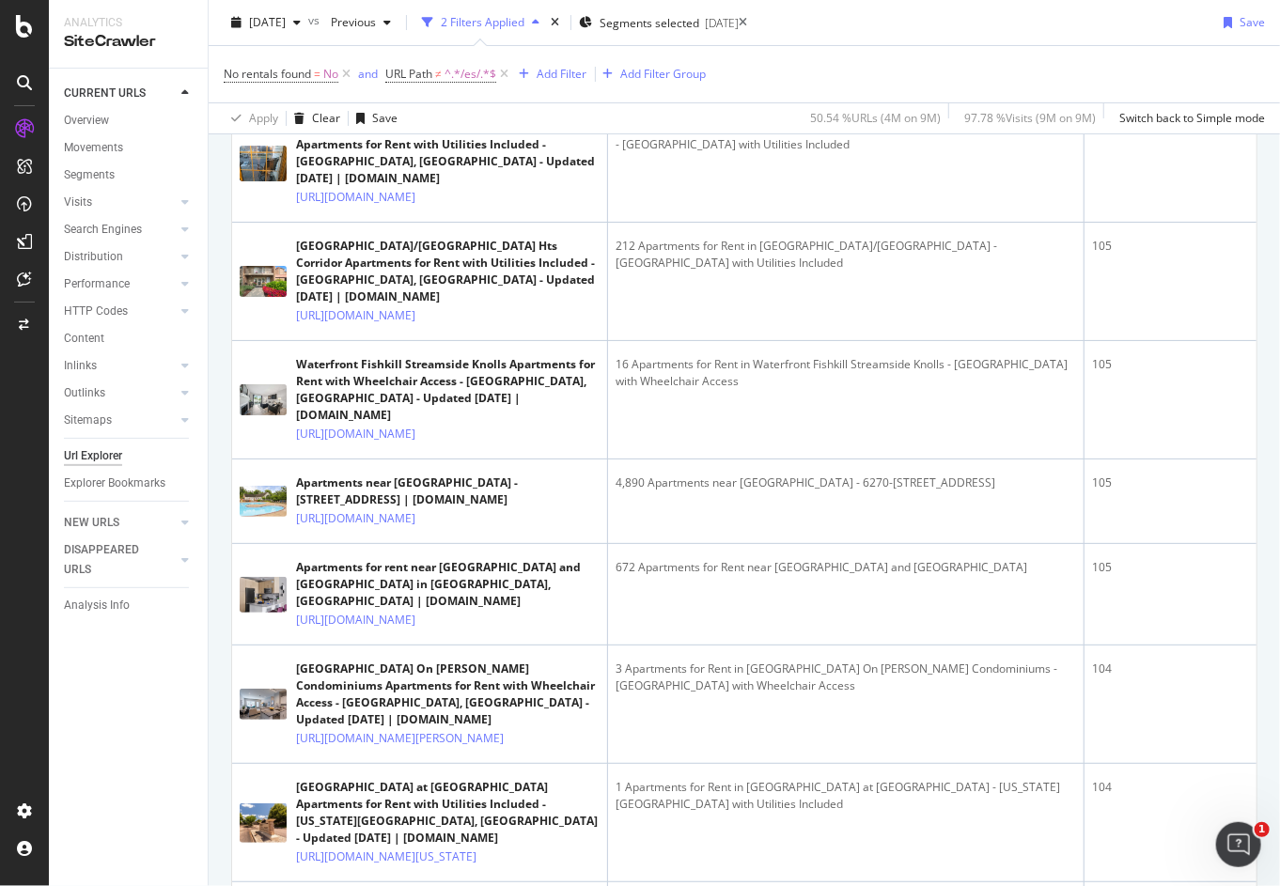
click at [523, 85] on icon at bounding box center [516, 78] width 11 height 11
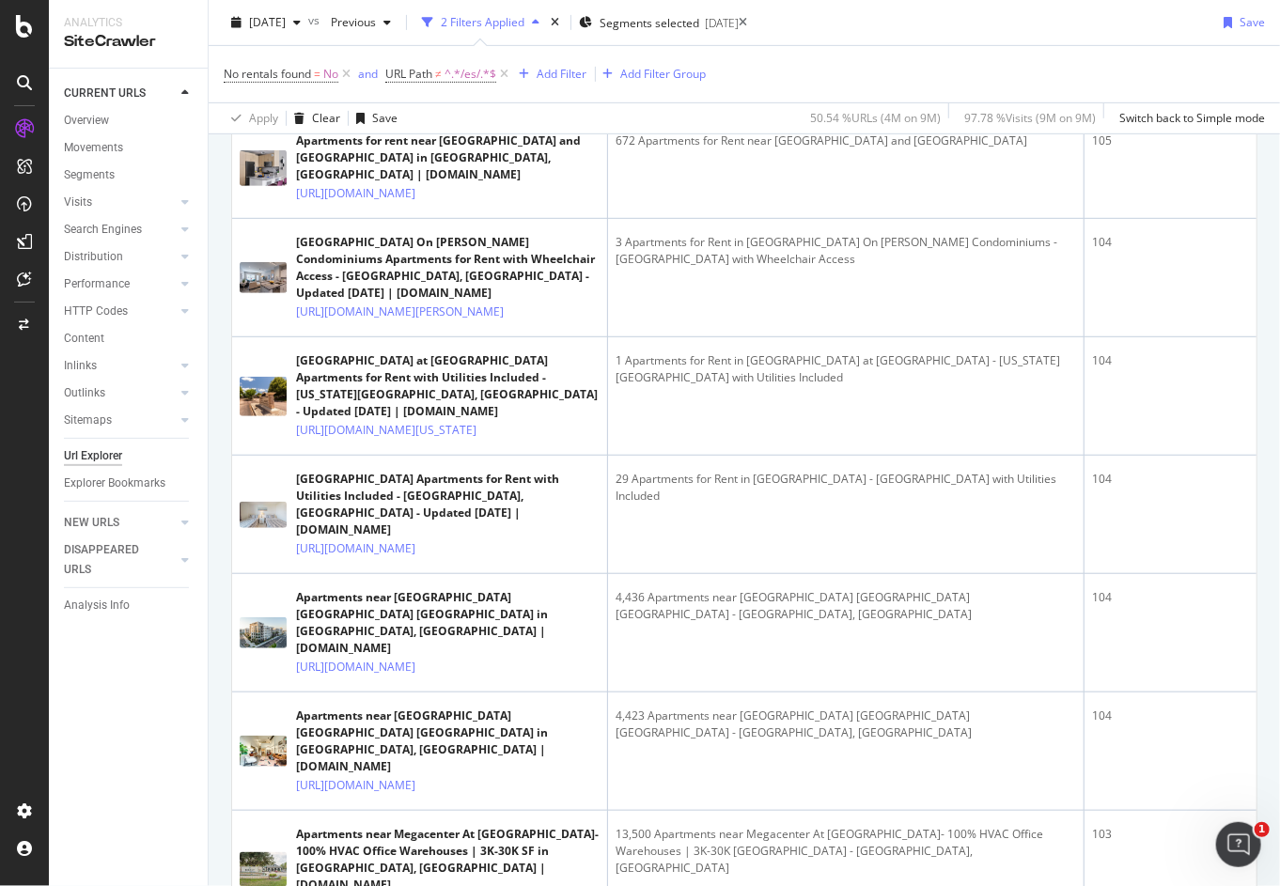
scroll to position [3611, 0]
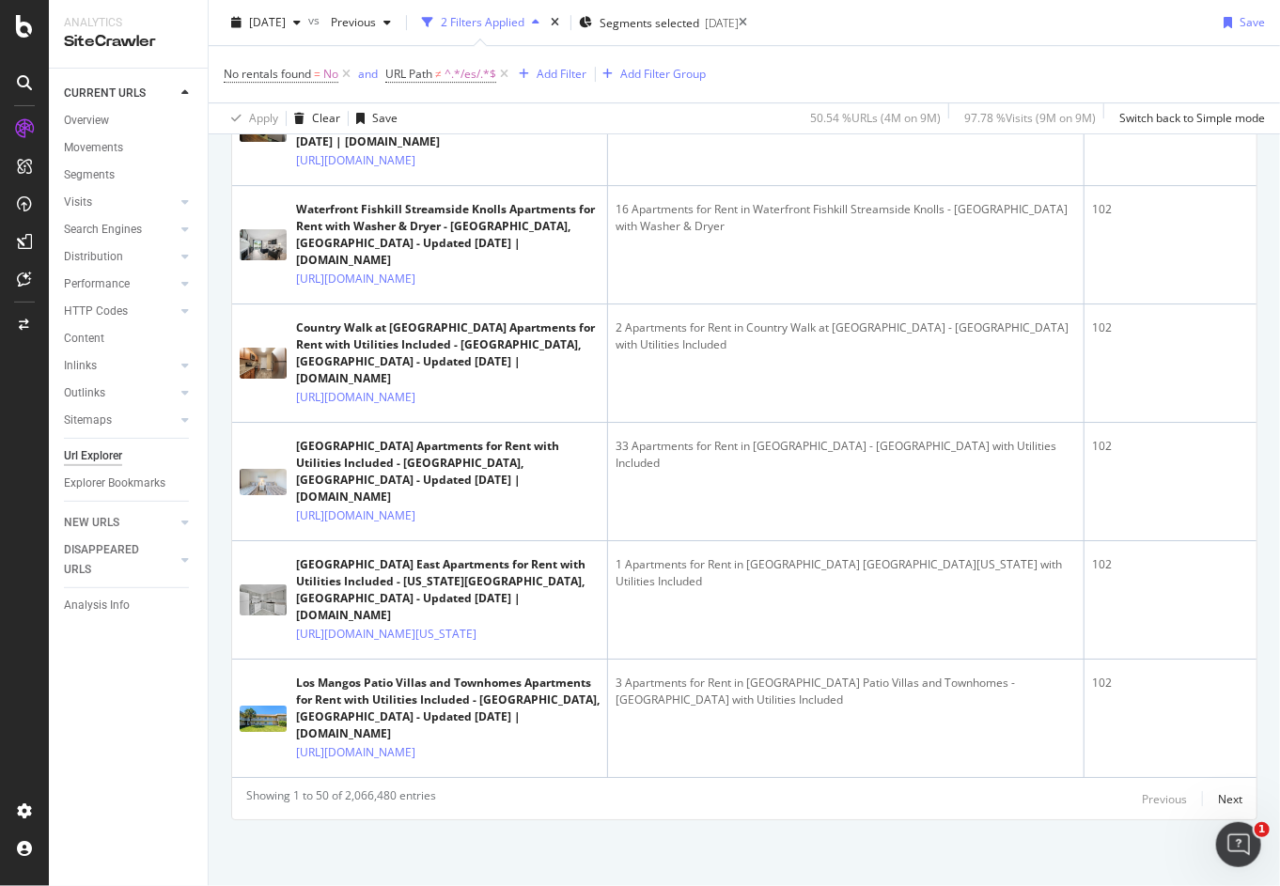
scroll to position [5961, 0]
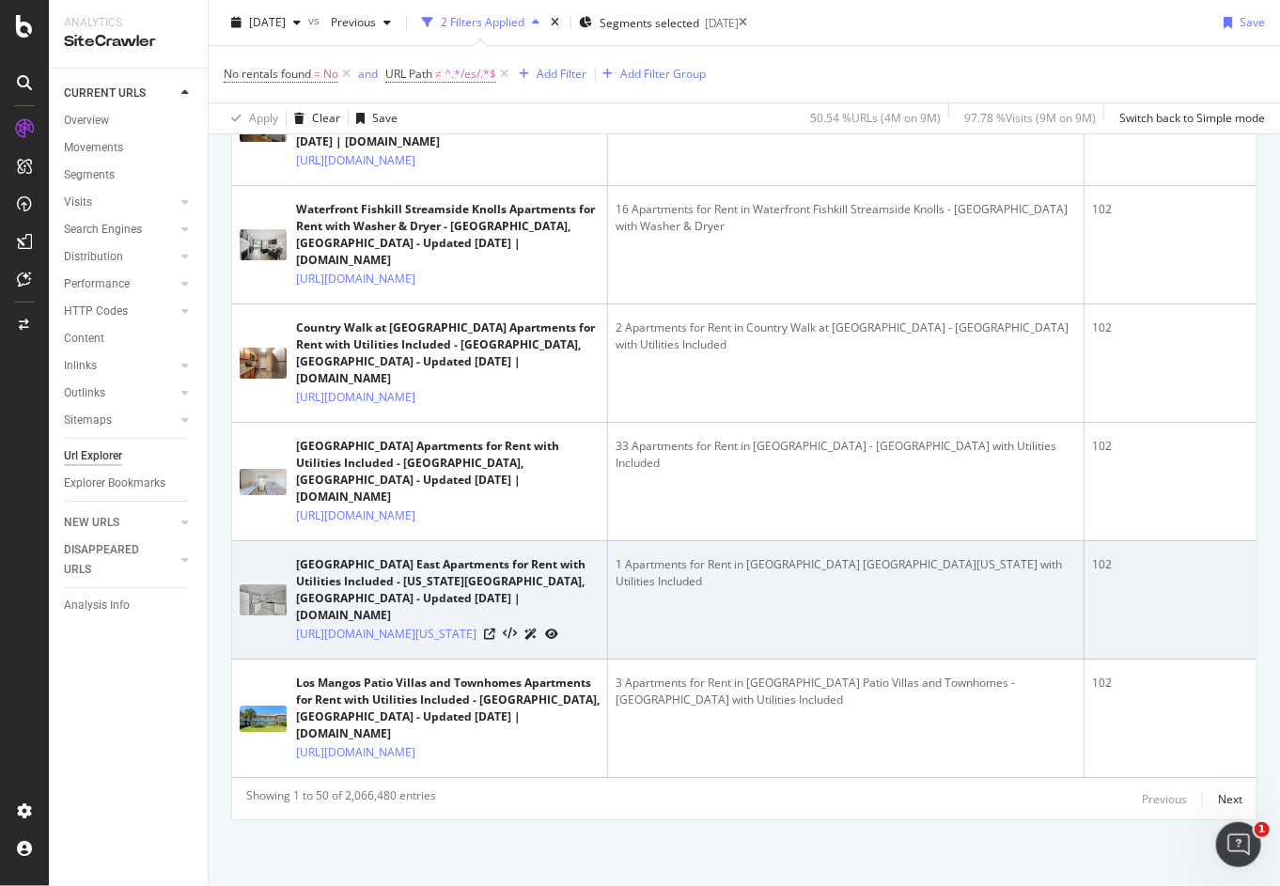
scroll to position [7156, 0]
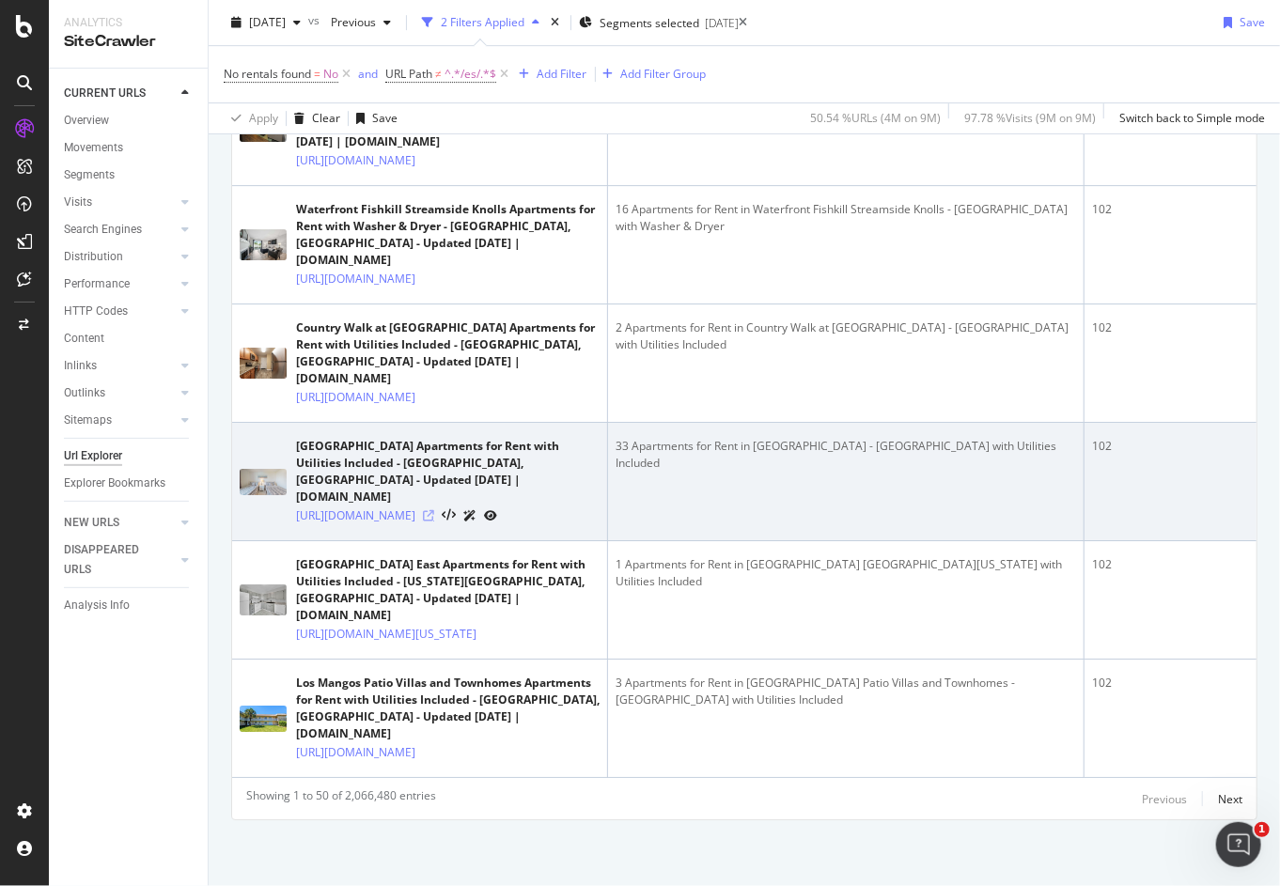
click at [434, 510] on icon at bounding box center [428, 515] width 11 height 11
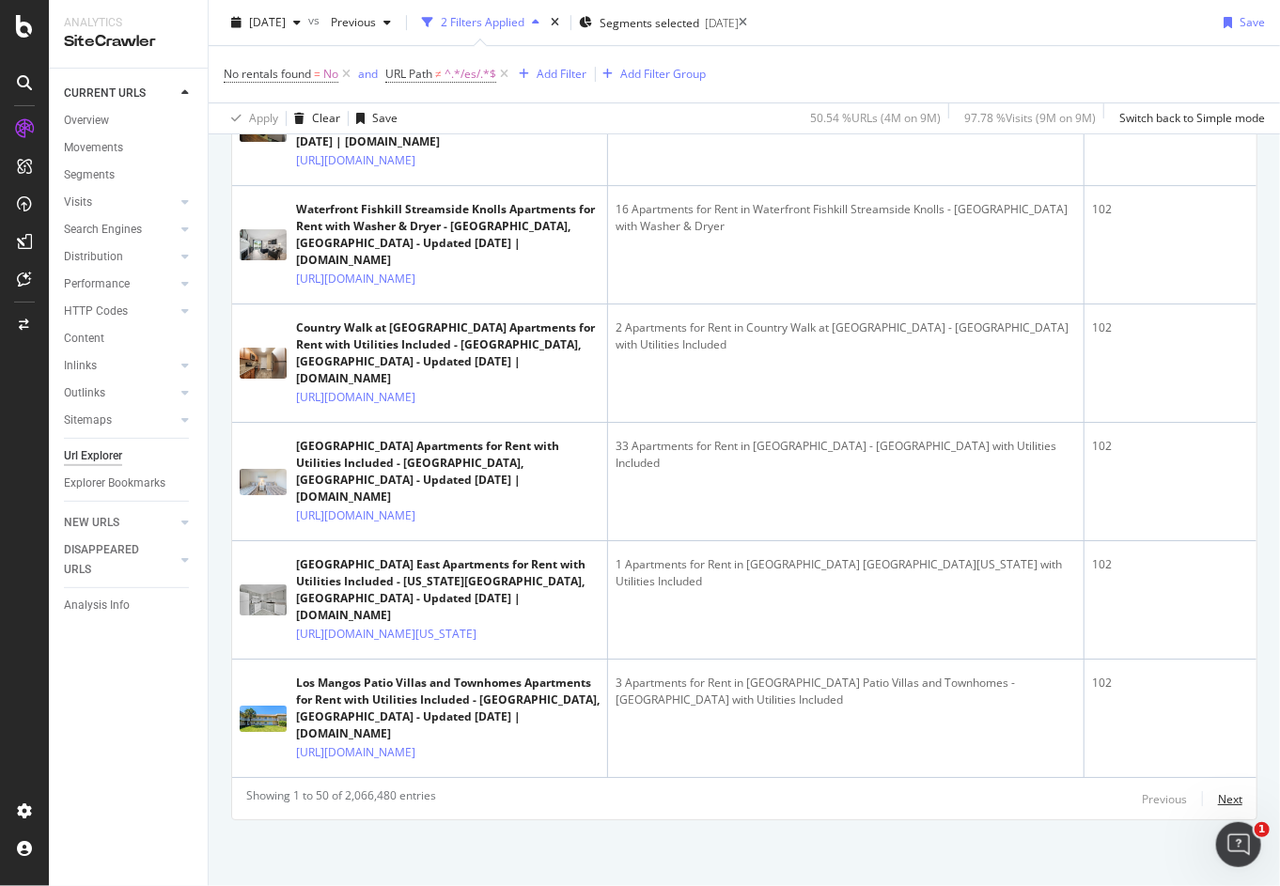
click at [1218, 803] on div "Next" at bounding box center [1230, 799] width 24 height 16
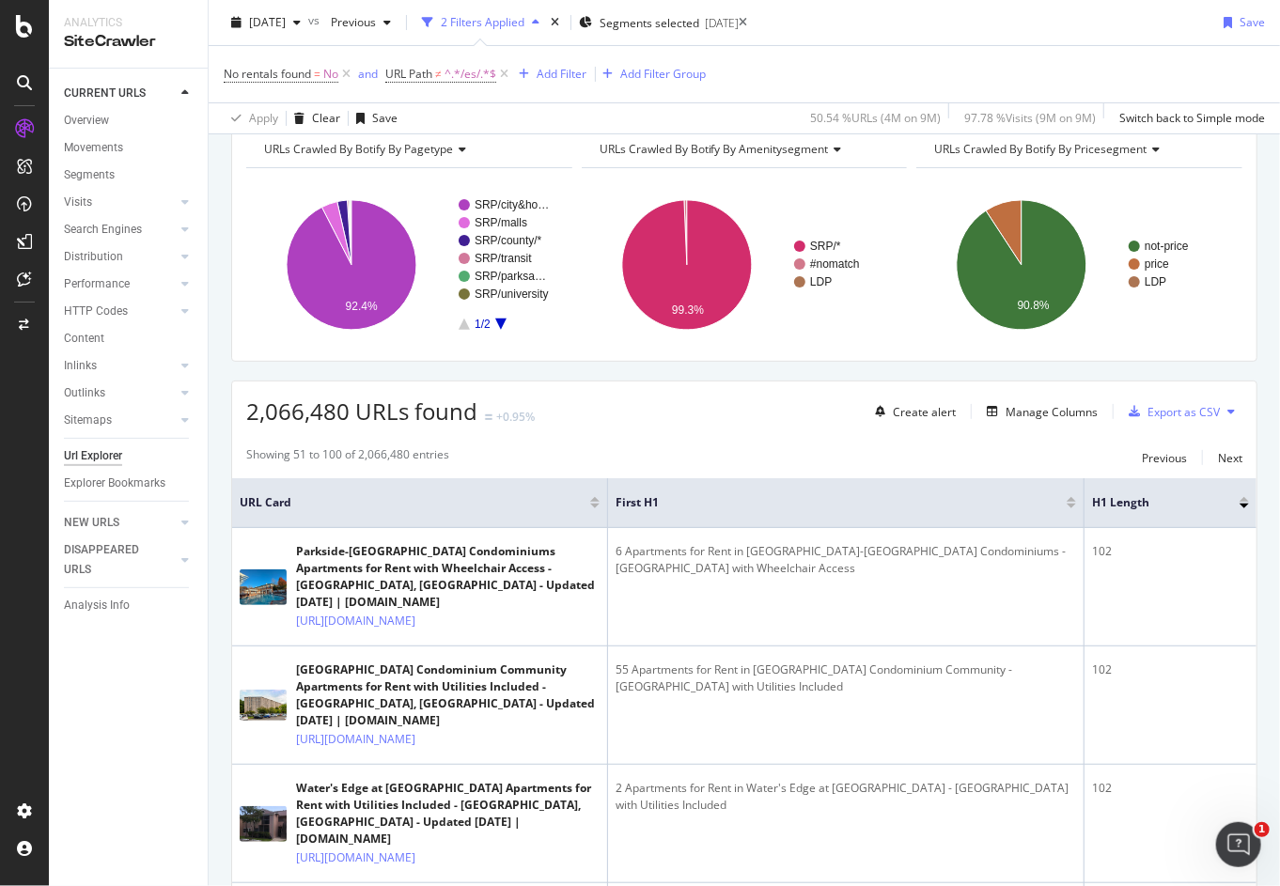
scroll to position [0, 0]
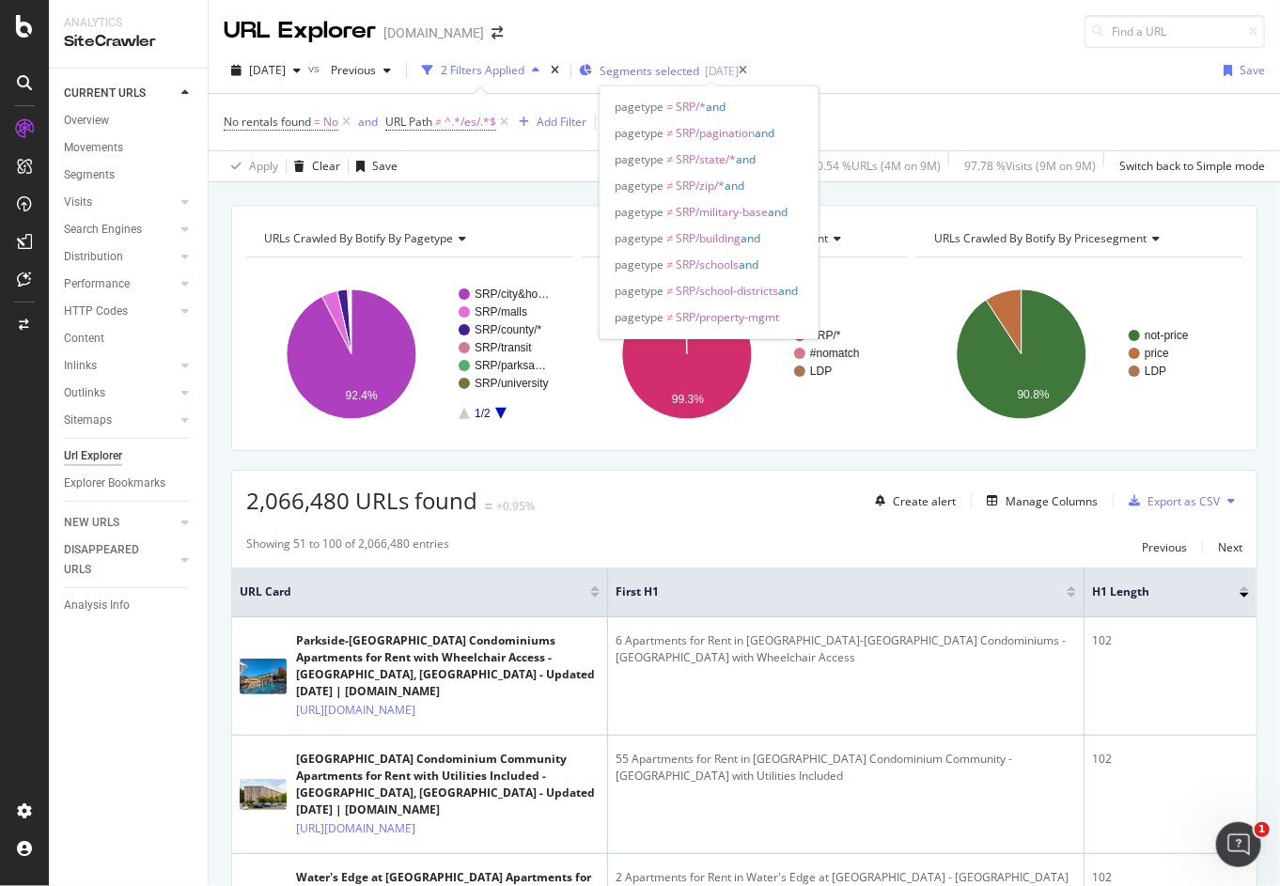
click at [650, 68] on span "Segments selected" at bounding box center [650, 71] width 100 height 16
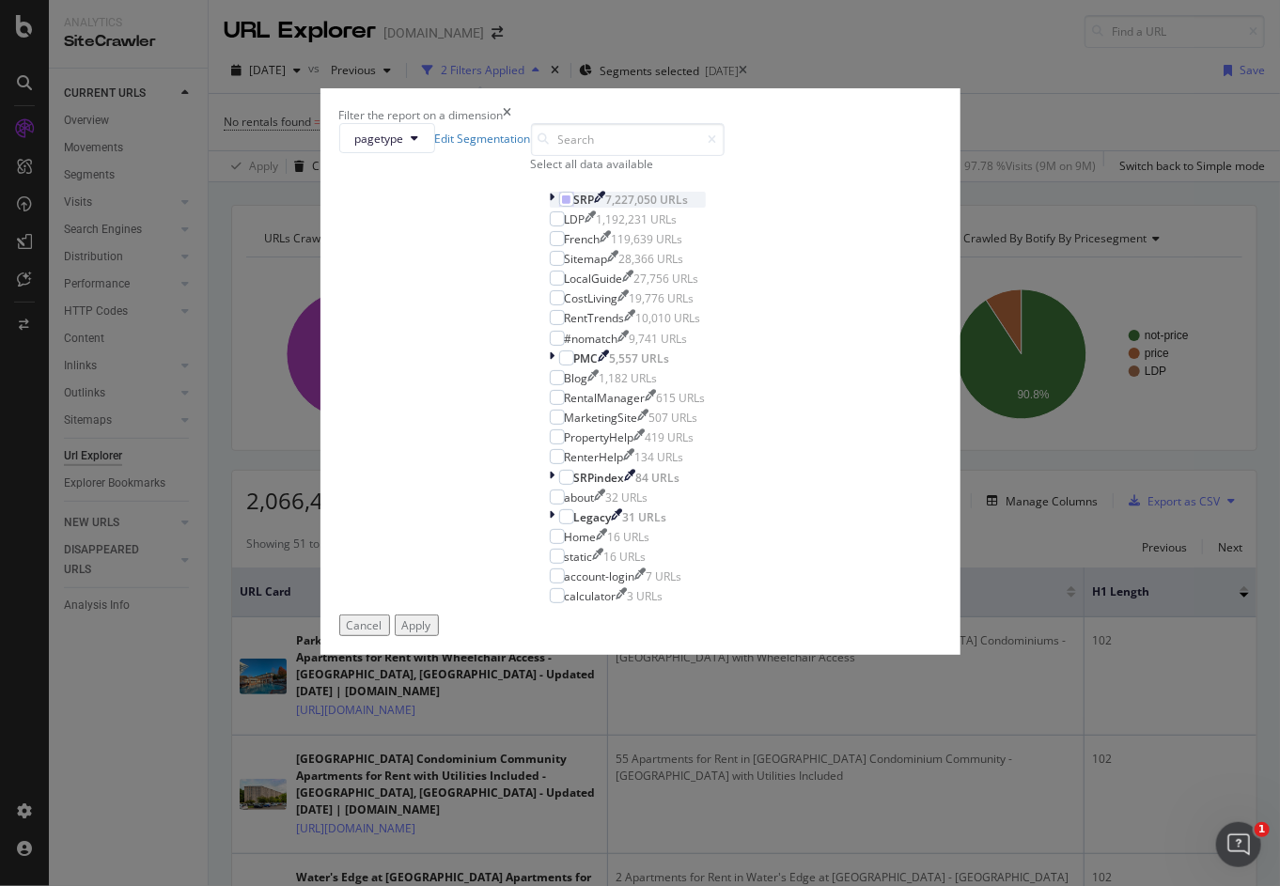
click at [550, 208] on icon "modal" at bounding box center [553, 200] width 6 height 16
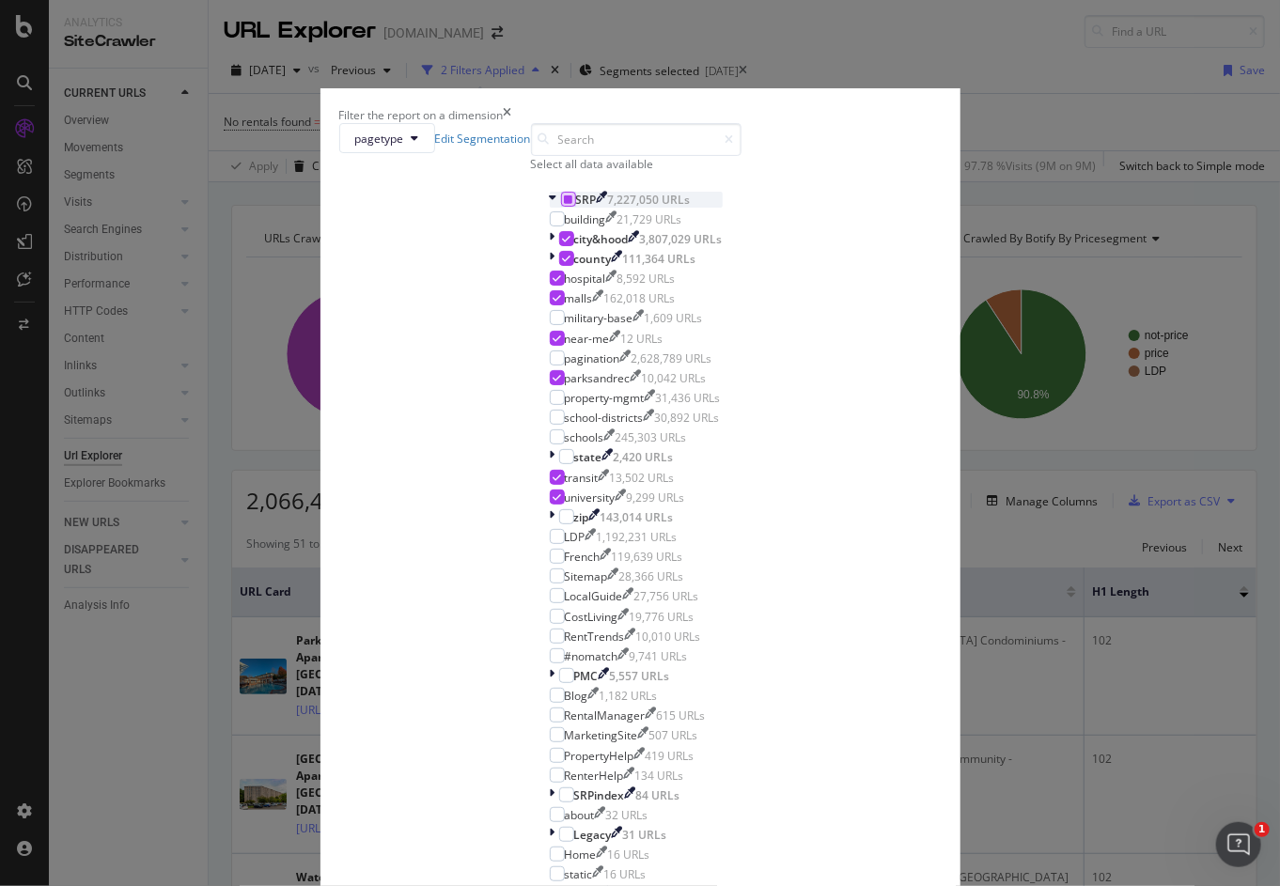
click at [564, 204] on icon "modal" at bounding box center [568, 199] width 8 height 9
click at [559, 246] on div "modal" at bounding box center [566, 238] width 15 height 15
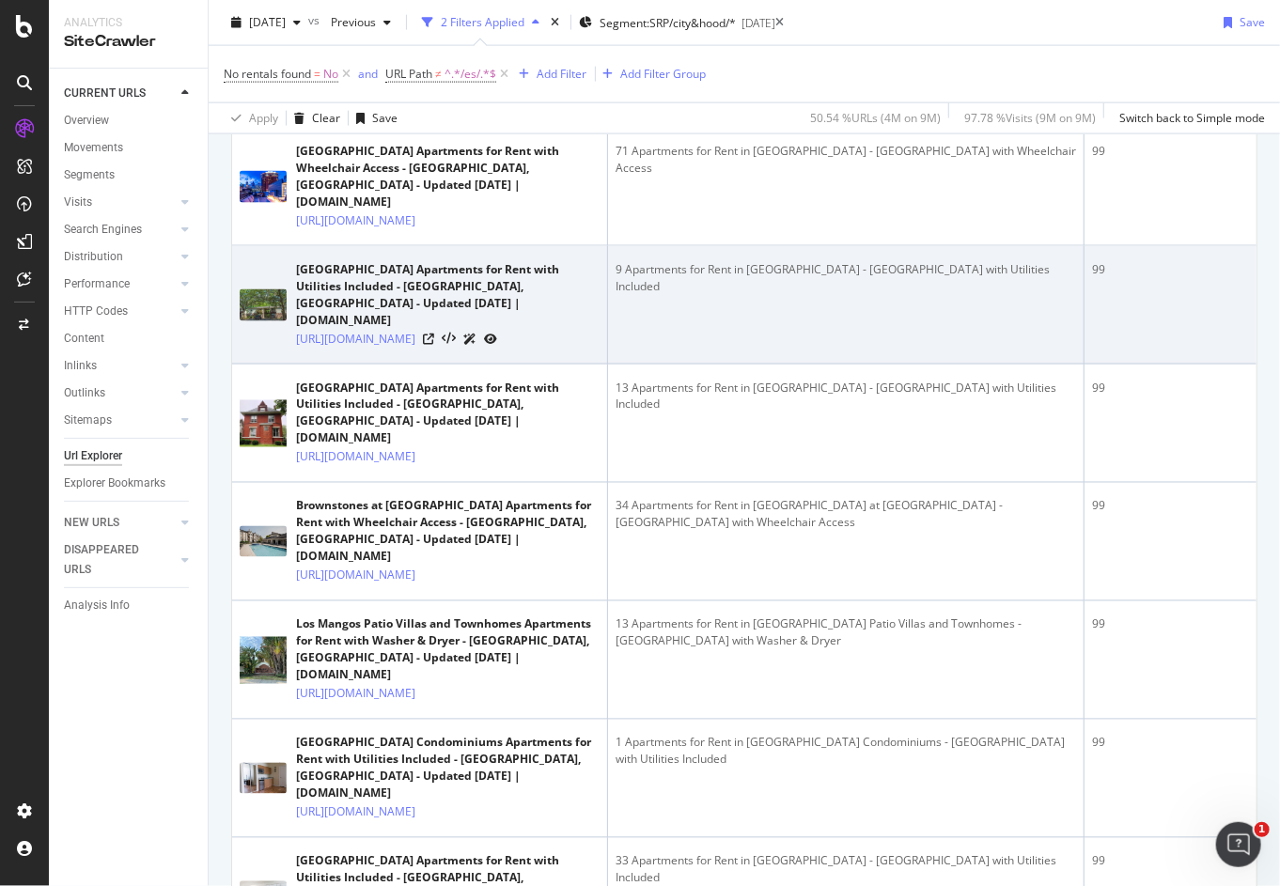
scroll to position [4793, 0]
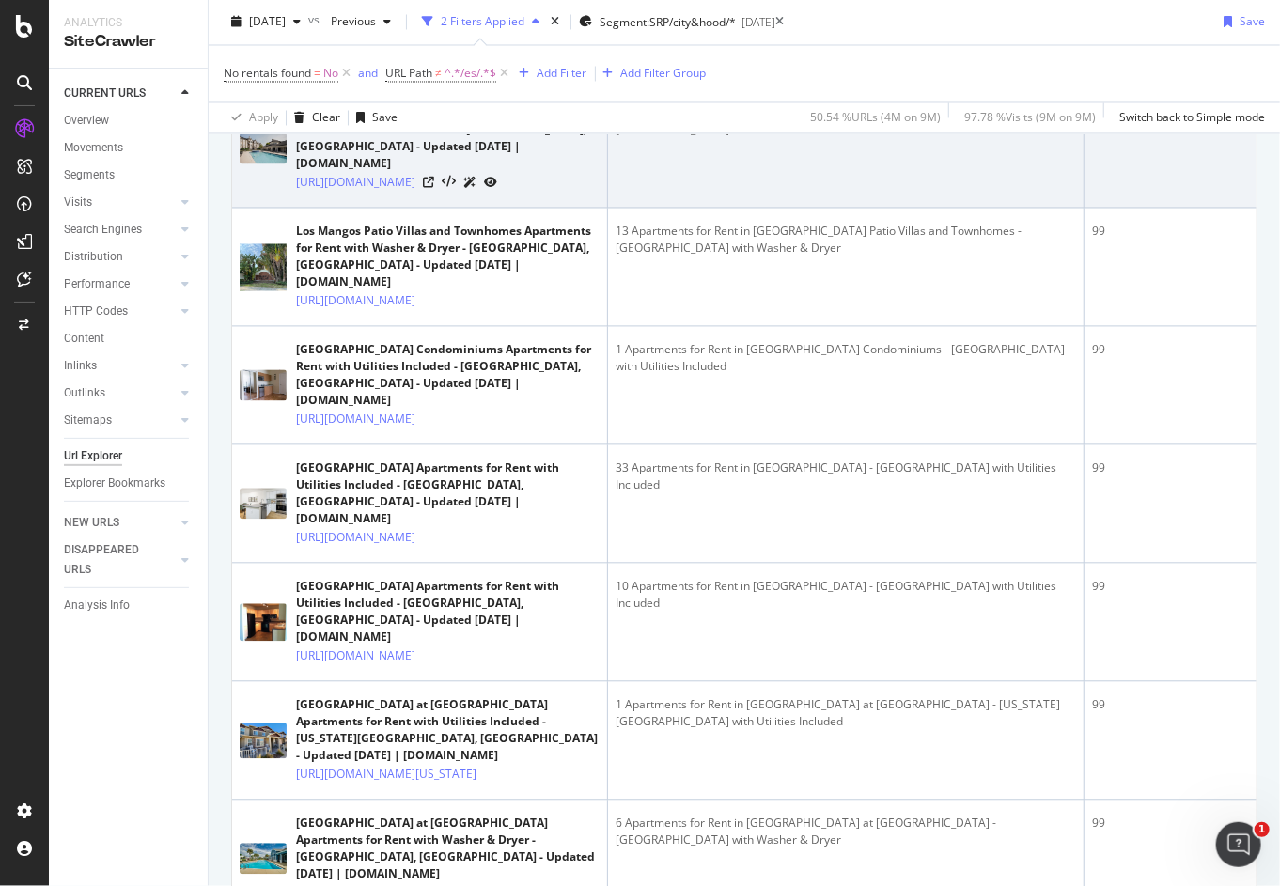
click at [699, 139] on div "34 Apartments for Rent in [GEOGRAPHIC_DATA] at [GEOGRAPHIC_DATA] - [GEOGRAPHIC_…" at bounding box center [846, 122] width 460 height 34
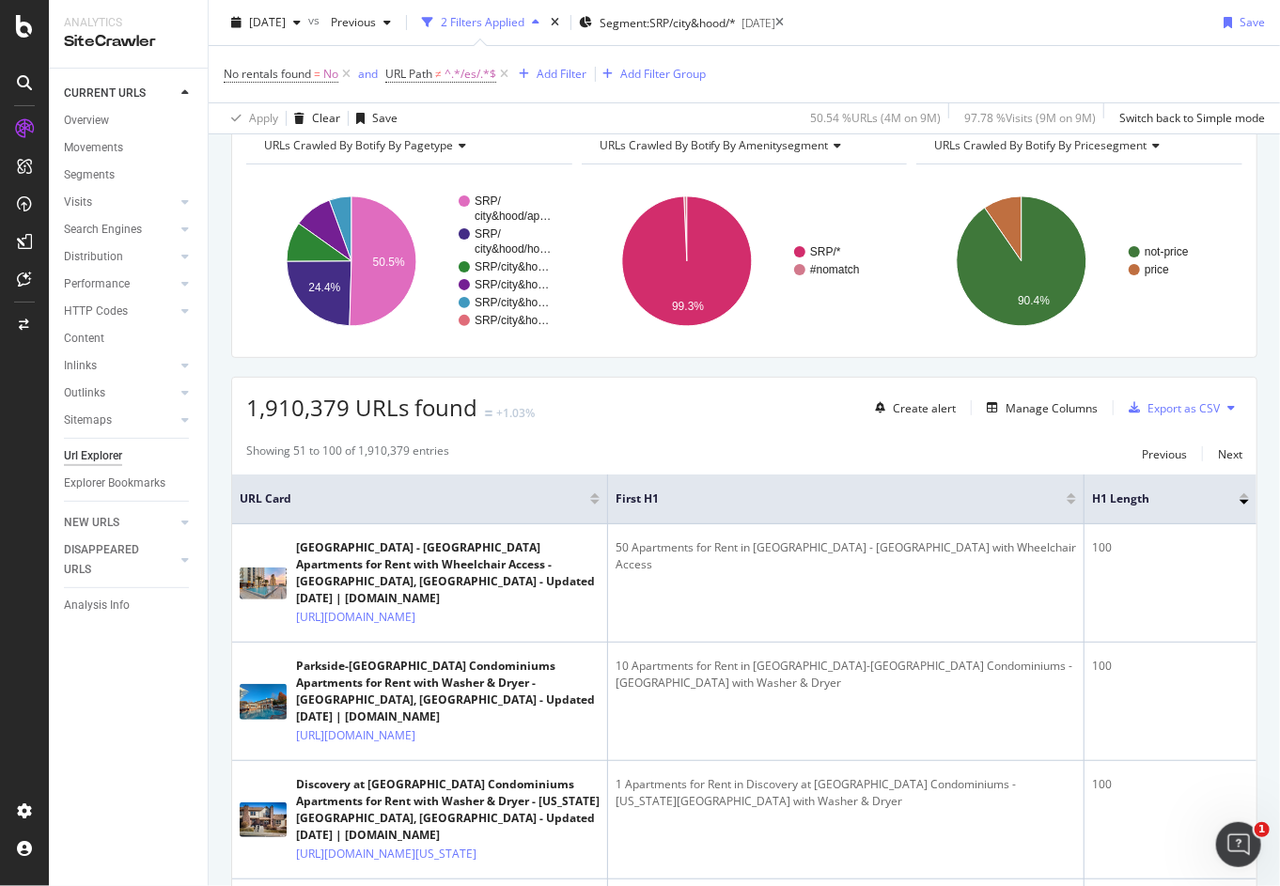
scroll to position [0, 0]
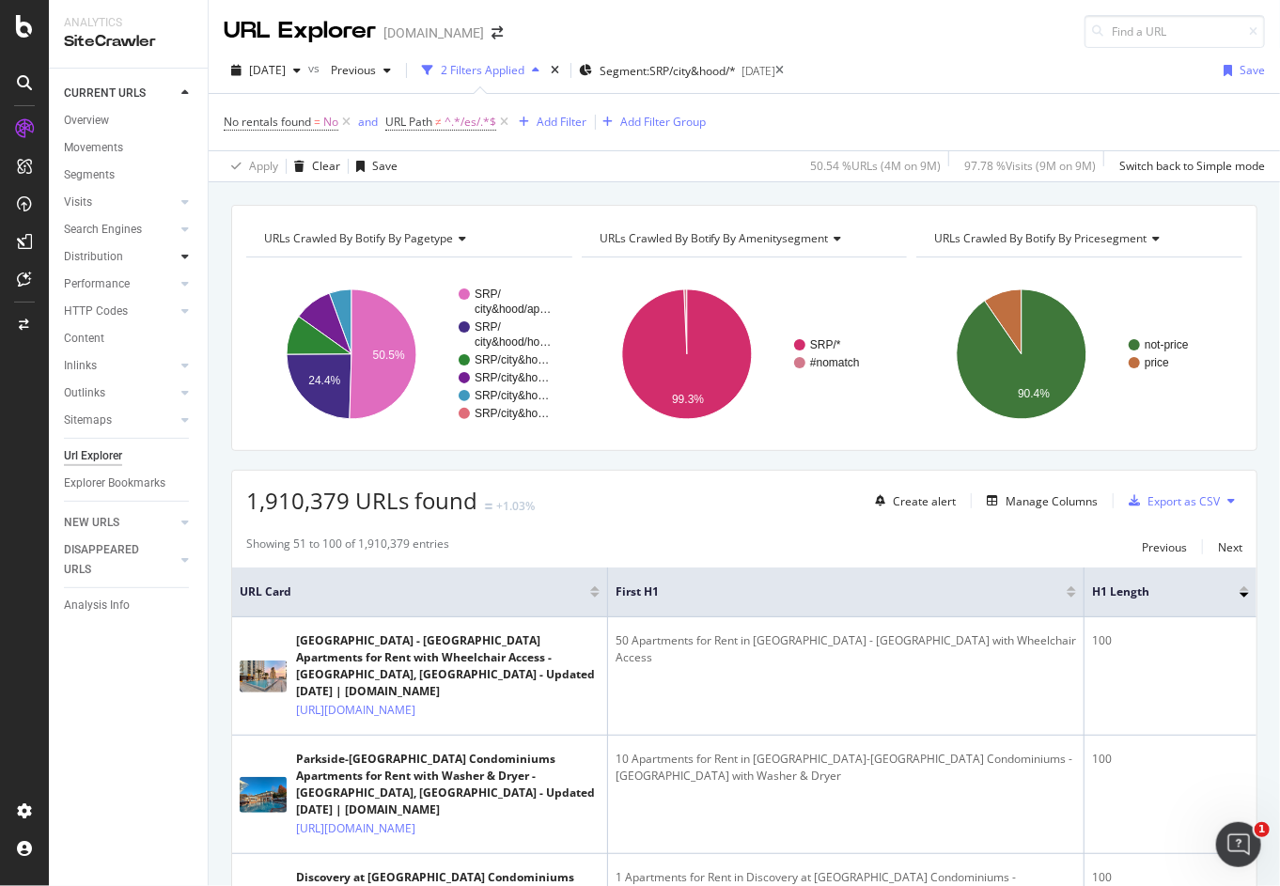
click at [184, 257] on icon at bounding box center [185, 256] width 8 height 11
click at [96, 335] on div "Insights" at bounding box center [92, 339] width 40 height 20
